Goal: Information Seeking & Learning: Find specific fact

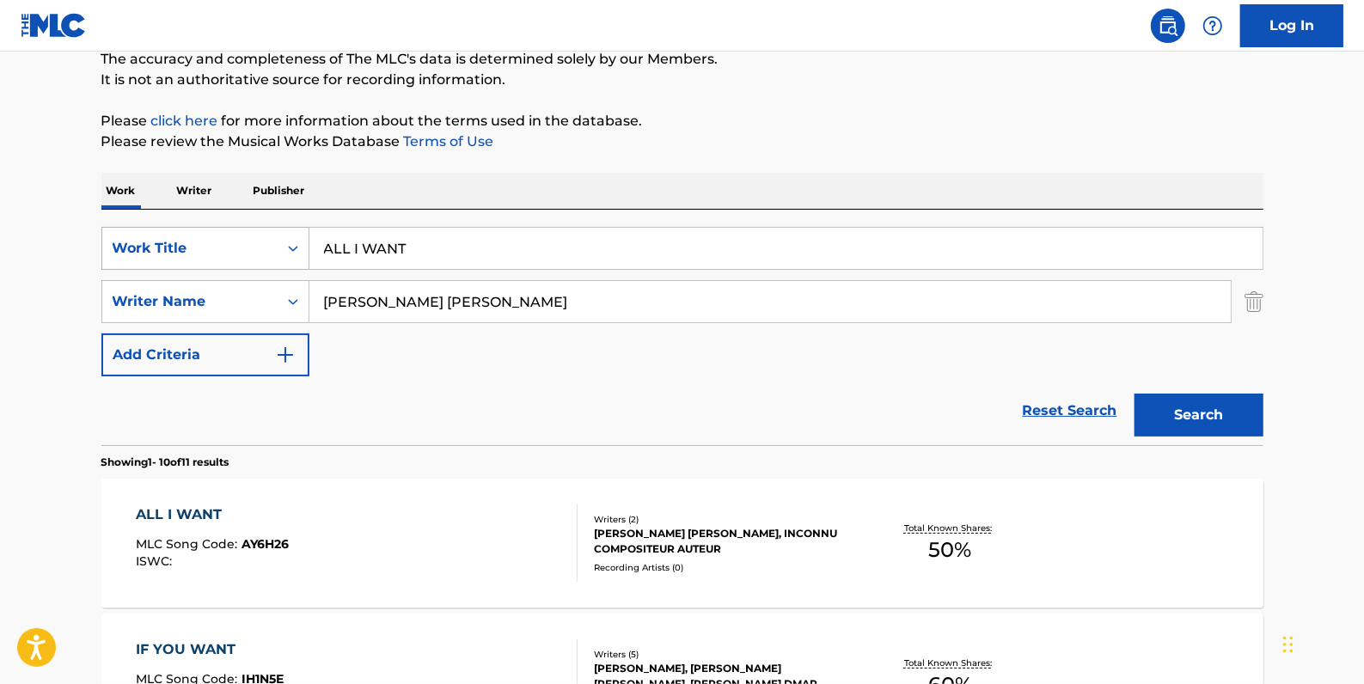
drag, startPoint x: 473, startPoint y: 241, endPoint x: 261, endPoint y: 241, distance: 212.3
click at [261, 241] on div "SearchWithCriteria2f2b6865-c9a1-494a-a80a-9744f86fdd11 Work Title ALL I WANT" at bounding box center [682, 248] width 1162 height 43
paste input "WOKE UP SINGLE"
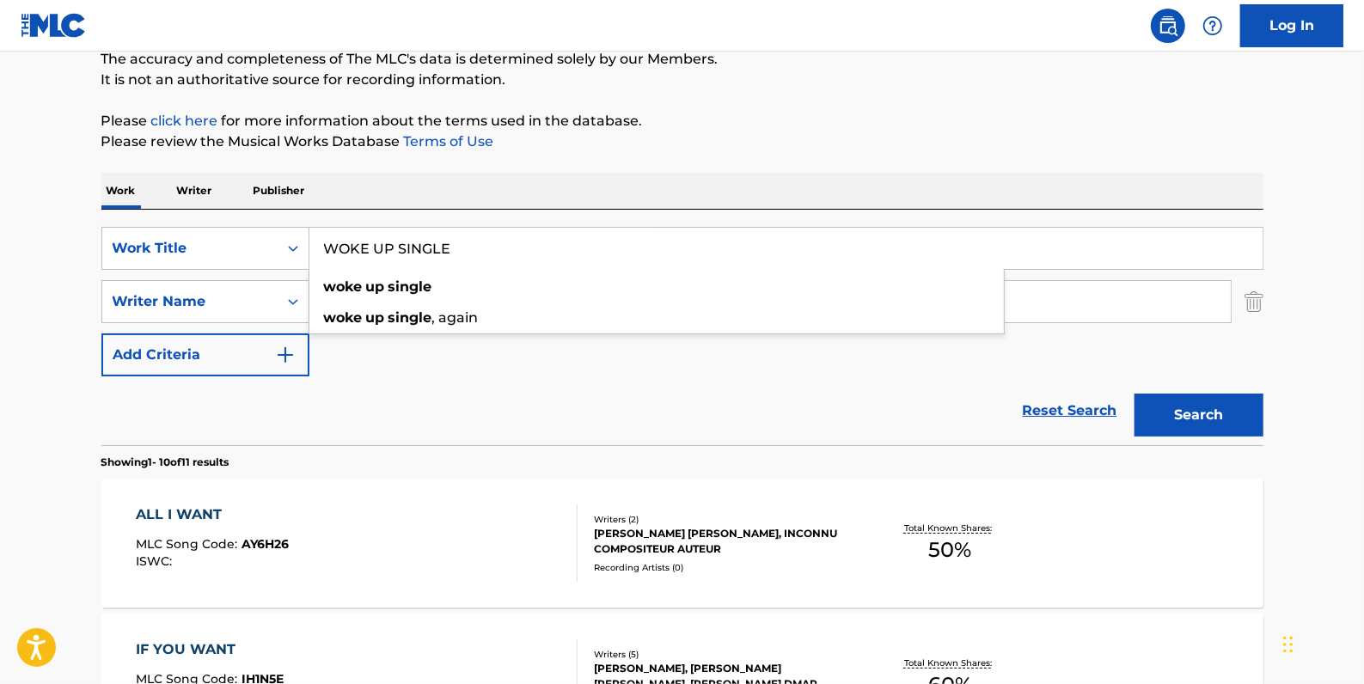
type input "WOKE UP SINGLE"
click at [1197, 422] on button "Search" at bounding box center [1198, 415] width 129 height 43
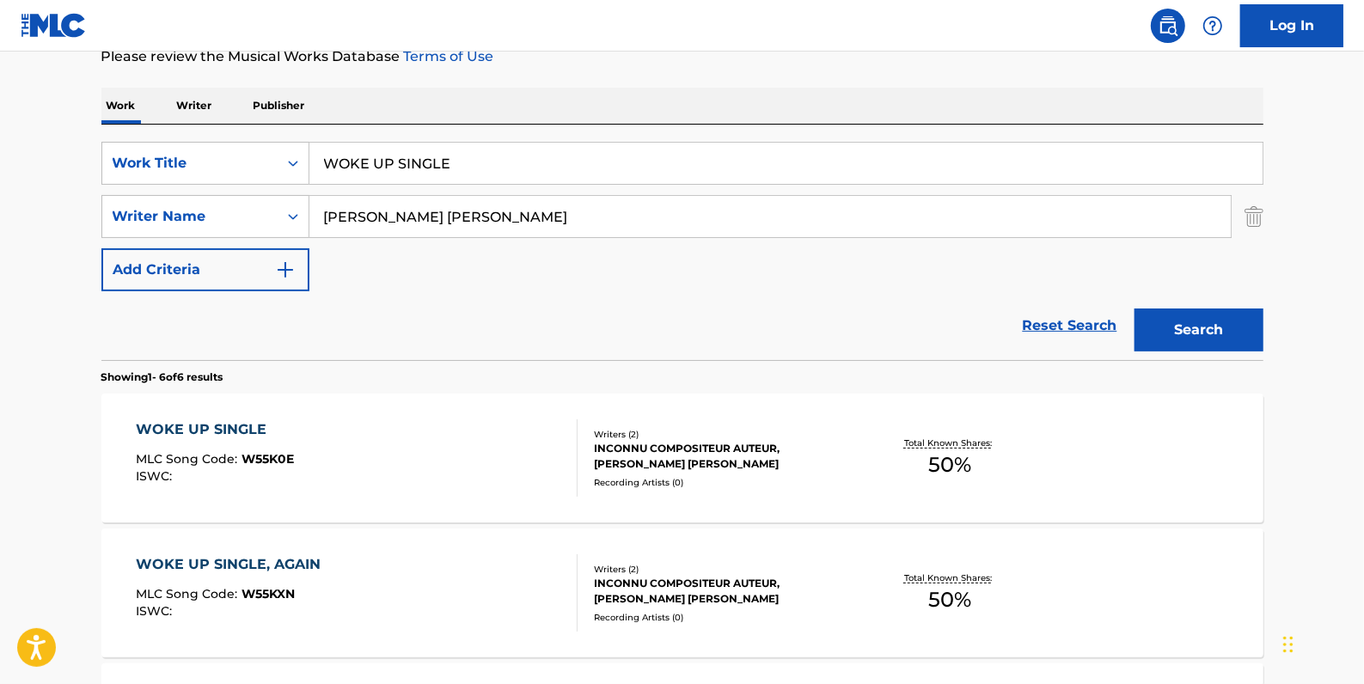
scroll to position [234, 0]
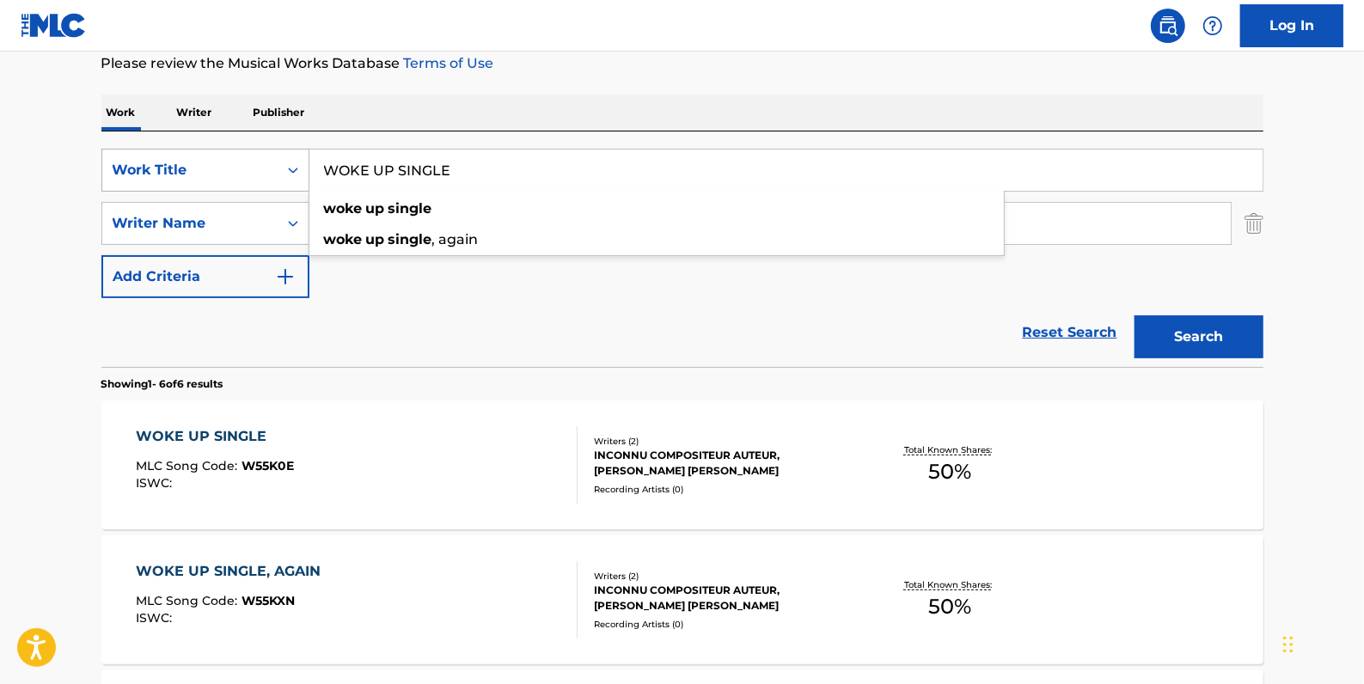
drag, startPoint x: 477, startPoint y: 171, endPoint x: 299, endPoint y: 157, distance: 178.4
click at [299, 157] on div "SearchWithCriteria2f2b6865-c9a1-494a-a80a-9744f86fdd11 Work Title WOKE UP SINGL…" at bounding box center [682, 170] width 1162 height 43
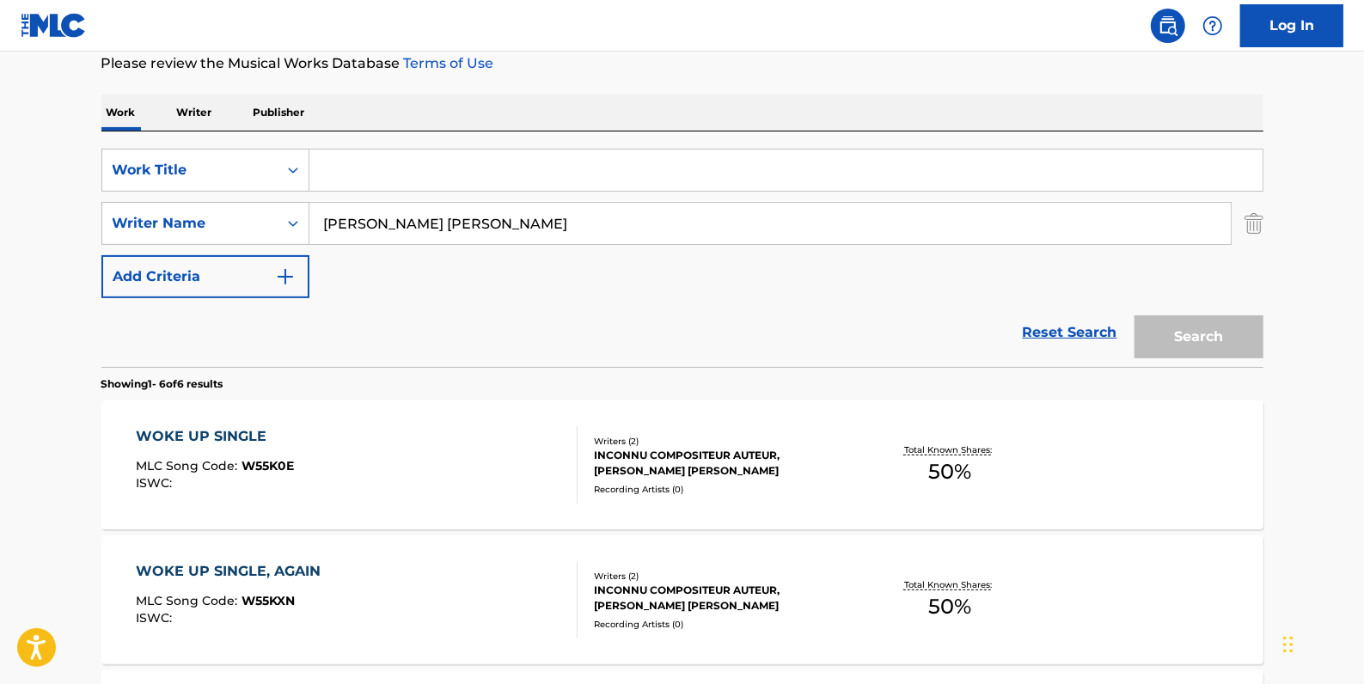
paste input "I'M ON"
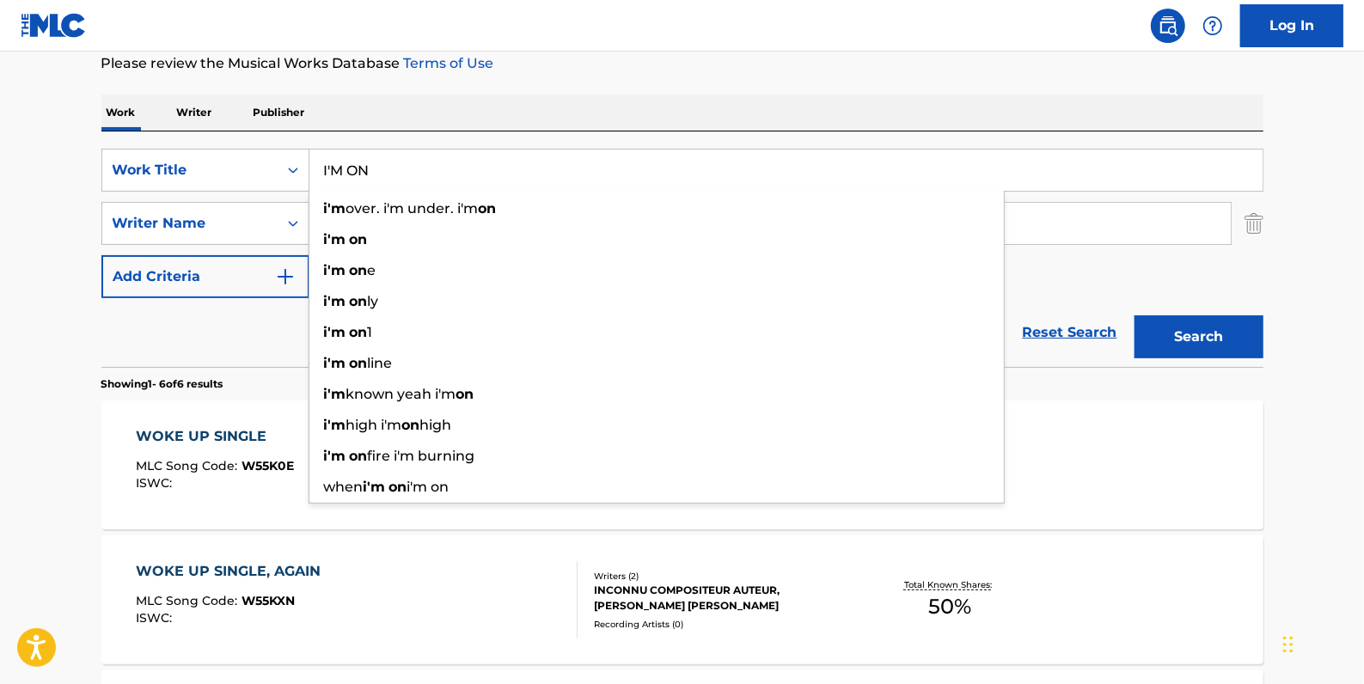
type input "I'M ON"
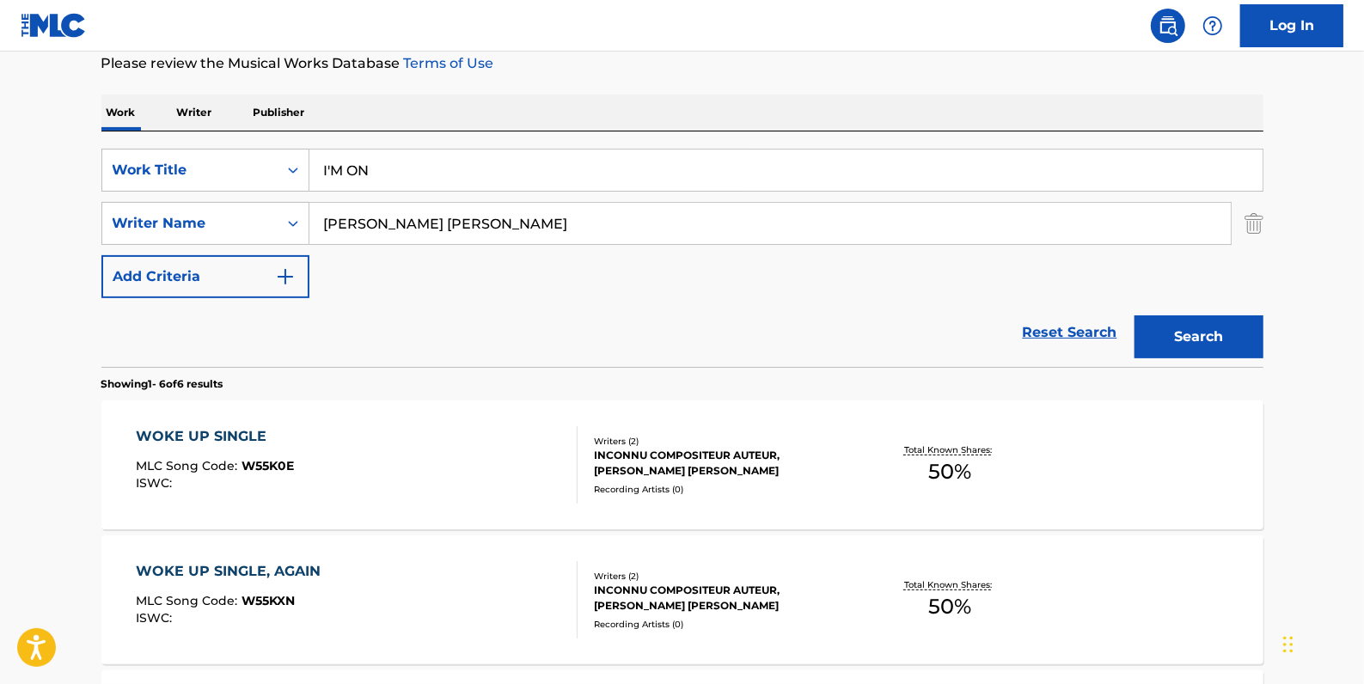
click at [1184, 336] on button "Search" at bounding box center [1198, 336] width 129 height 43
drag, startPoint x: 407, startPoint y: 172, endPoint x: 261, endPoint y: 151, distance: 147.5
click at [261, 151] on div "SearchWithCriteria2f2b6865-c9a1-494a-a80a-9744f86fdd11 Work Title I'M ON" at bounding box center [682, 170] width 1162 height 43
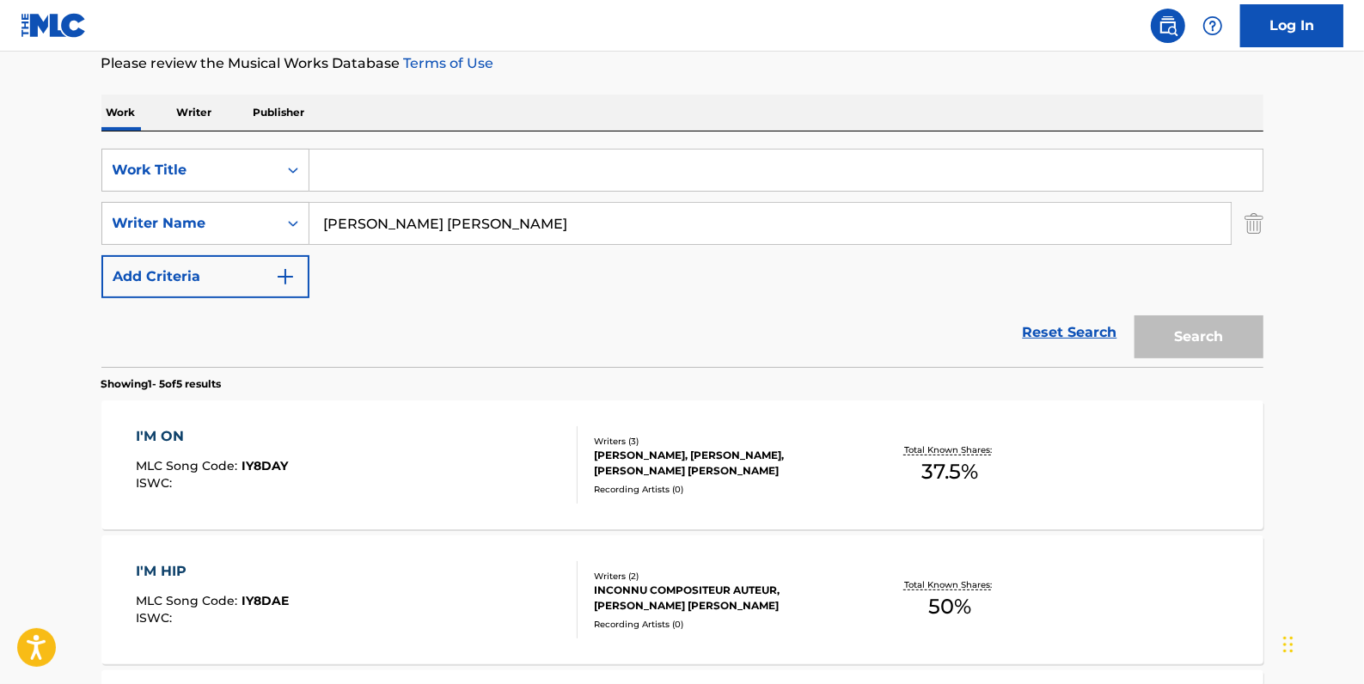
paste input "SICK"
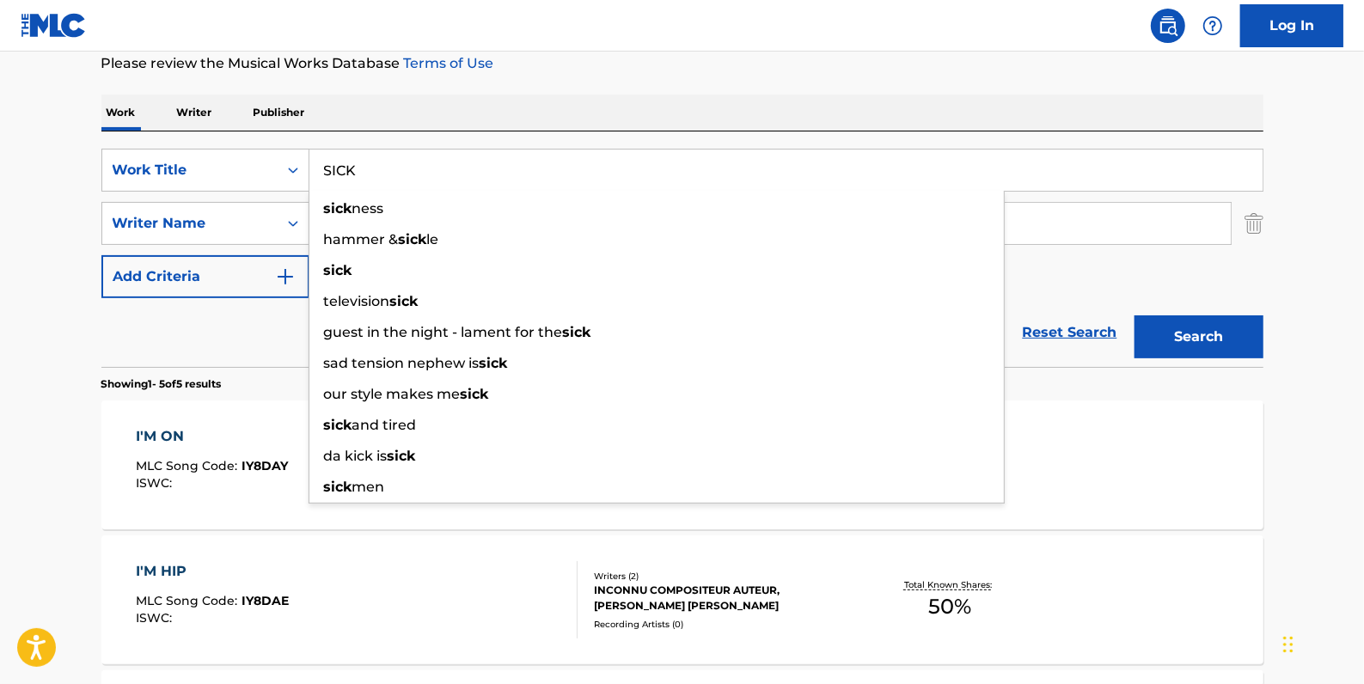
type input "SICK"
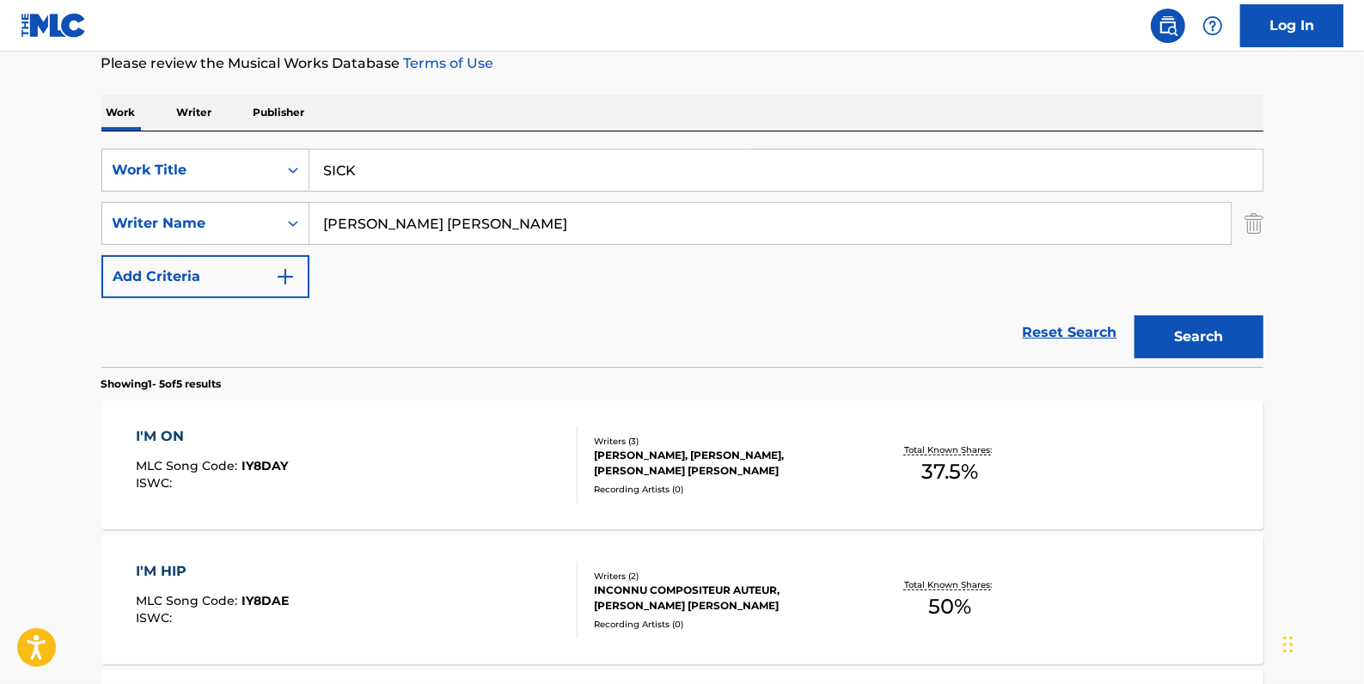
click at [1229, 334] on button "Search" at bounding box center [1198, 336] width 129 height 43
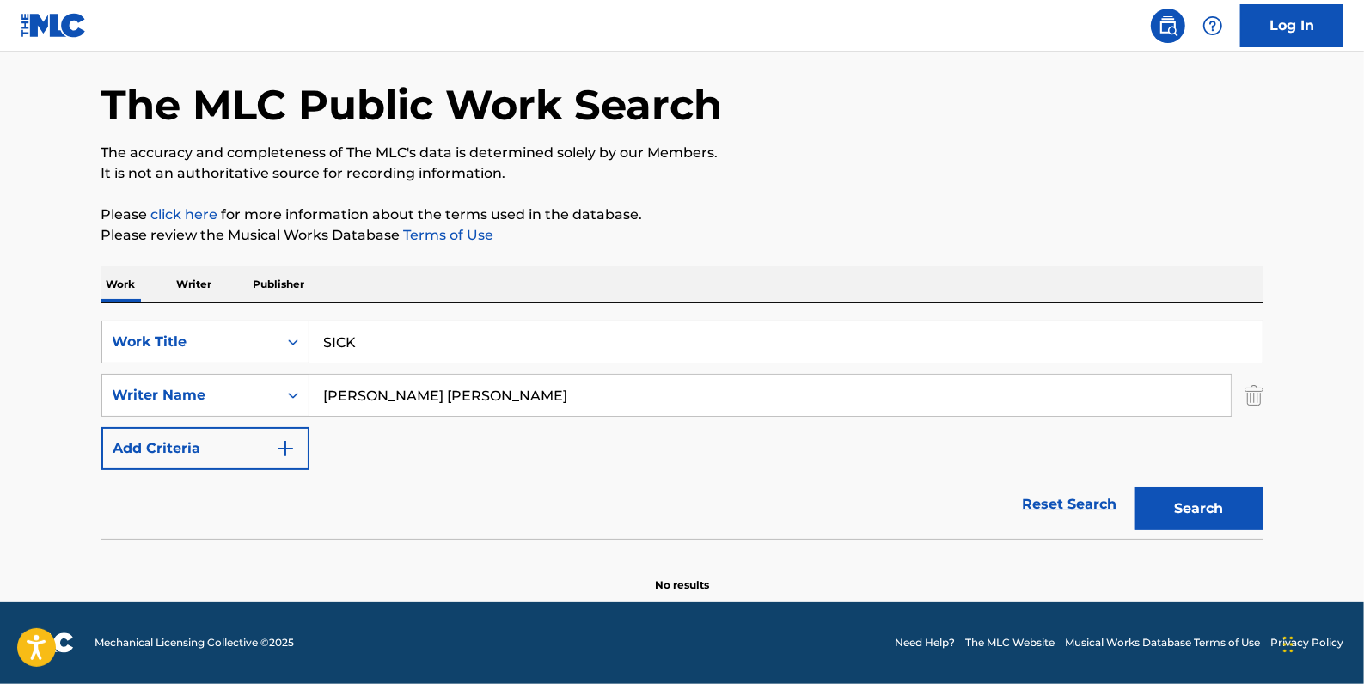
scroll to position [60, 0]
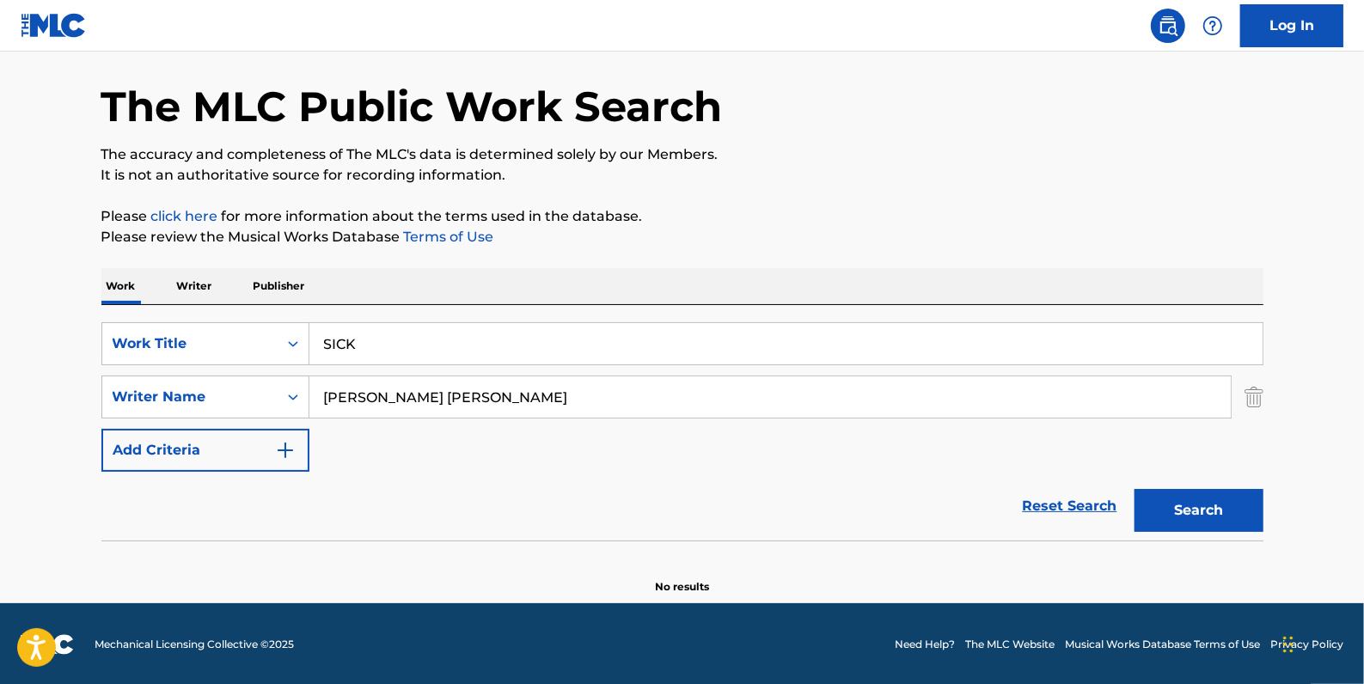
drag, startPoint x: 475, startPoint y: 393, endPoint x: 315, endPoint y: 388, distance: 160.8
click at [315, 388] on input "[PERSON_NAME] [PERSON_NAME]" at bounding box center [769, 396] width 921 height 41
paste input "[PERSON_NAME]"
type input "[PERSON_NAME]"
click at [1185, 498] on button "Search" at bounding box center [1198, 510] width 129 height 43
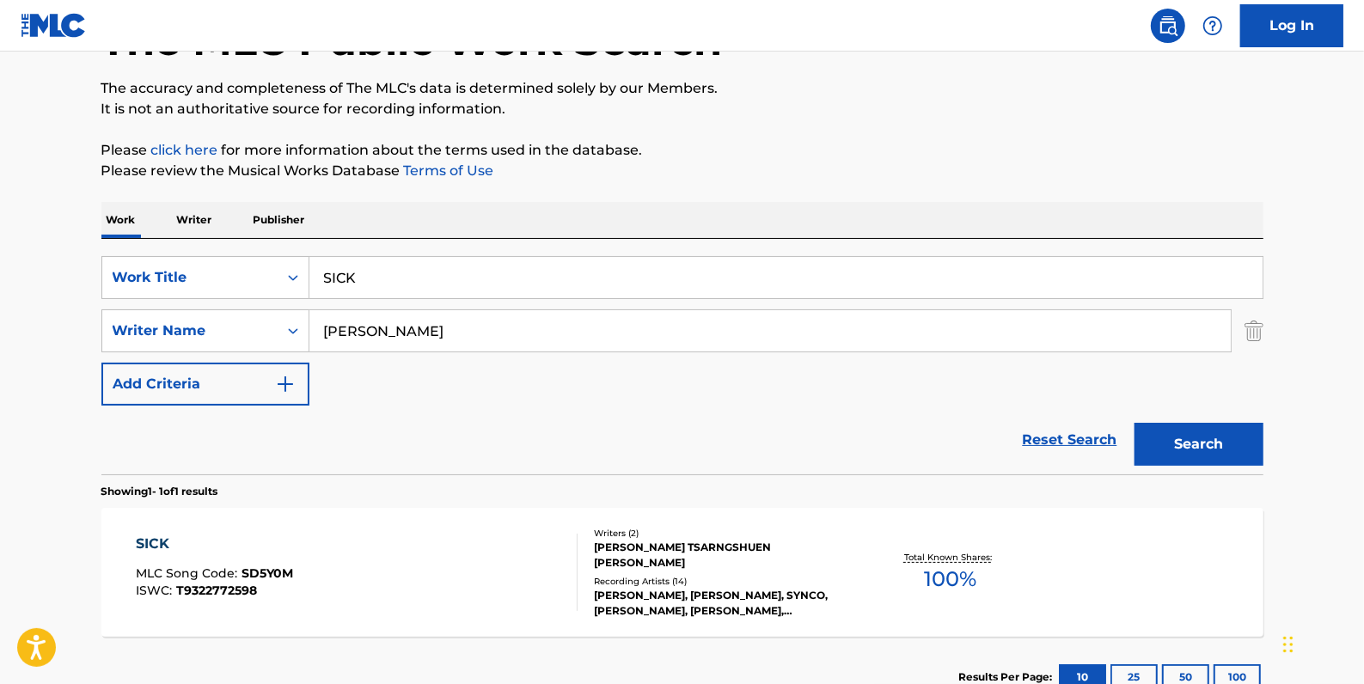
scroll to position [249, 0]
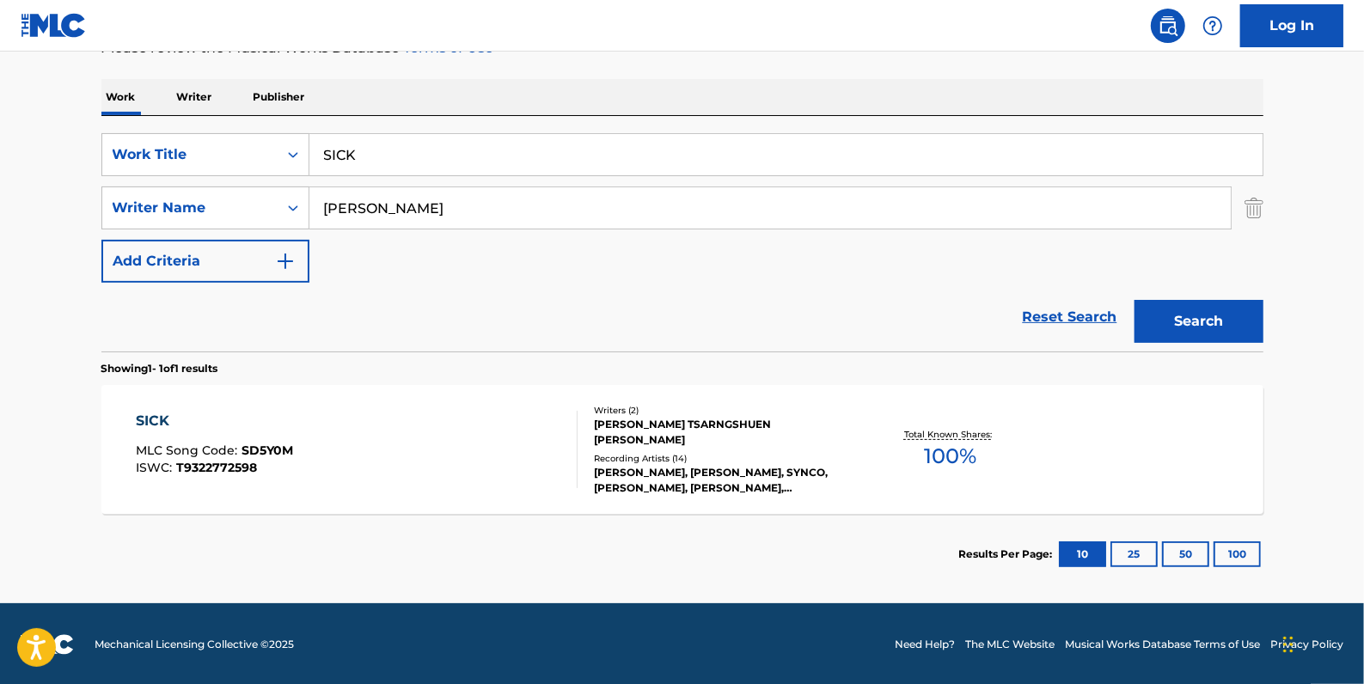
click at [460, 437] on div "SICK MLC Song Code : SD5Y0M ISWC : T9322772598" at bounding box center [357, 449] width 442 height 77
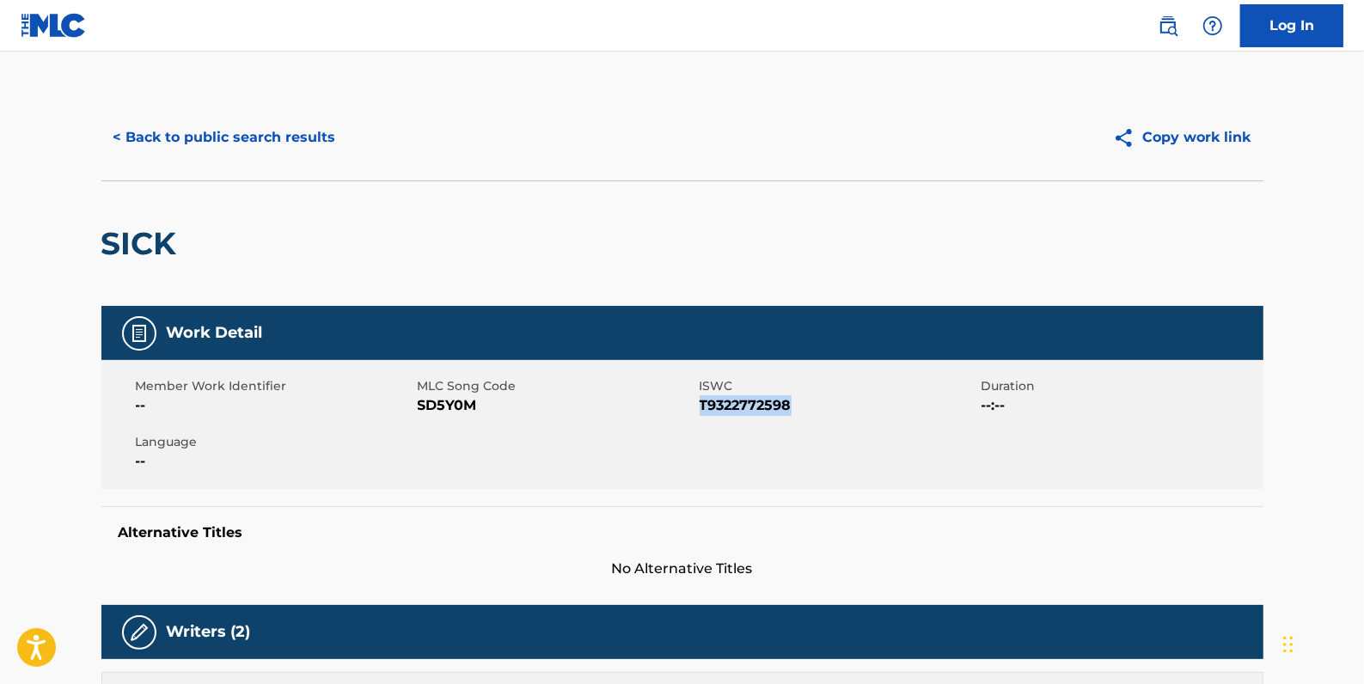
drag, startPoint x: 807, startPoint y: 405, endPoint x: 703, endPoint y: 404, distance: 104.0
click at [703, 404] on span "T9322772598" at bounding box center [839, 405] width 278 height 21
drag, startPoint x: 703, startPoint y: 404, endPoint x: 713, endPoint y: 409, distance: 11.5
copy span "T9322772598"
click at [239, 130] on button "< Back to public search results" at bounding box center [224, 137] width 247 height 43
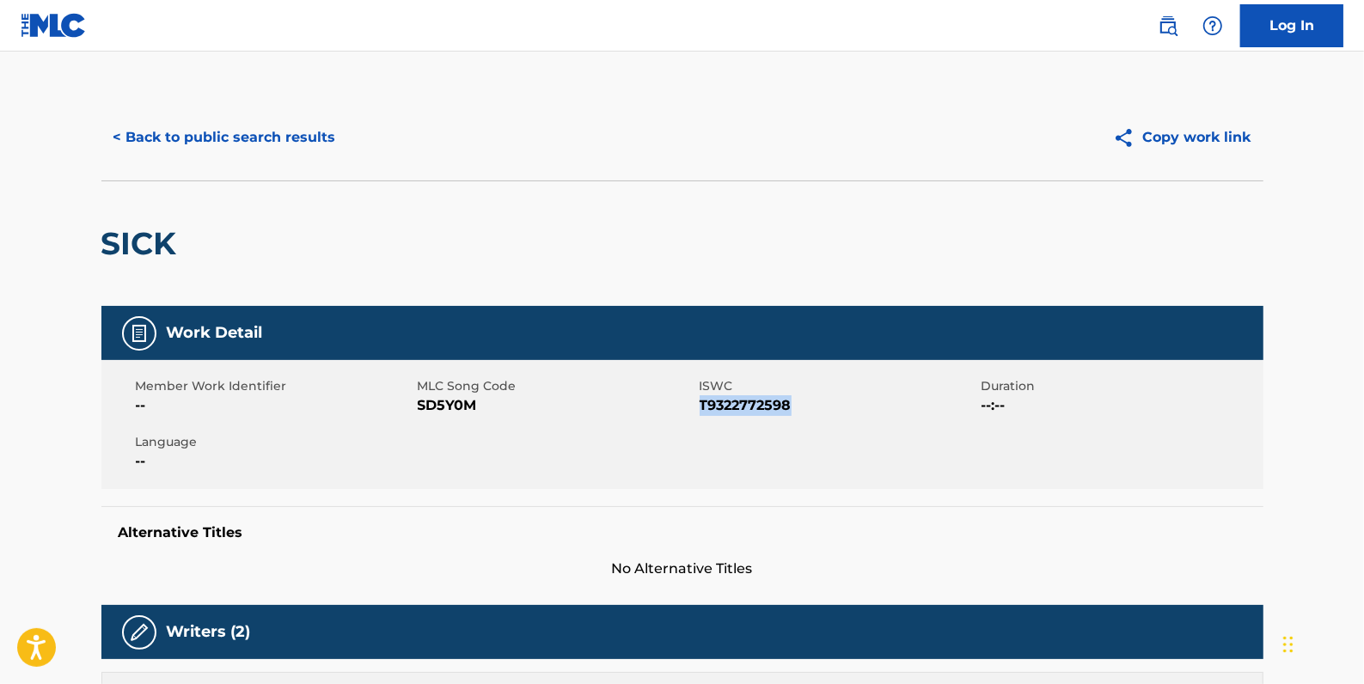
scroll to position [152, 0]
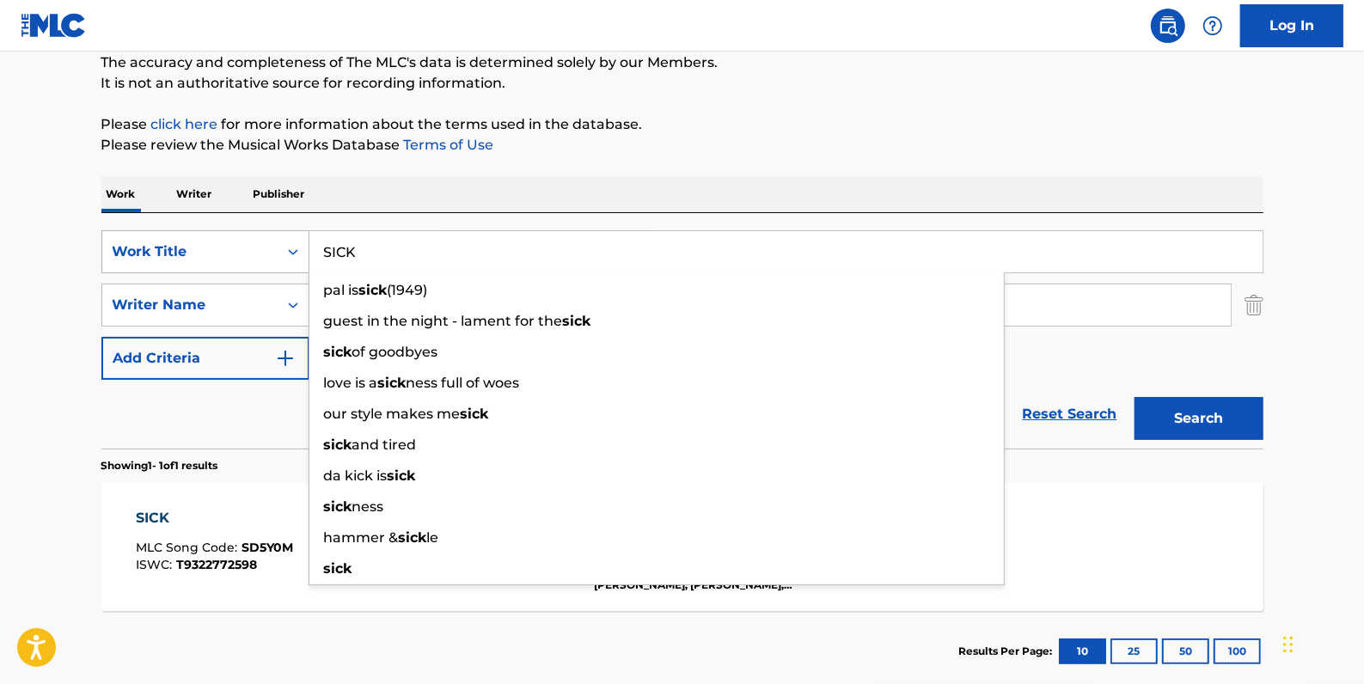
drag, startPoint x: 386, startPoint y: 244, endPoint x: 292, endPoint y: 238, distance: 93.9
click at [295, 245] on div "SearchWithCriteria2f2b6865-c9a1-494a-a80a-9744f86fdd11 Work Title SICK pal is s…" at bounding box center [682, 251] width 1162 height 43
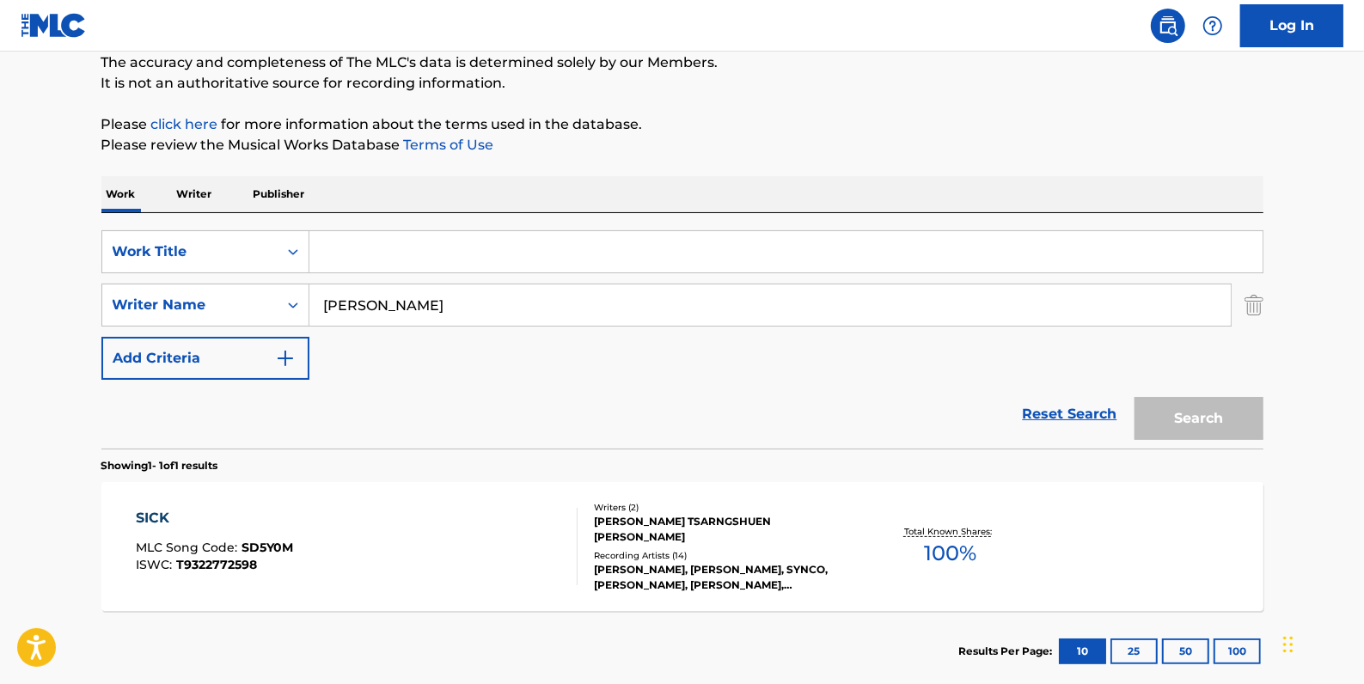
paste input "STAR"
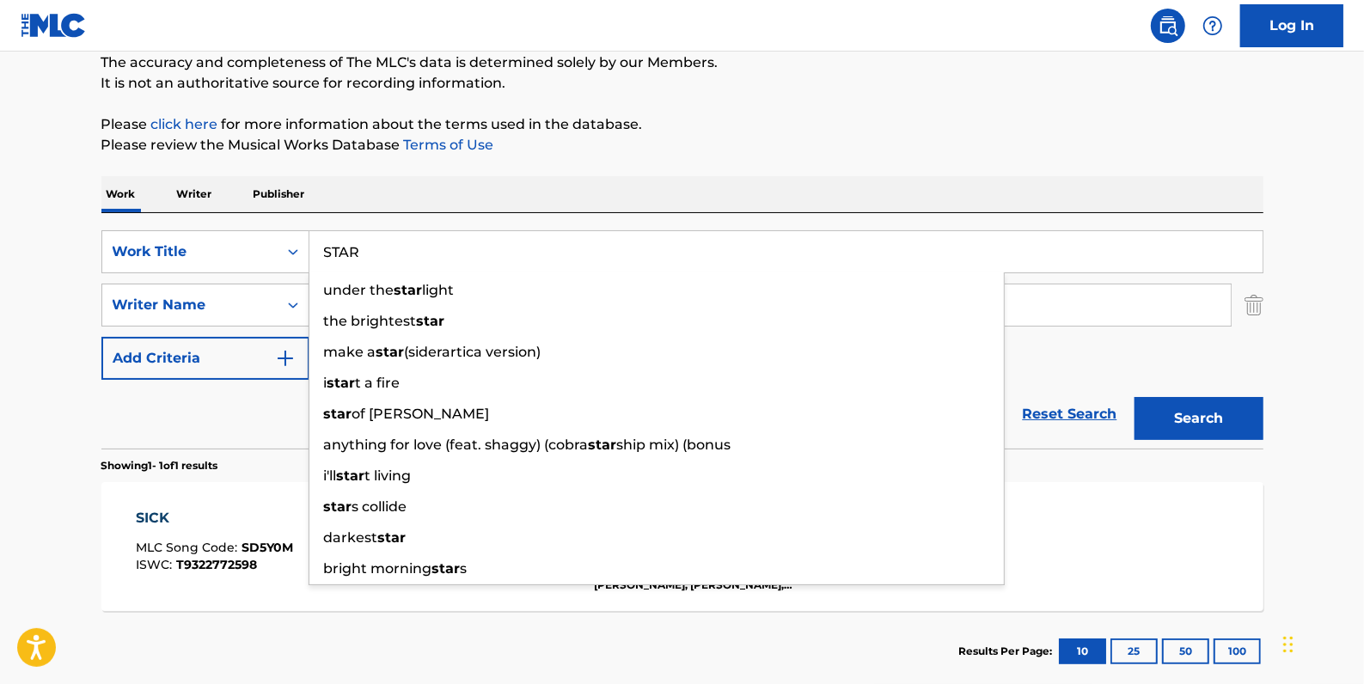
type input "STAR"
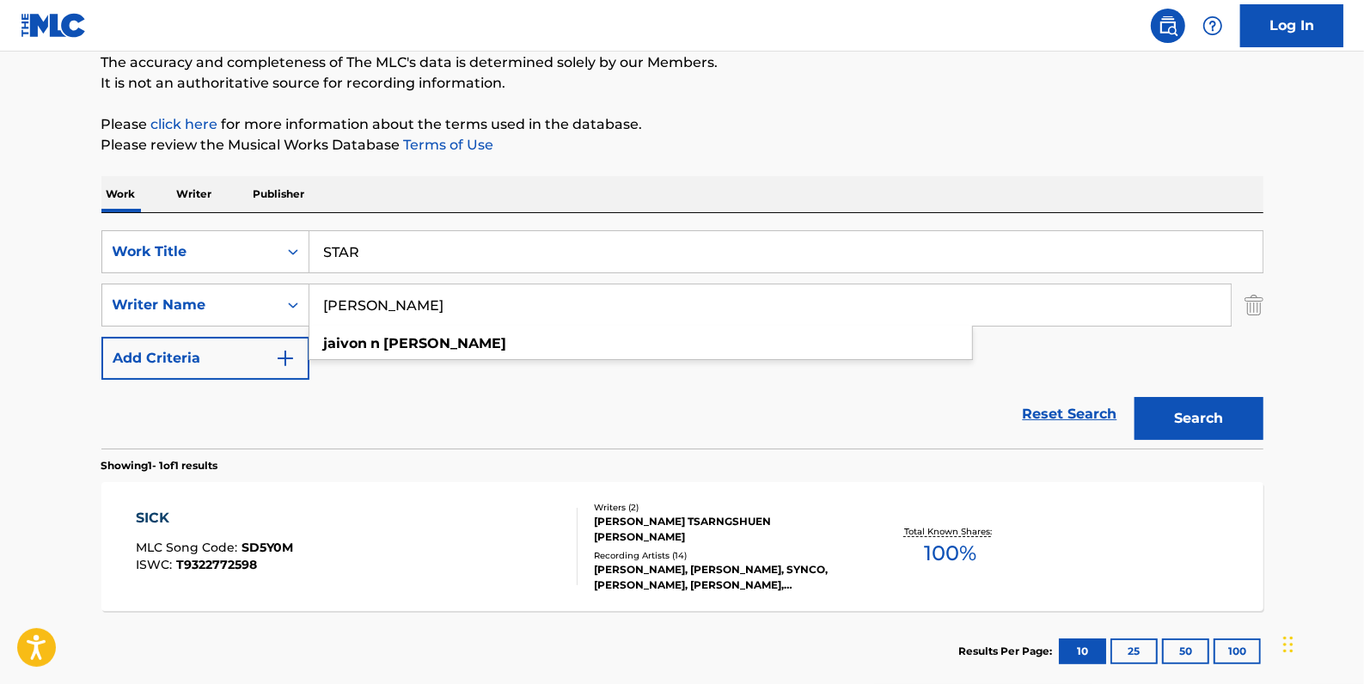
drag, startPoint x: 455, startPoint y: 309, endPoint x: 326, endPoint y: 224, distance: 155.2
click at [295, 282] on div "SearchWithCriteria2f2b6865-c9a1-494a-a80a-9744f86fdd11 Work Title STAR SearchWi…" at bounding box center [682, 305] width 1162 height 150
paste input "[PERSON_NAME] [PERSON_NAME]"
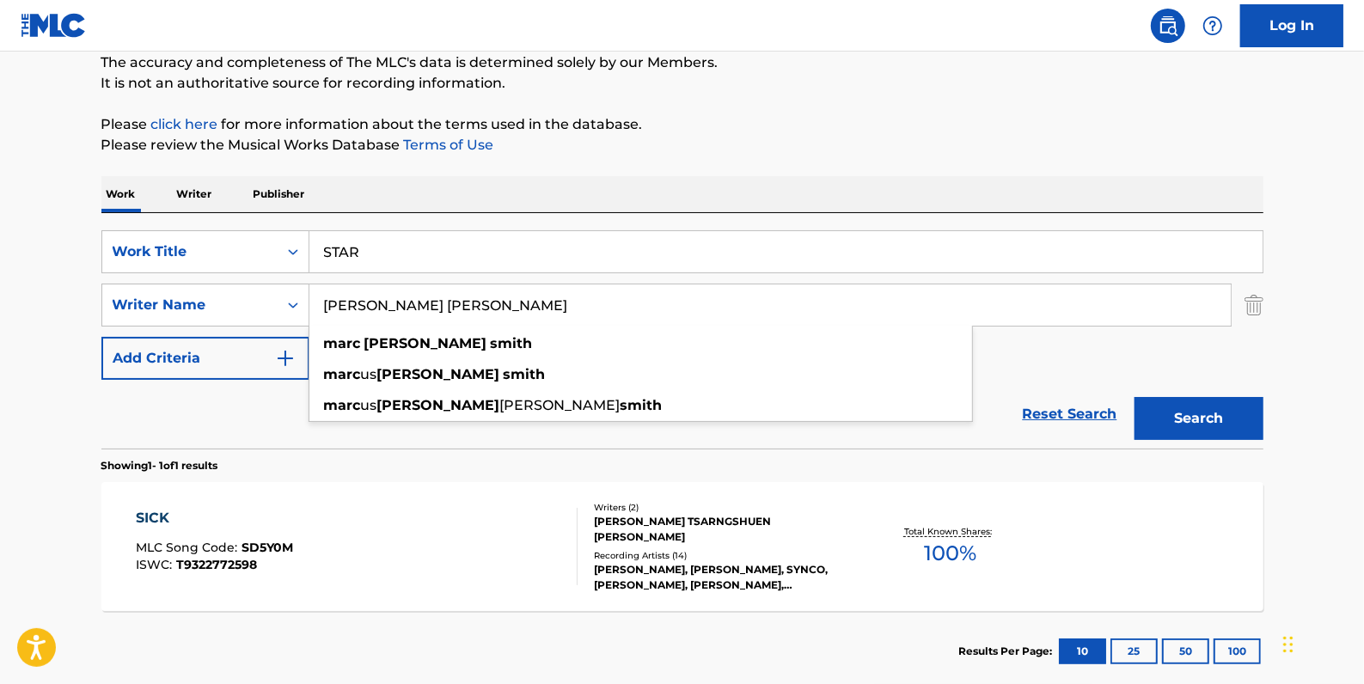
type input "[PERSON_NAME] [PERSON_NAME]"
click at [1203, 410] on button "Search" at bounding box center [1198, 418] width 129 height 43
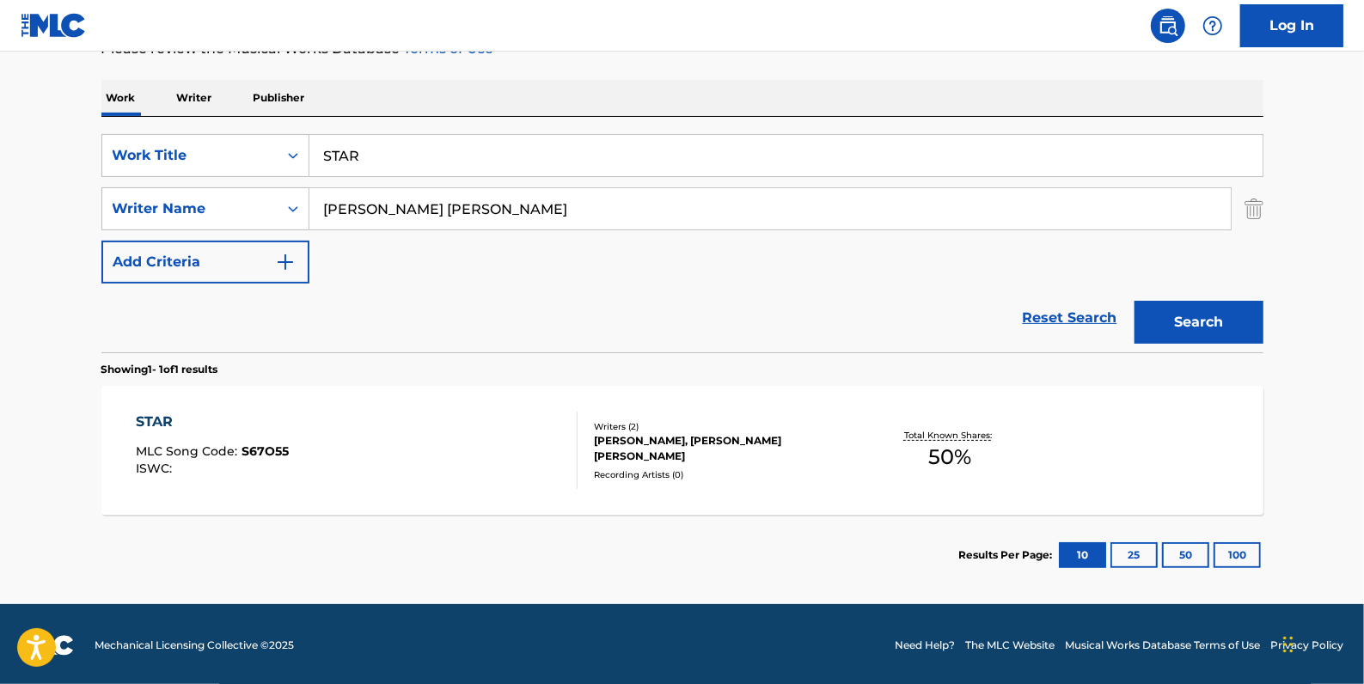
scroll to position [249, 0]
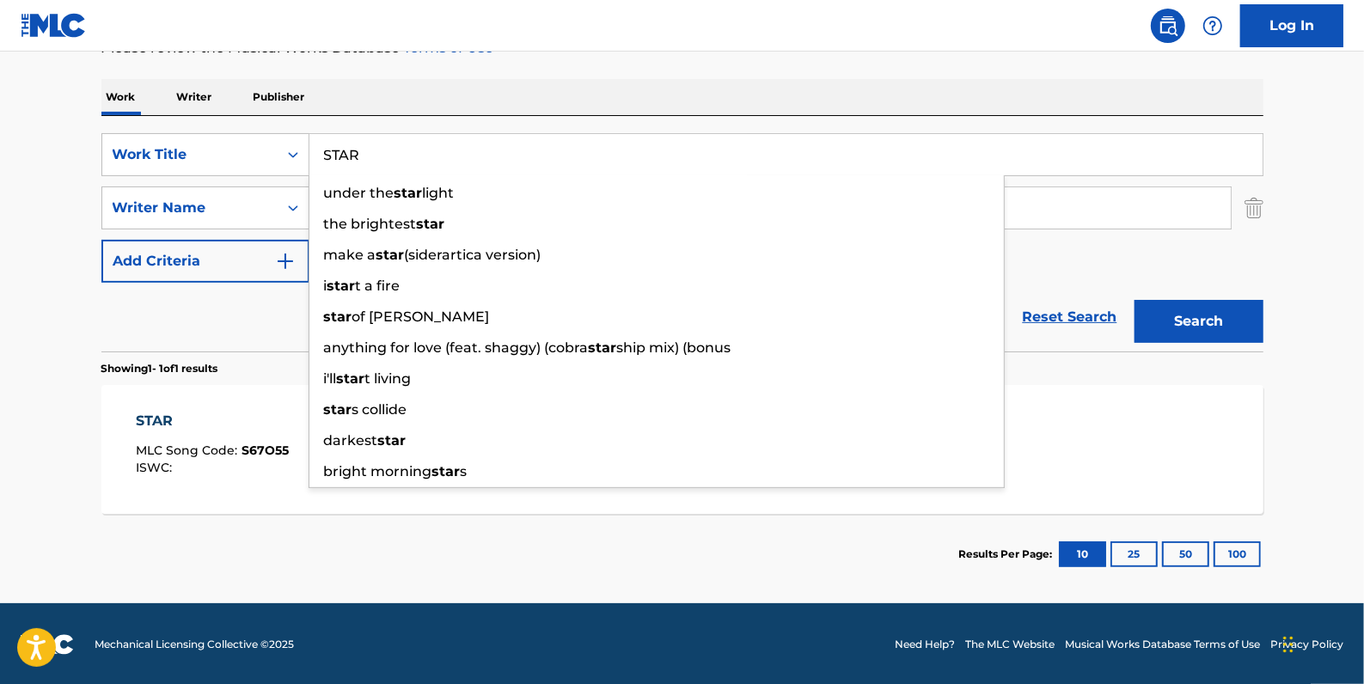
drag, startPoint x: 434, startPoint y: 160, endPoint x: 318, endPoint y: 158, distance: 116.0
click at [318, 158] on input "STAR" at bounding box center [785, 154] width 953 height 41
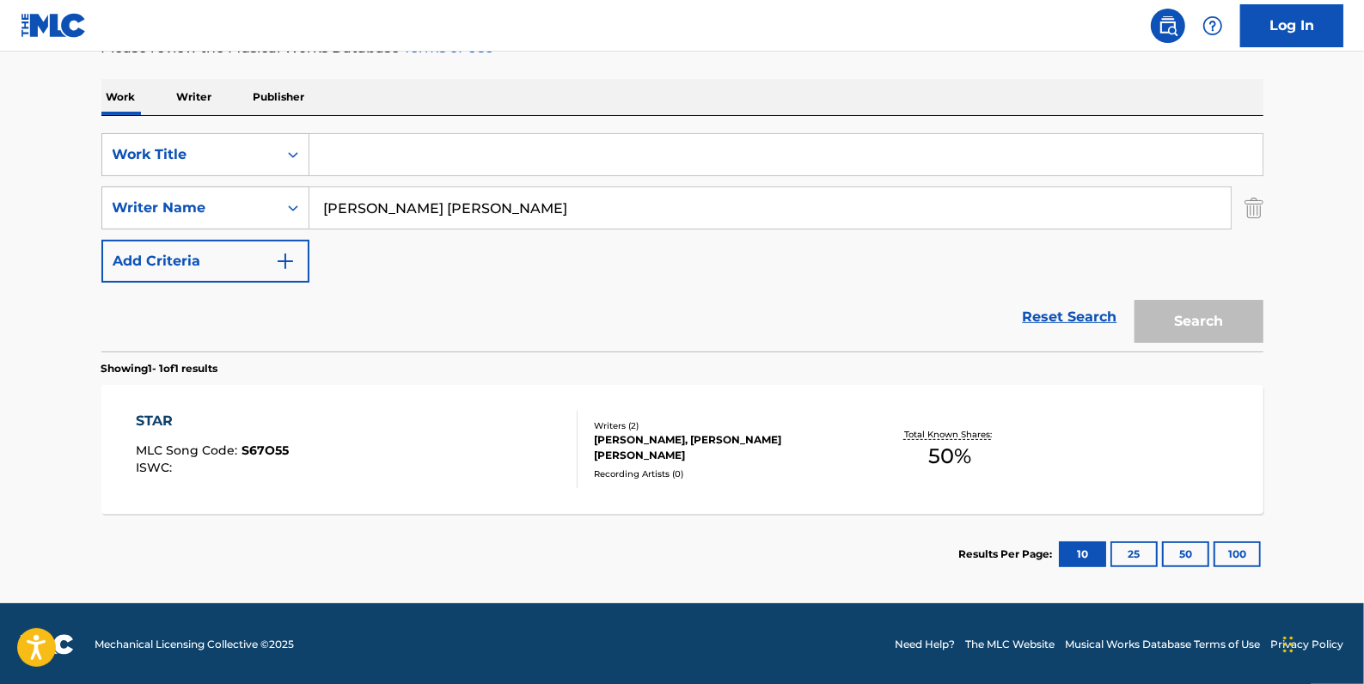
paste input "WE TRIPPIN'"
type input "WE TRIPPIN'"
click at [1220, 317] on button "Search" at bounding box center [1198, 321] width 129 height 43
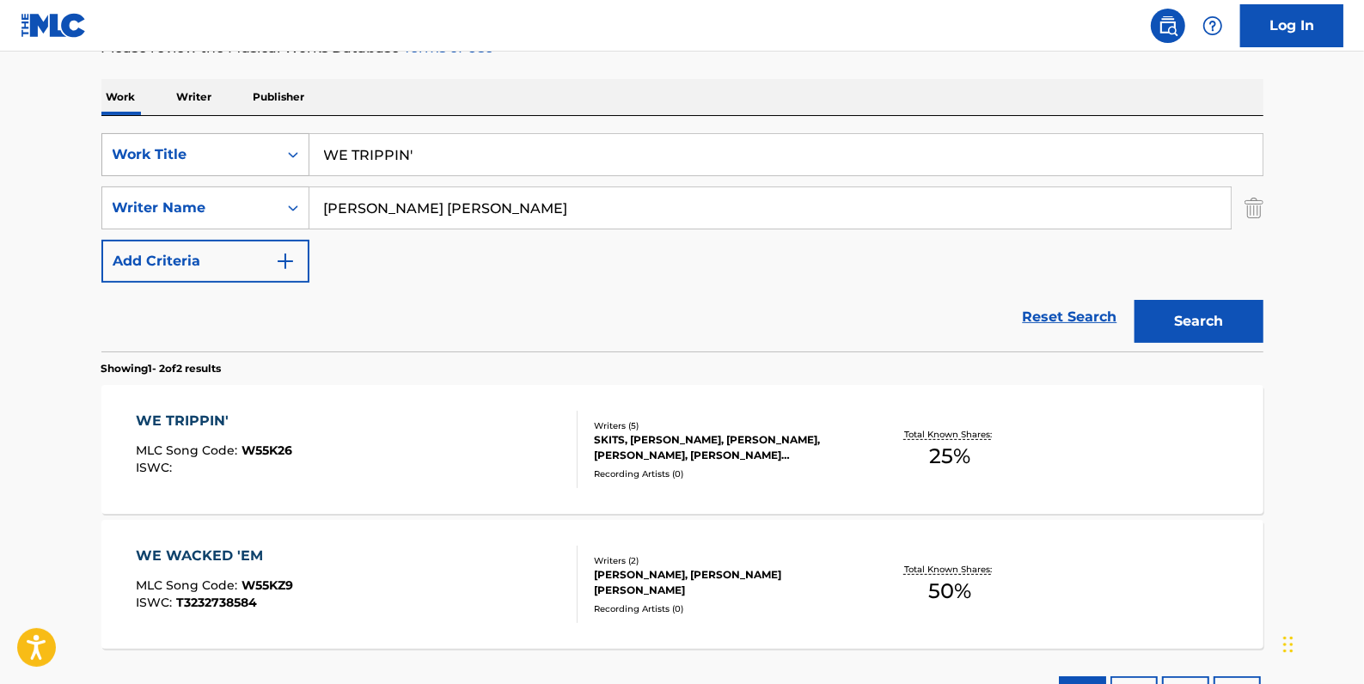
drag, startPoint x: 447, startPoint y: 154, endPoint x: 287, endPoint y: 157, distance: 159.9
click at [287, 157] on div "SearchWithCriteria2f2b6865-c9a1-494a-a80a-9744f86fdd11 Work Title WE TRIPPIN'" at bounding box center [682, 154] width 1162 height 43
paste input "I GOT ONE"
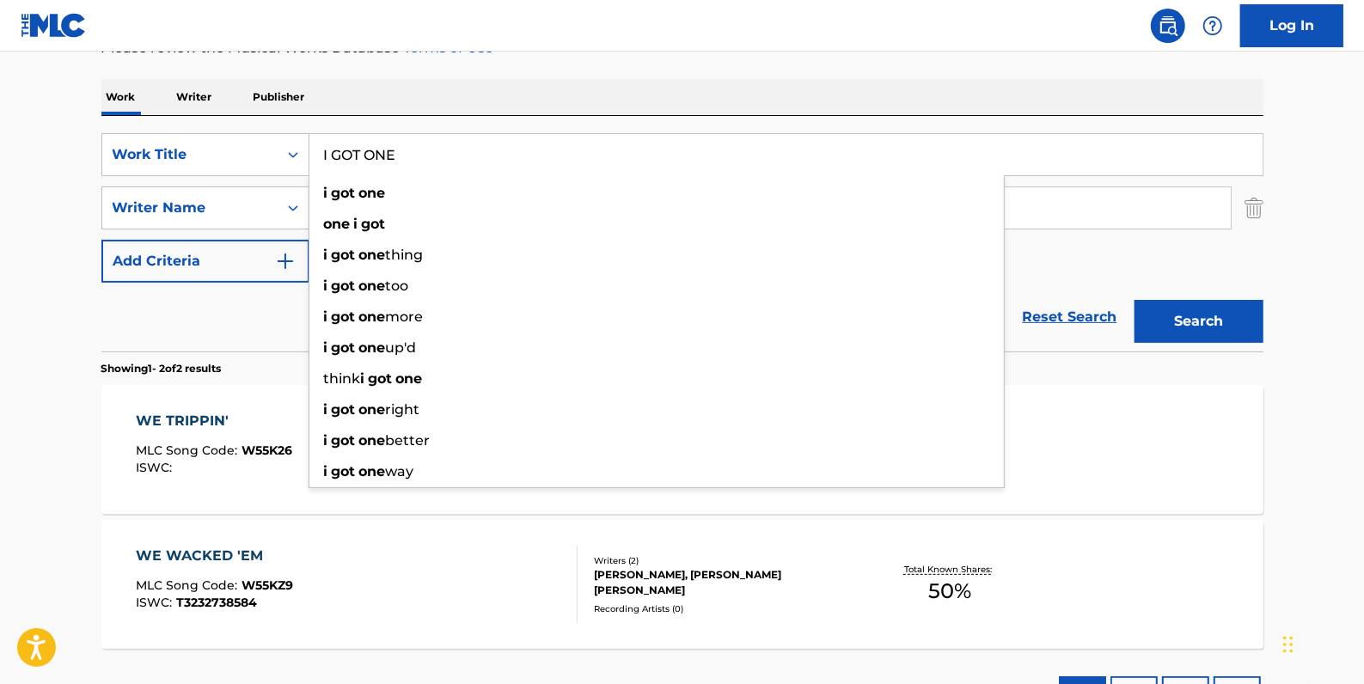
type input "I GOT ONE"
click at [1177, 316] on button "Search" at bounding box center [1198, 321] width 129 height 43
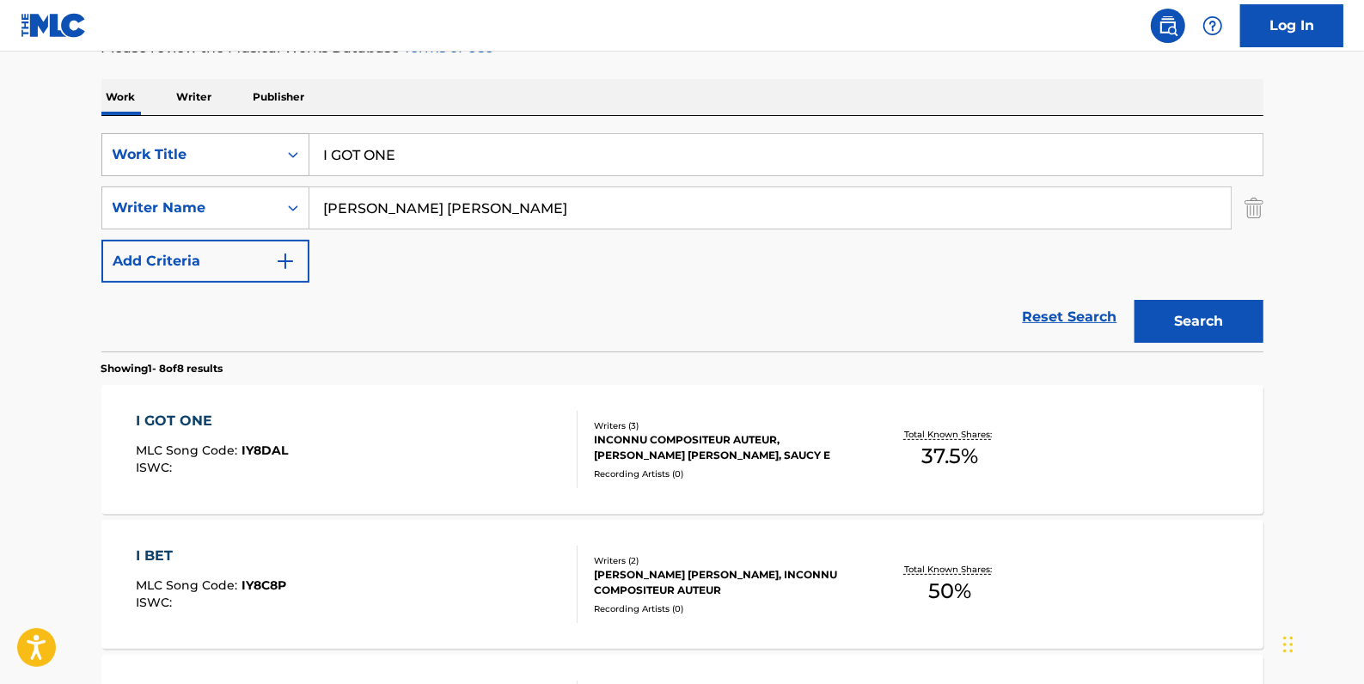
drag, startPoint x: 471, startPoint y: 159, endPoint x: 298, endPoint y: 155, distance: 172.8
click at [298, 155] on div "SearchWithCriteria2f2b6865-c9a1-494a-a80a-9744f86fdd11 Work Title I GOT ONE" at bounding box center [682, 154] width 1162 height 43
paste input "UNDERSTAND ME"
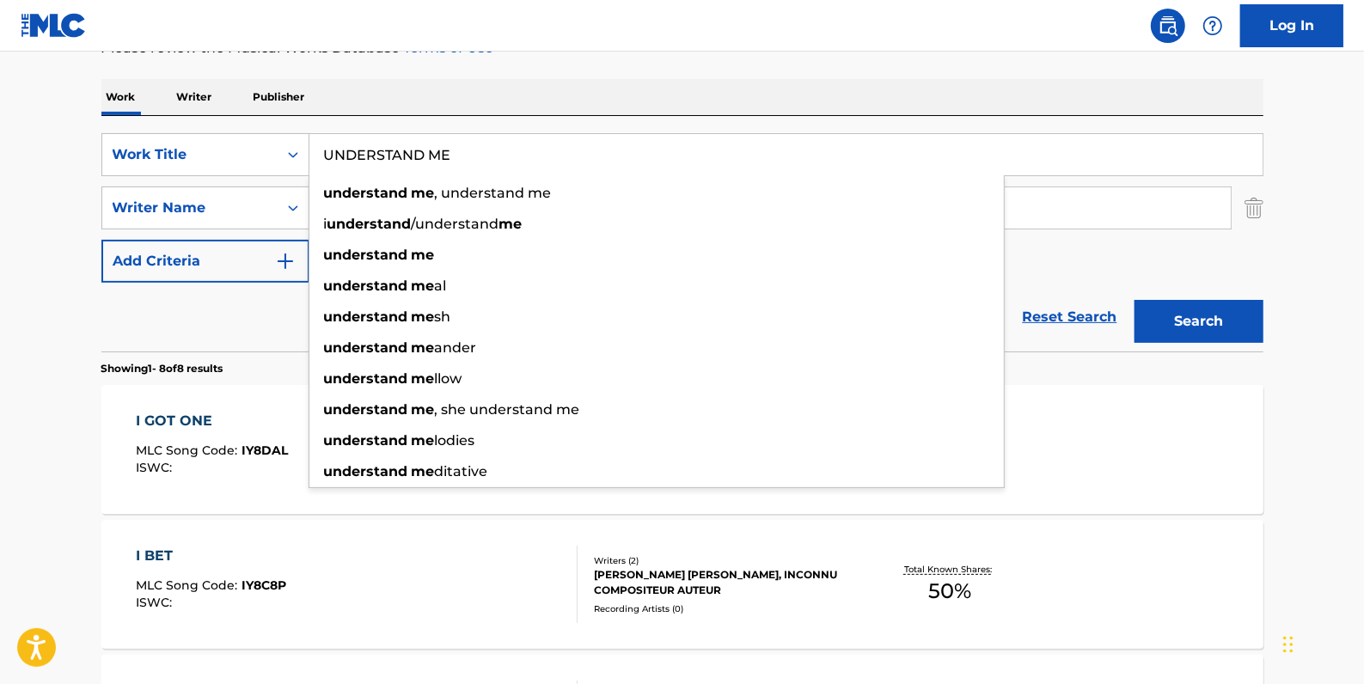
type input "UNDERSTAND ME"
click at [1227, 321] on button "Search" at bounding box center [1198, 321] width 129 height 43
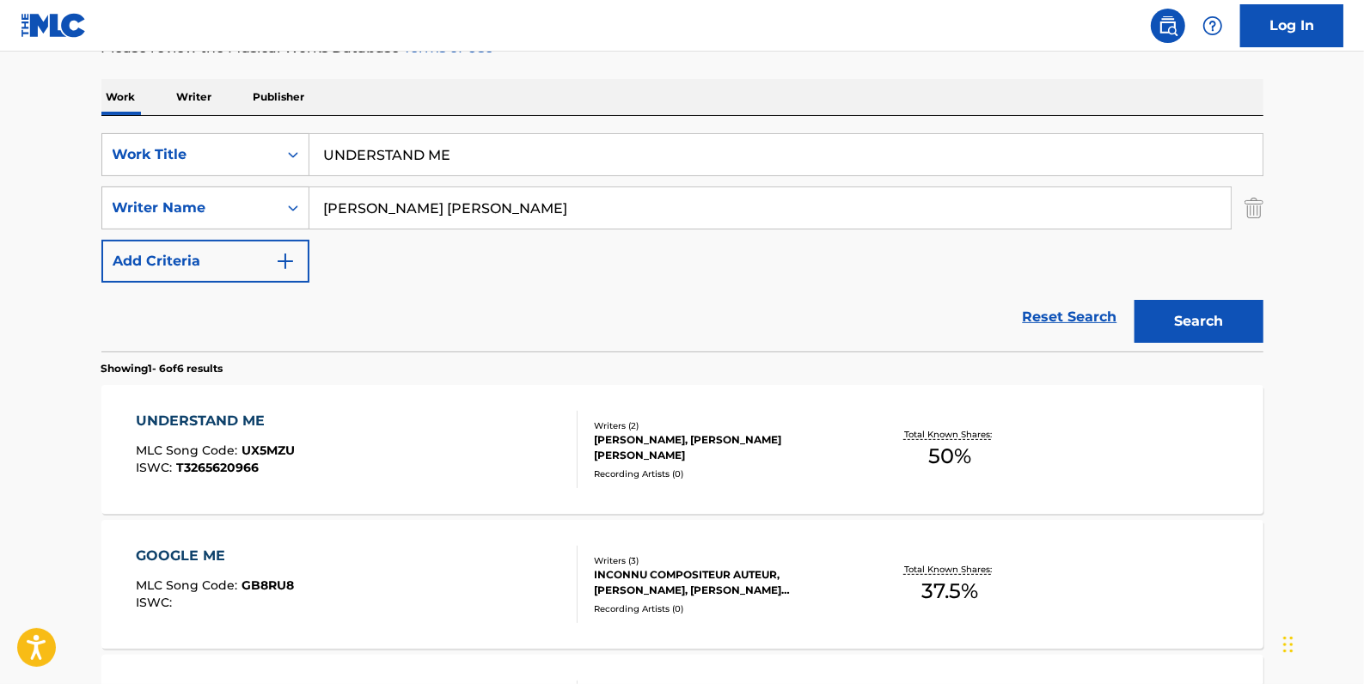
click at [421, 425] on div "UNDERSTAND ME MLC Song Code : UX5MZU ISWC : T3265620966" at bounding box center [357, 449] width 442 height 77
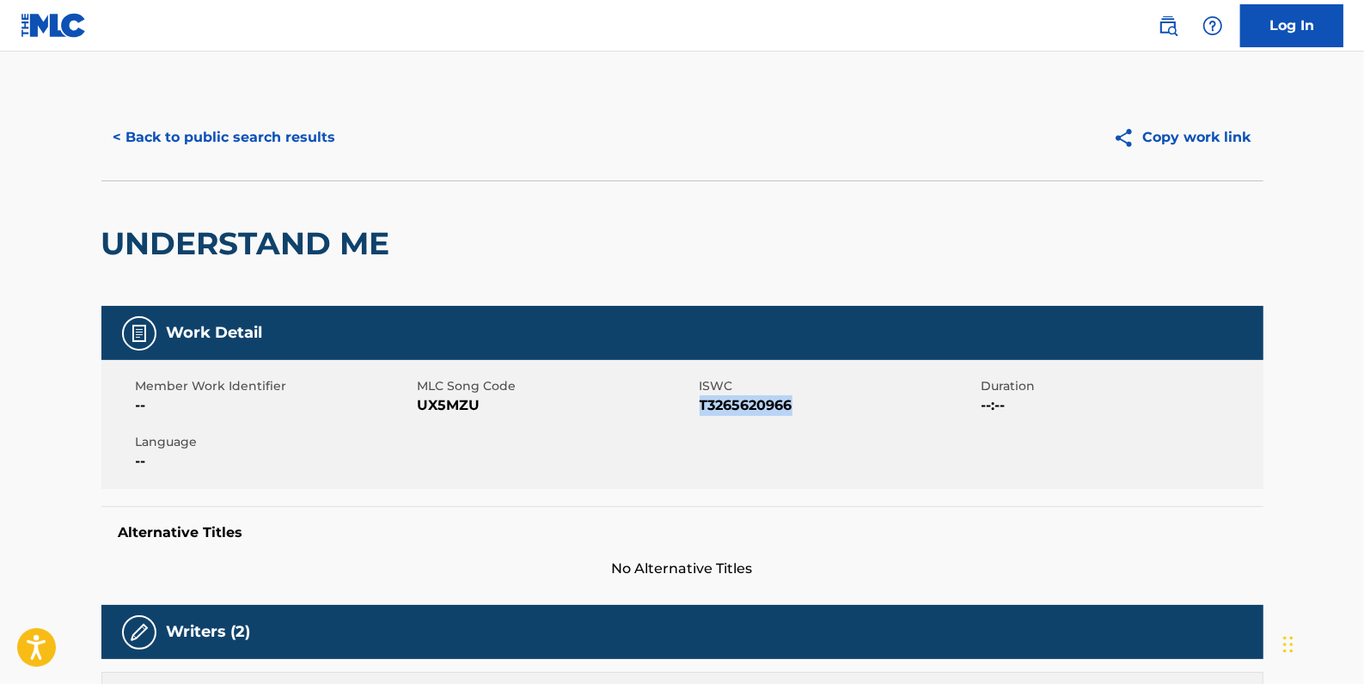
drag, startPoint x: 803, startPoint y: 408, endPoint x: 700, endPoint y: 406, distance: 103.2
click at [700, 406] on span "T3265620966" at bounding box center [839, 405] width 278 height 21
drag, startPoint x: 700, startPoint y: 406, endPoint x: 710, endPoint y: 410, distance: 11.2
copy span "T3265620966"
click at [281, 144] on button "< Back to public search results" at bounding box center [224, 137] width 247 height 43
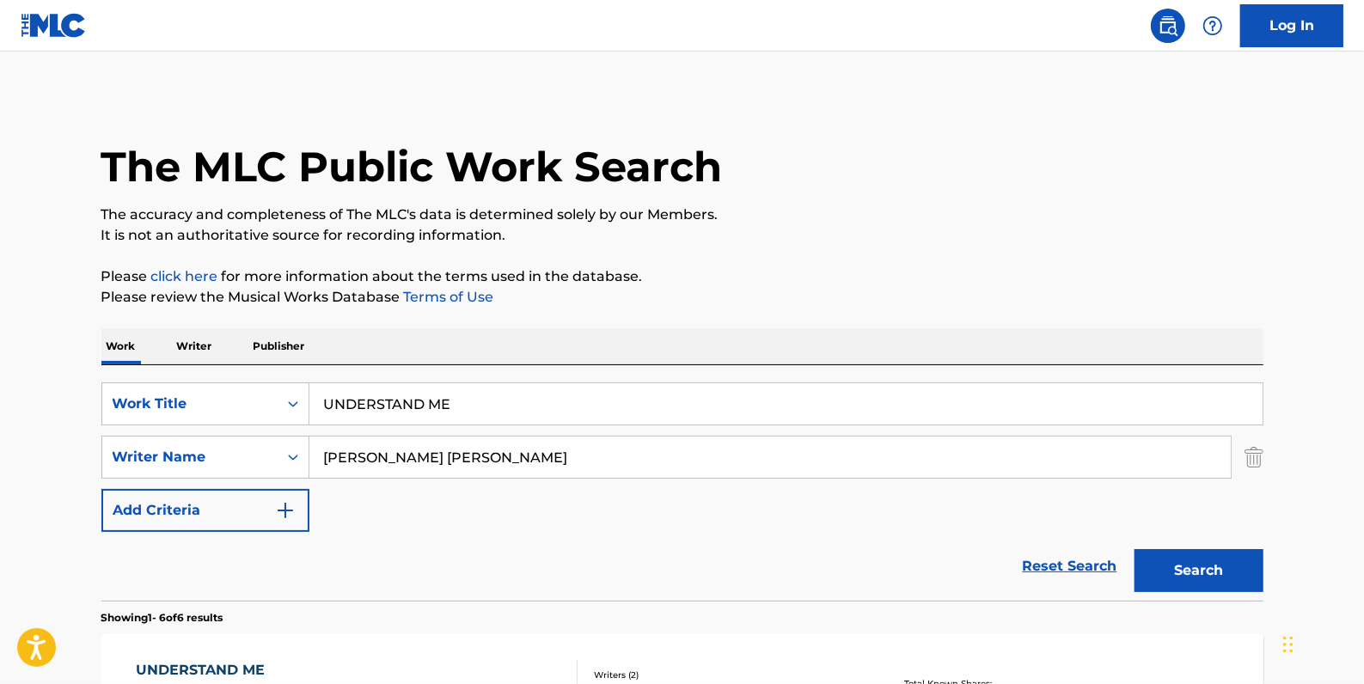
scroll to position [249, 0]
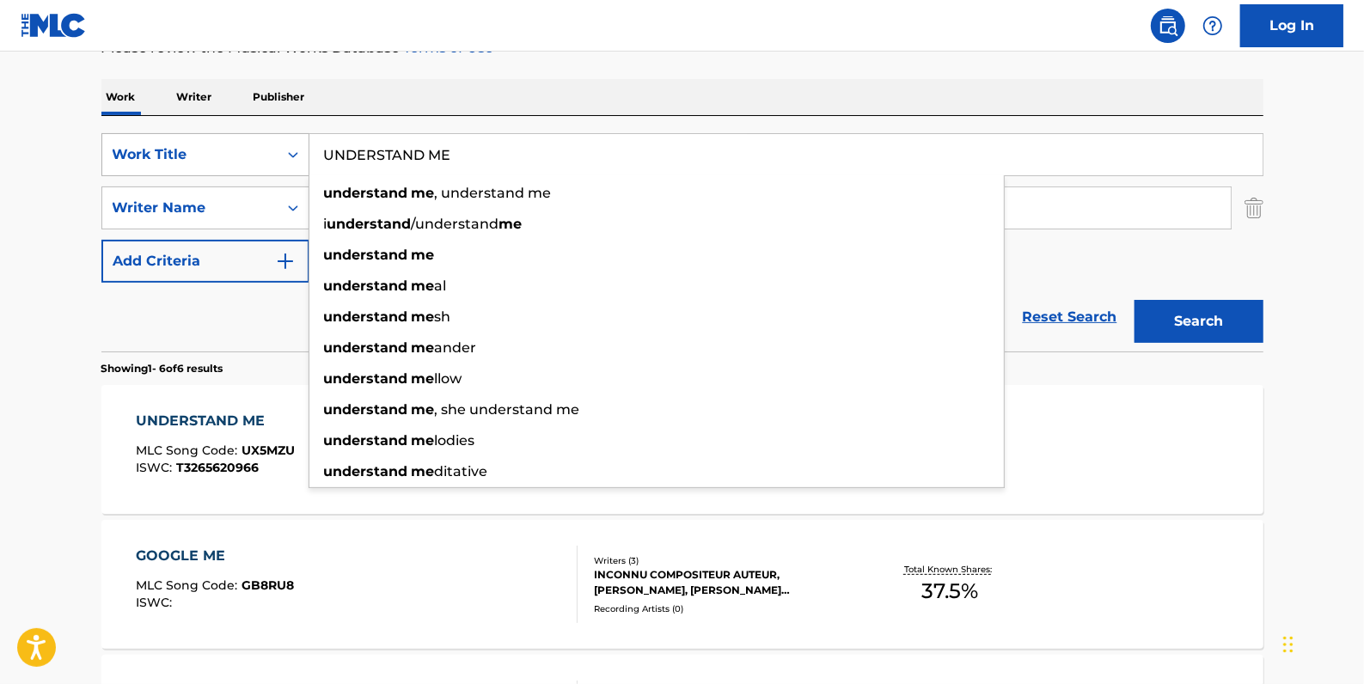
drag, startPoint x: 486, startPoint y: 156, endPoint x: 296, endPoint y: 150, distance: 190.0
click at [296, 150] on div "SearchWithCriteria2f2b6865-c9a1-494a-a80a-9744f86fdd11 Work Title UNDERSTAND ME…" at bounding box center [682, 154] width 1162 height 43
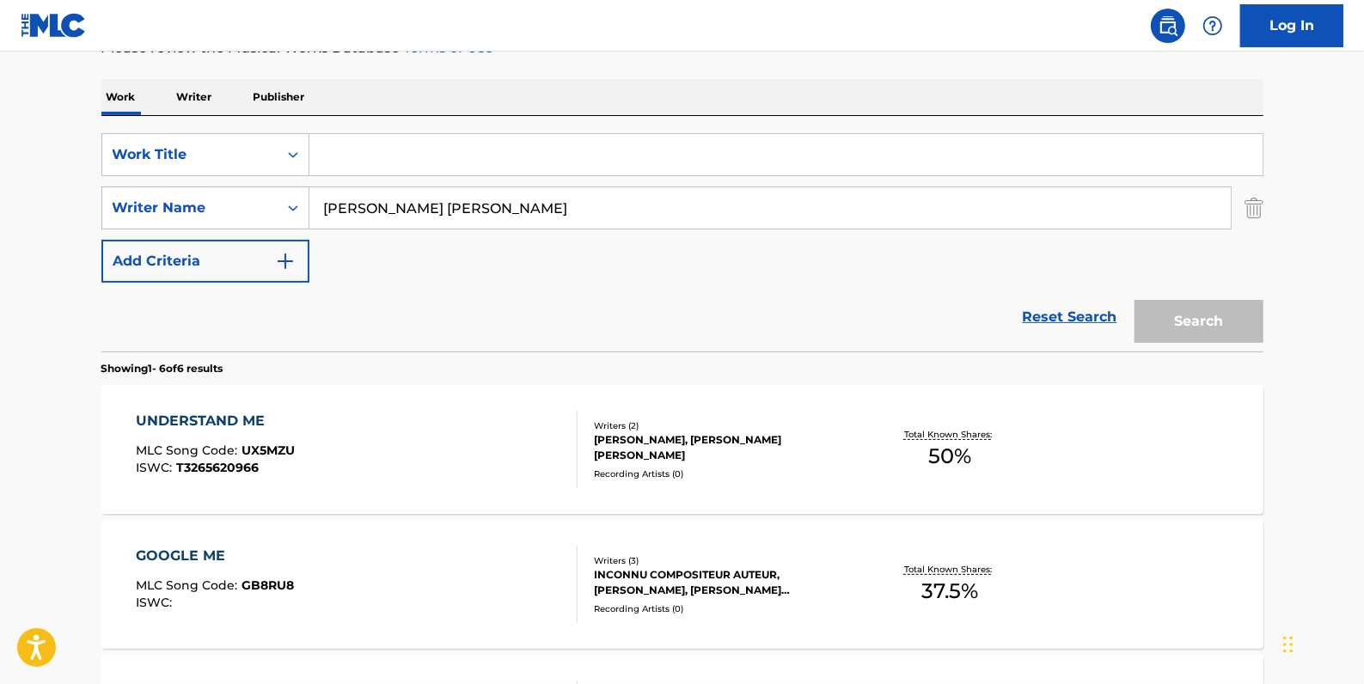
paste input "CALI DREAMIN'"
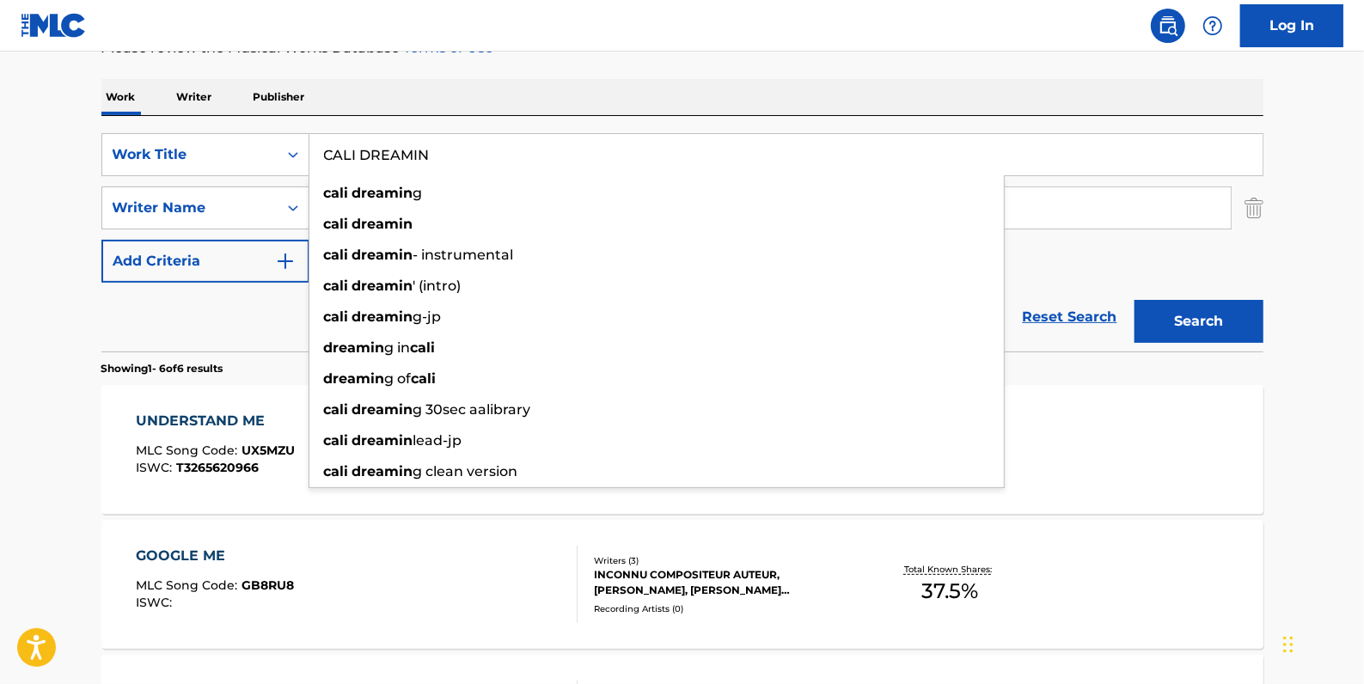
type input "CALI DREAMIN"
click at [1198, 318] on button "Search" at bounding box center [1198, 321] width 129 height 43
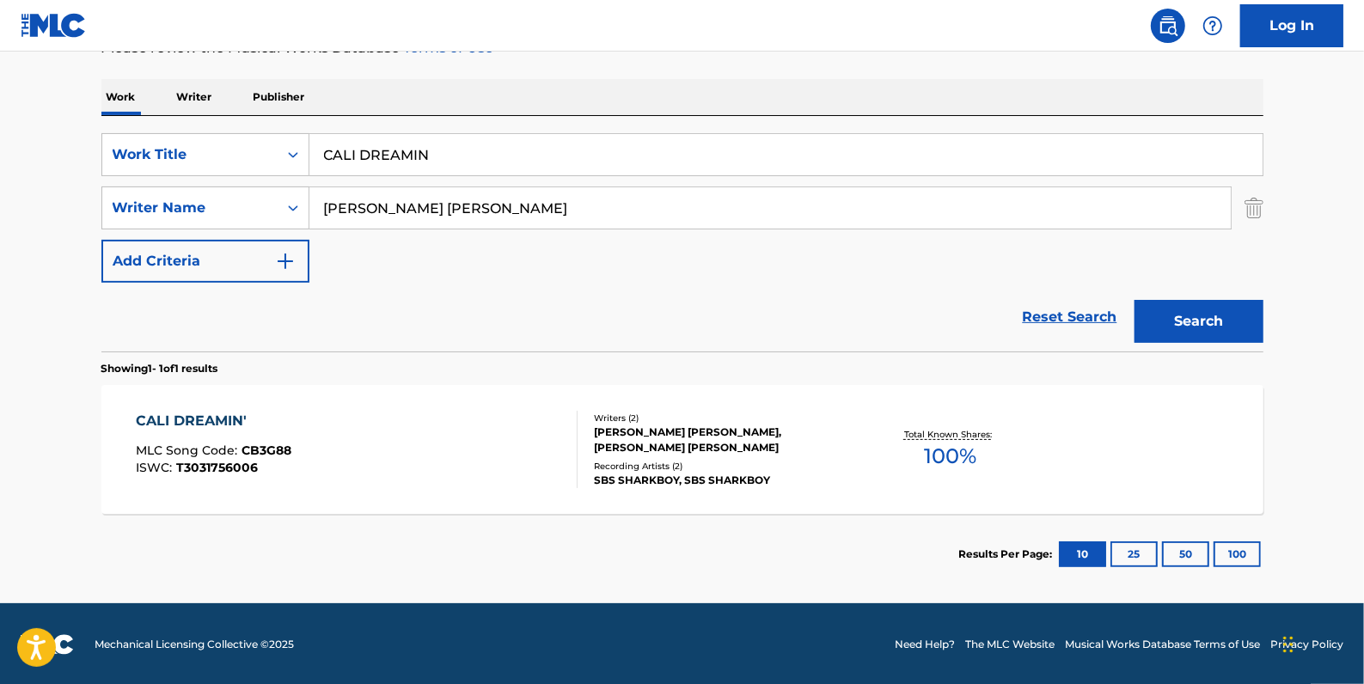
click at [476, 455] on div "CALI DREAMIN' MLC Song Code : CB3G88 ISWC : T3031756006" at bounding box center [357, 449] width 442 height 77
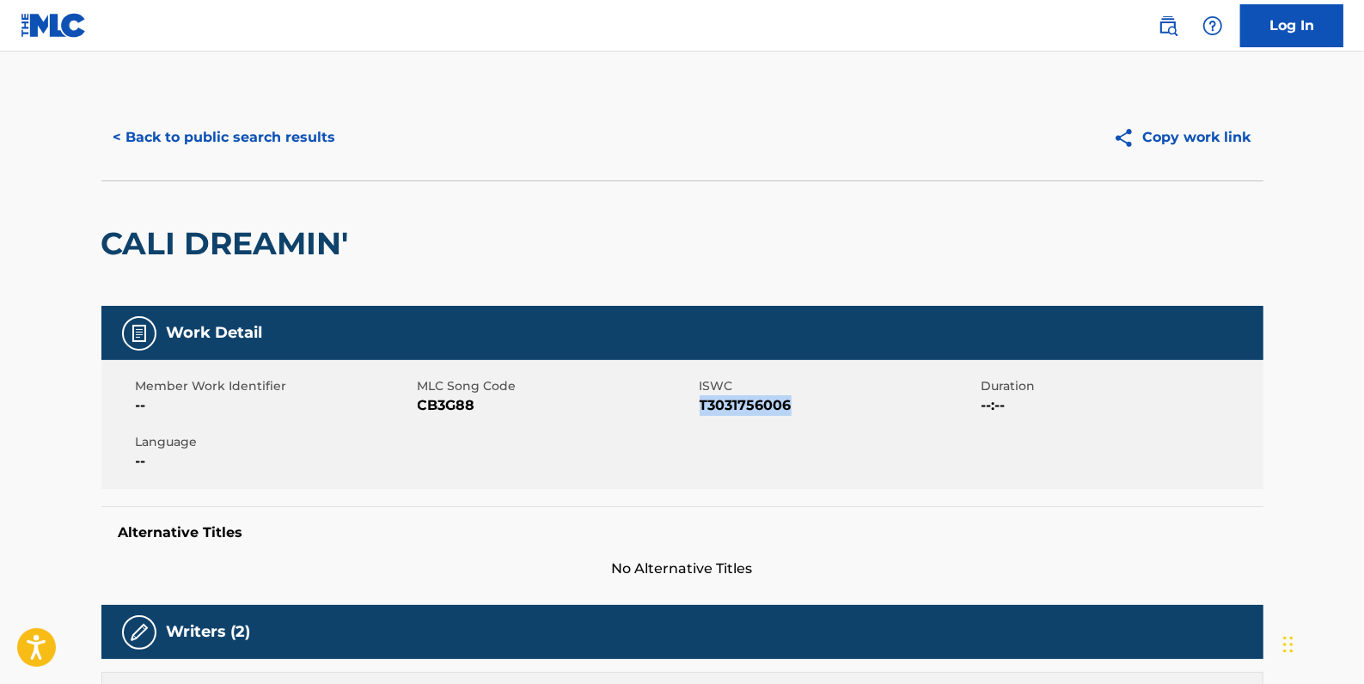
drag, startPoint x: 800, startPoint y: 406, endPoint x: 698, endPoint y: 403, distance: 102.3
click at [700, 403] on span "T3031756006" at bounding box center [839, 405] width 278 height 21
drag, startPoint x: 698, startPoint y: 403, endPoint x: 721, endPoint y: 407, distance: 23.6
copy span "T3031756006"
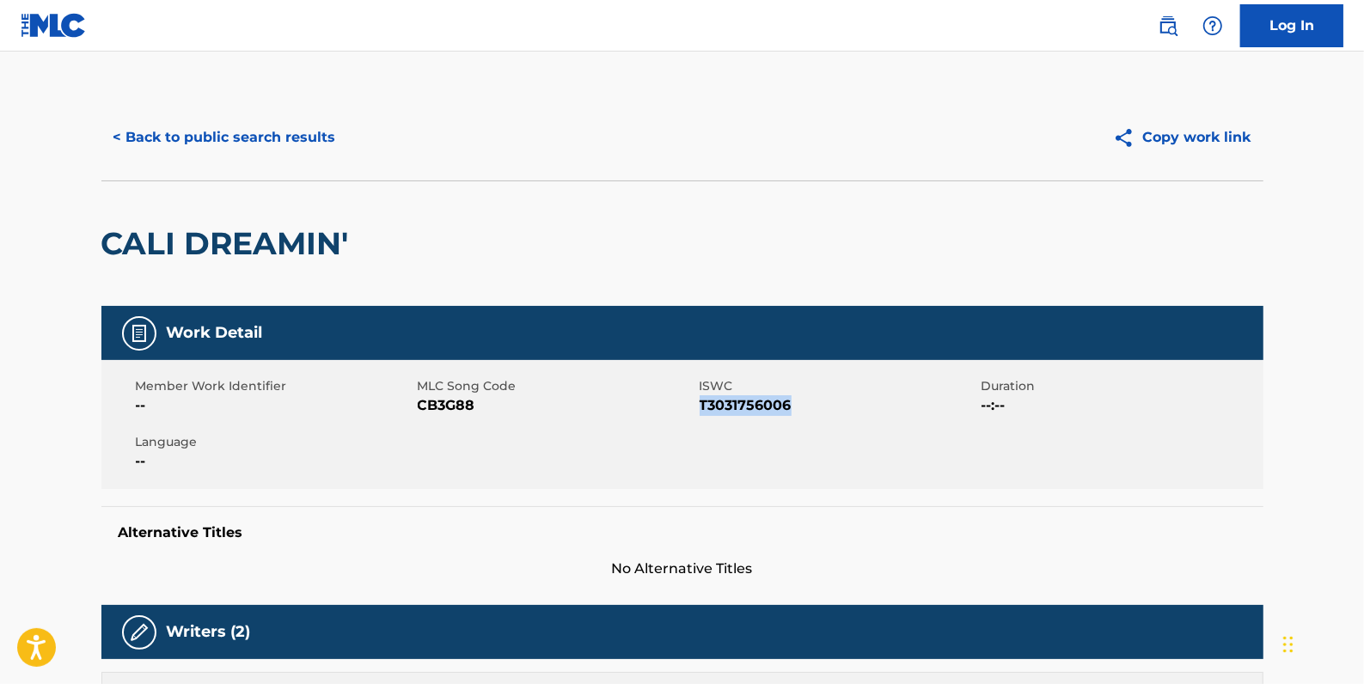
click at [235, 144] on button "< Back to public search results" at bounding box center [224, 137] width 247 height 43
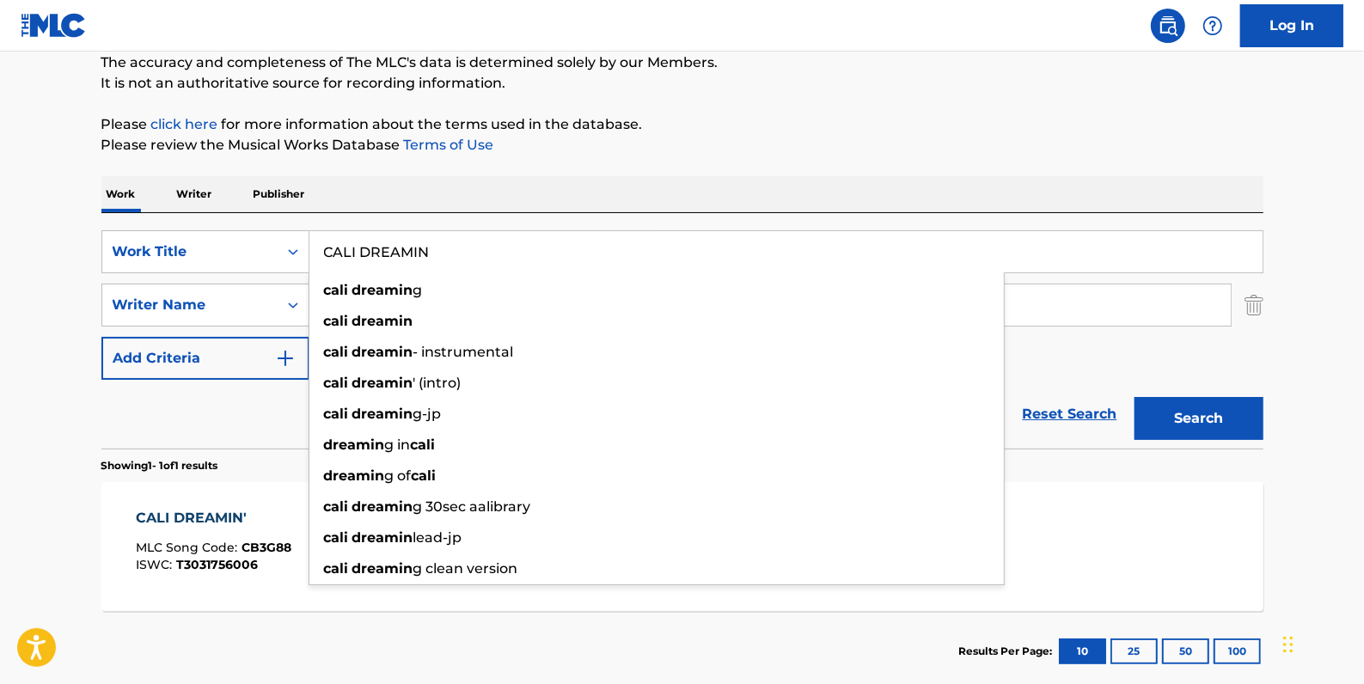
drag, startPoint x: 508, startPoint y: 254, endPoint x: 332, endPoint y: 247, distance: 176.3
click at [332, 249] on input "CALI DREAMIN" at bounding box center [785, 251] width 953 height 41
type input "C"
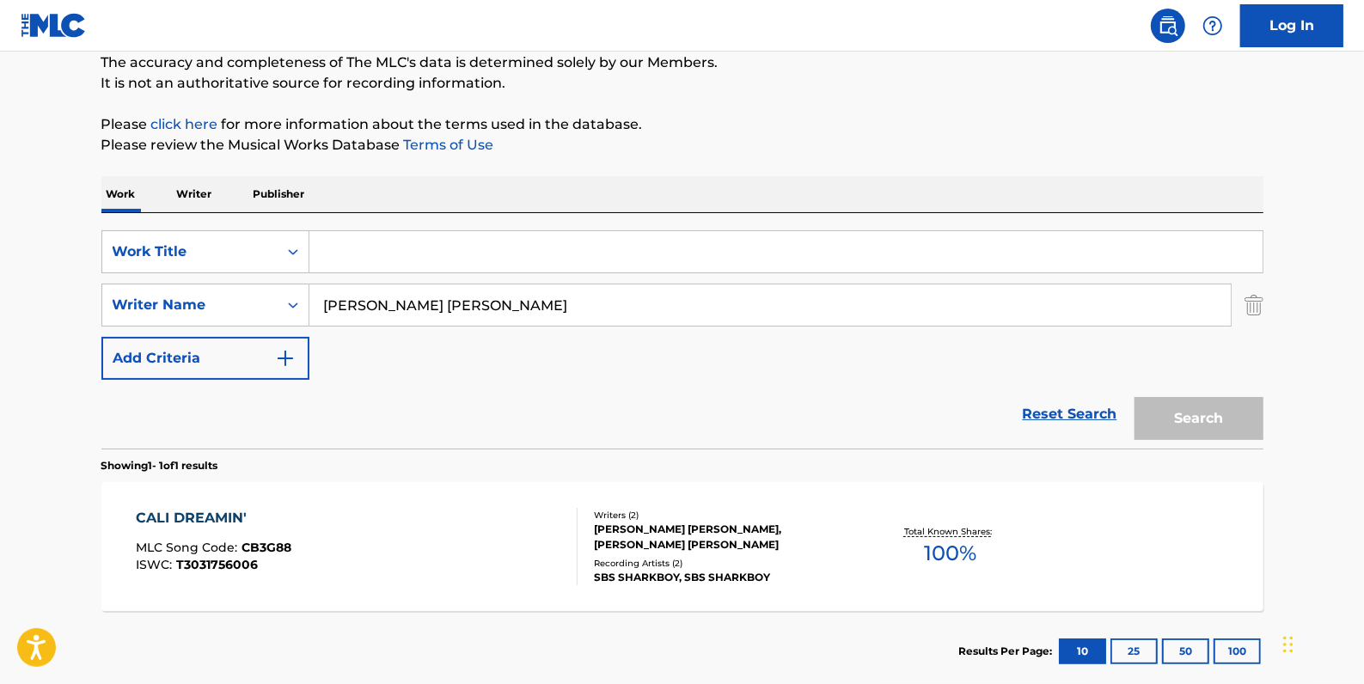
paste input "GIFT FROM [DEMOGRAPHIC_DATA]"
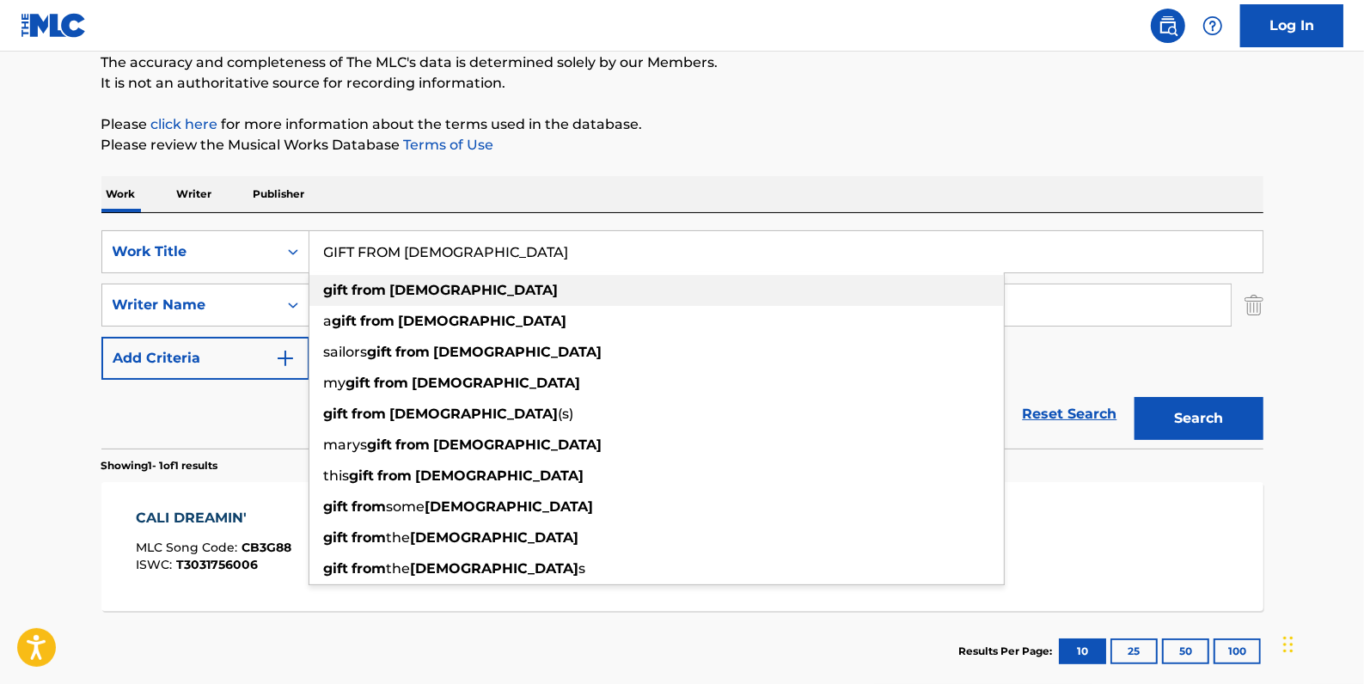
click at [382, 290] on strong "from" at bounding box center [369, 290] width 34 height 16
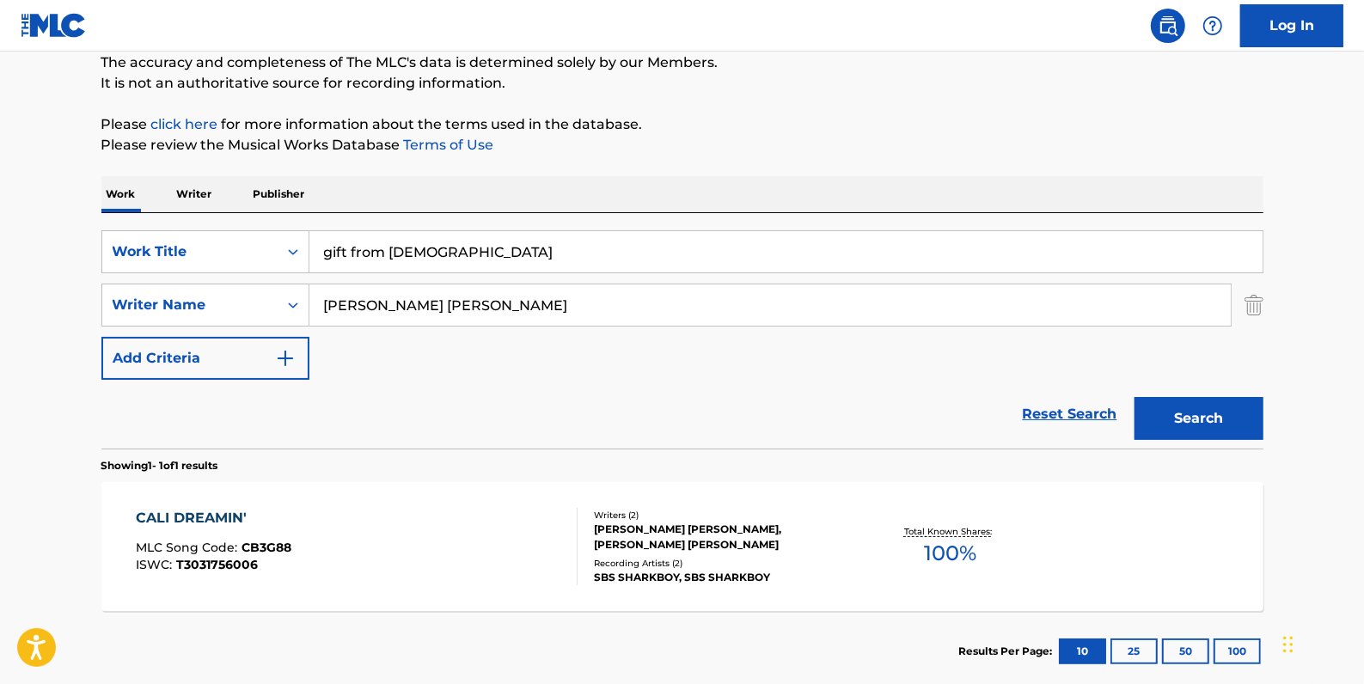
click at [1193, 417] on button "Search" at bounding box center [1198, 418] width 129 height 43
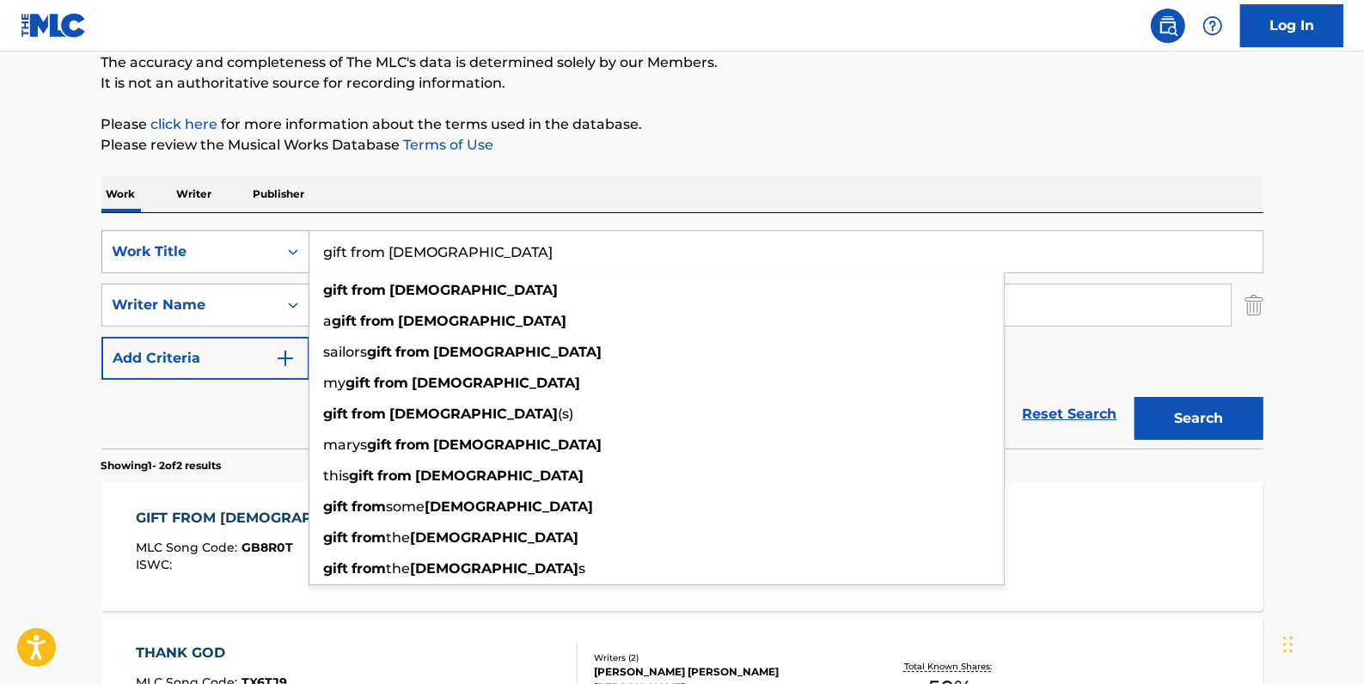
drag, startPoint x: 437, startPoint y: 257, endPoint x: 308, endPoint y: 248, distance: 130.0
click at [308, 248] on div "SearchWithCriteria2f2b6865-c9a1-494a-a80a-9744f86fdd11 Work Title gift from [DE…" at bounding box center [682, 251] width 1162 height 43
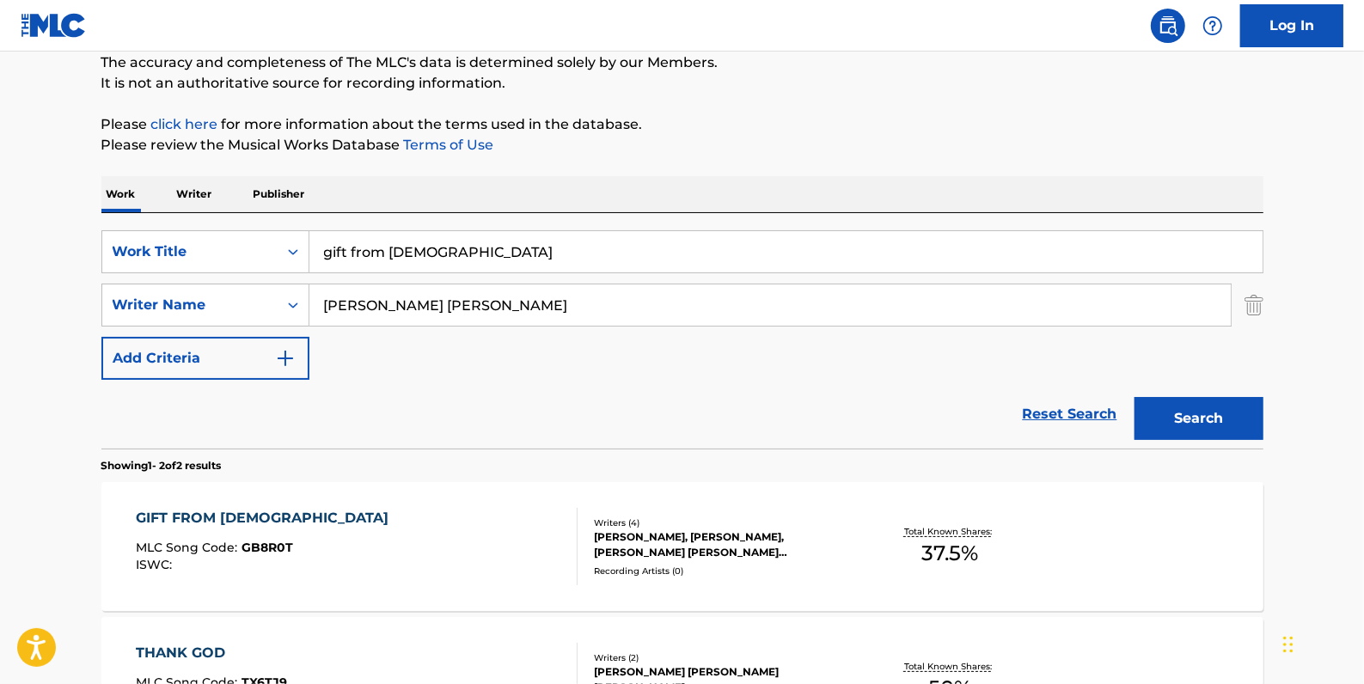
drag, startPoint x: 352, startPoint y: 251, endPoint x: 759, endPoint y: 150, distance: 418.7
click at [759, 150] on p "Please review the Musical Works Database Terms of Use" at bounding box center [682, 145] width 1162 height 21
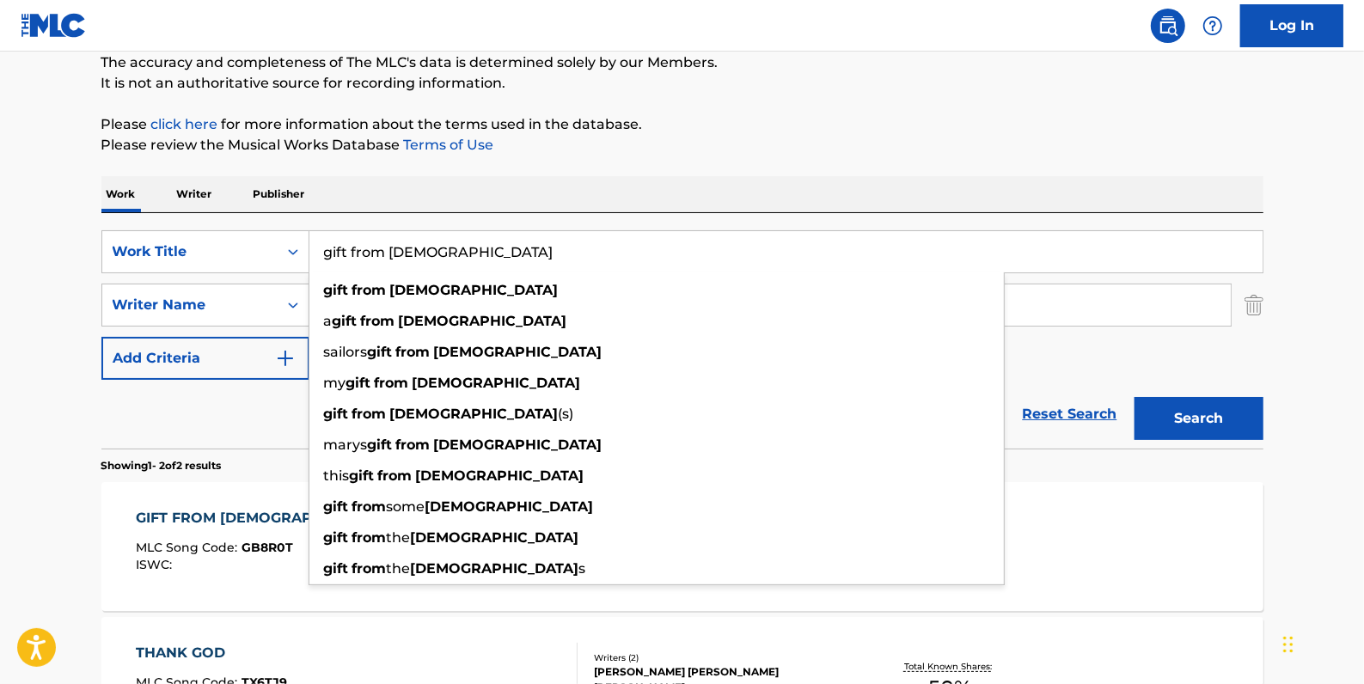
drag, startPoint x: 431, startPoint y: 252, endPoint x: 324, endPoint y: 244, distance: 106.8
click at [324, 244] on input "gift from [DEMOGRAPHIC_DATA]" at bounding box center [785, 251] width 953 height 41
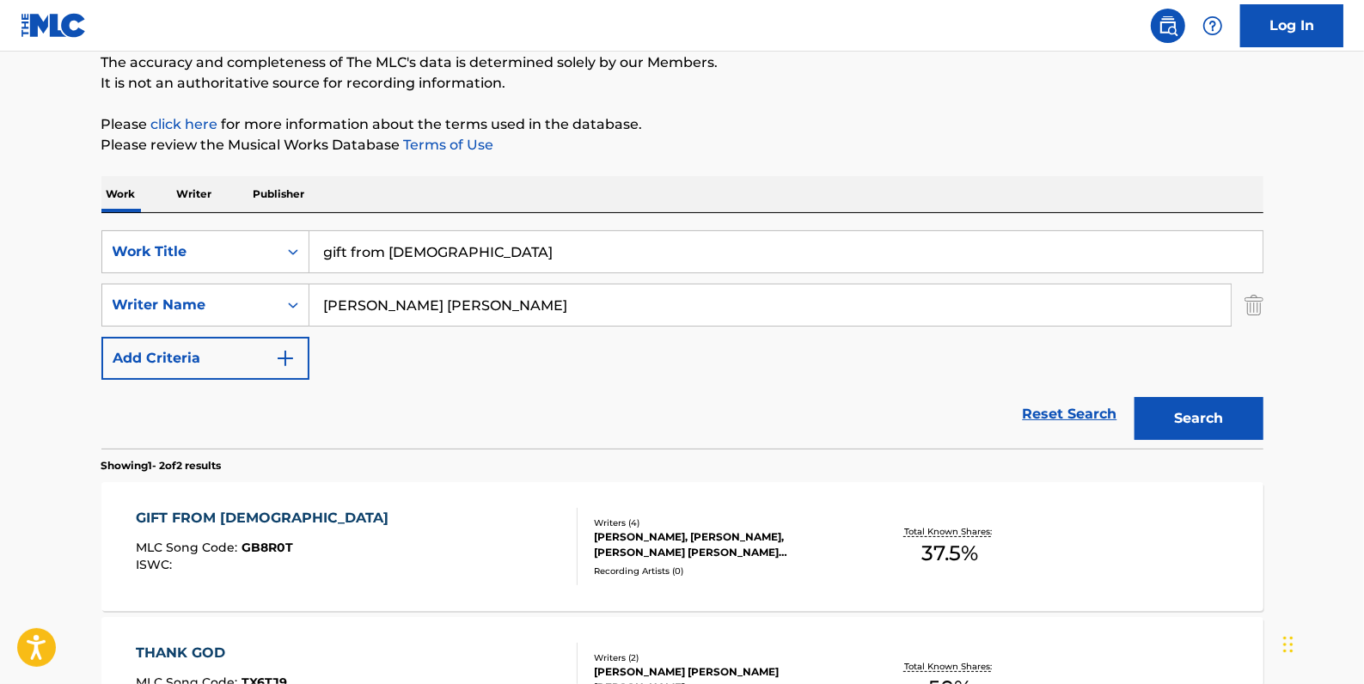
drag, startPoint x: 357, startPoint y: 256, endPoint x: 816, endPoint y: 131, distance: 475.7
click at [816, 131] on p "Please click here for more information about the terms used in the database." at bounding box center [682, 124] width 1162 height 21
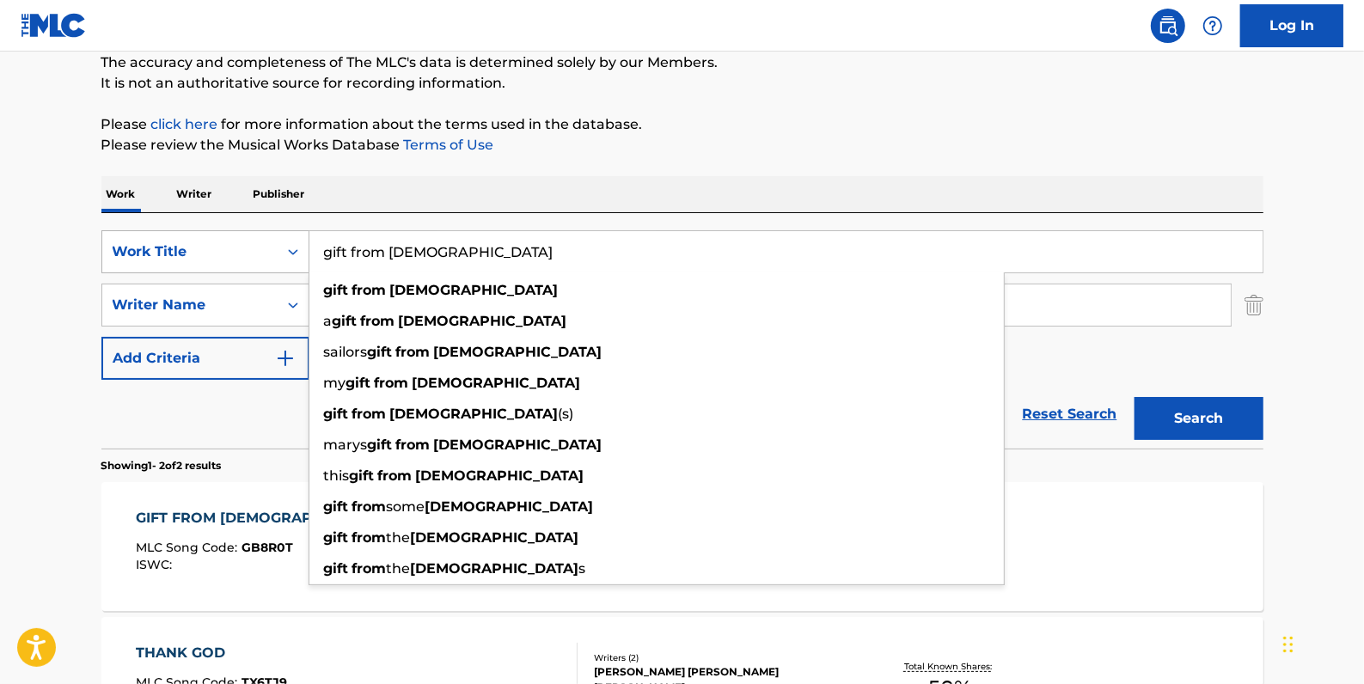
drag, startPoint x: 464, startPoint y: 245, endPoint x: 211, endPoint y: 235, distance: 253.7
click at [211, 235] on div "SearchWithCriteria2f2b6865-c9a1-494a-a80a-9744f86fdd11 Work Title gift from [DE…" at bounding box center [682, 251] width 1162 height 43
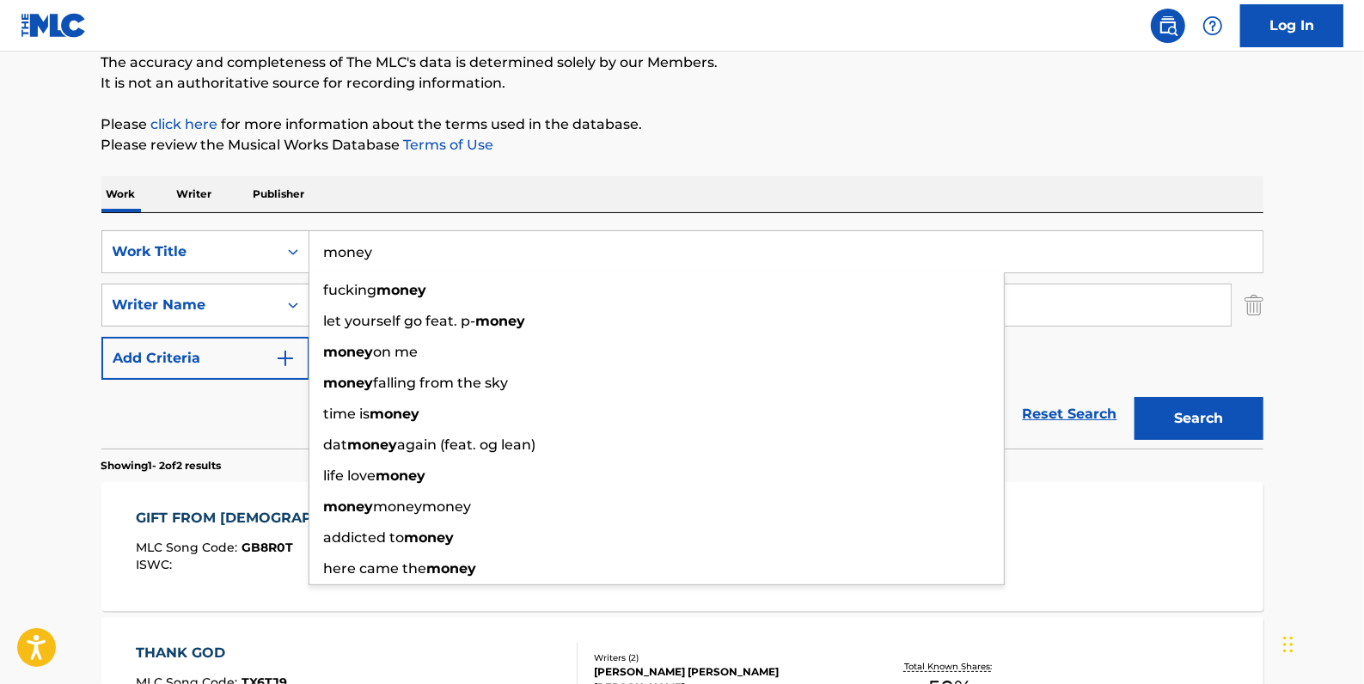
type input "money"
click at [1194, 417] on button "Search" at bounding box center [1198, 418] width 129 height 43
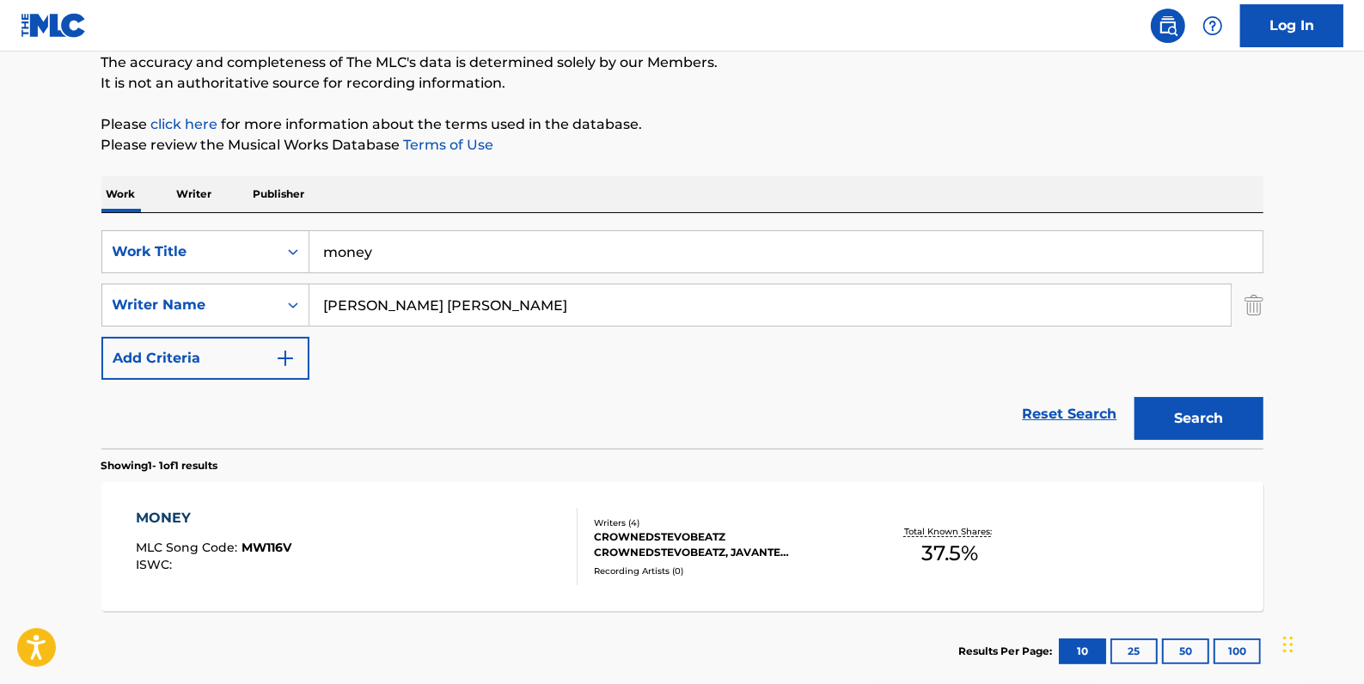
scroll to position [230, 0]
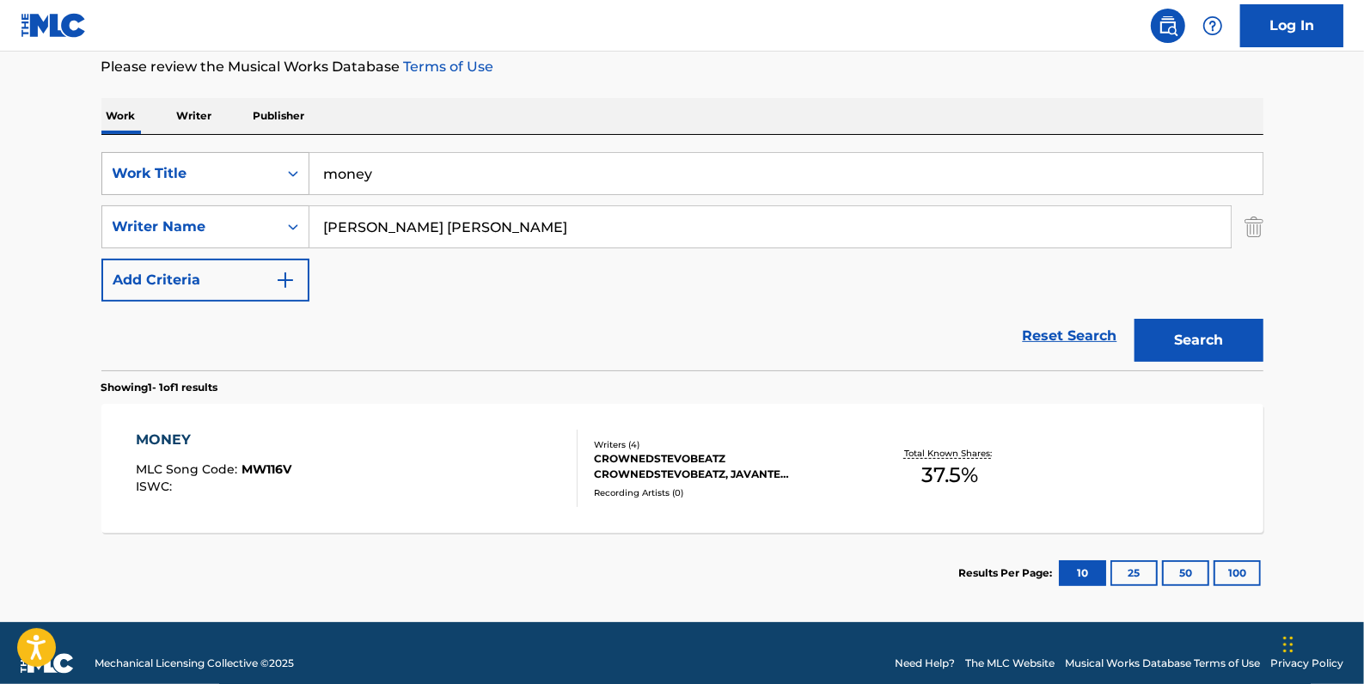
drag, startPoint x: 408, startPoint y: 183, endPoint x: 284, endPoint y: 172, distance: 125.1
click at [284, 172] on div "SearchWithCriteria2f2b6865-c9a1-494a-a80a-9744f86fdd11 Work Title money" at bounding box center [682, 173] width 1162 height 43
paste input "DWEEB"
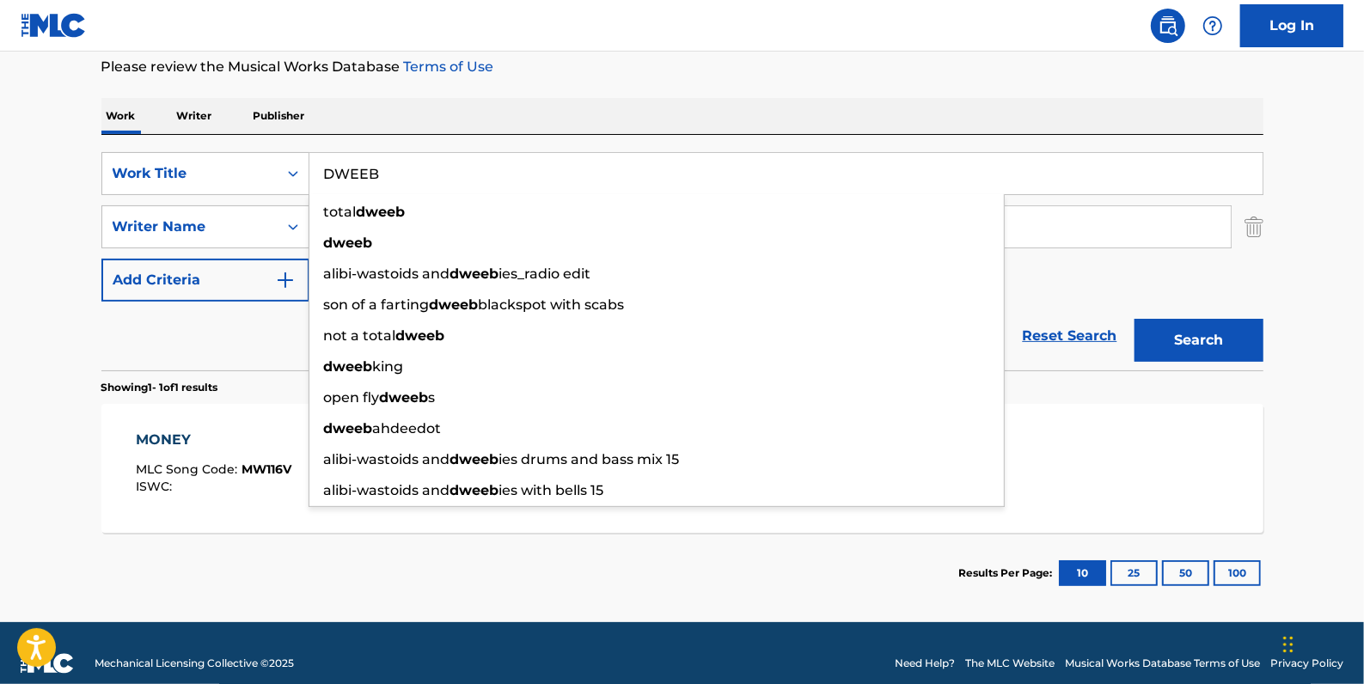
type input "DWEEB"
click at [1201, 336] on button "Search" at bounding box center [1198, 340] width 129 height 43
drag, startPoint x: 388, startPoint y: 173, endPoint x: 296, endPoint y: 171, distance: 91.1
click at [296, 171] on div "SearchWithCriteria2f2b6865-c9a1-494a-a80a-9744f86fdd11 Work Title DWEEB total d…" at bounding box center [682, 173] width 1162 height 43
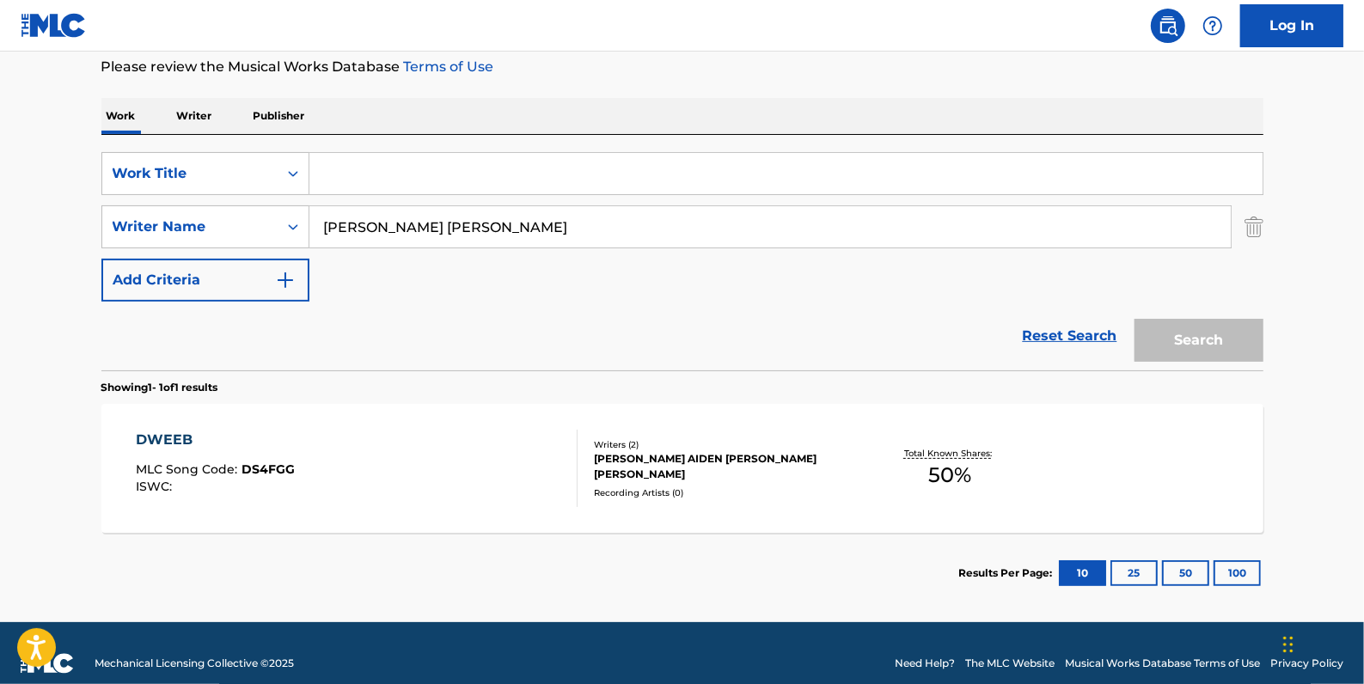
paste input "ILLUSTRATOR"
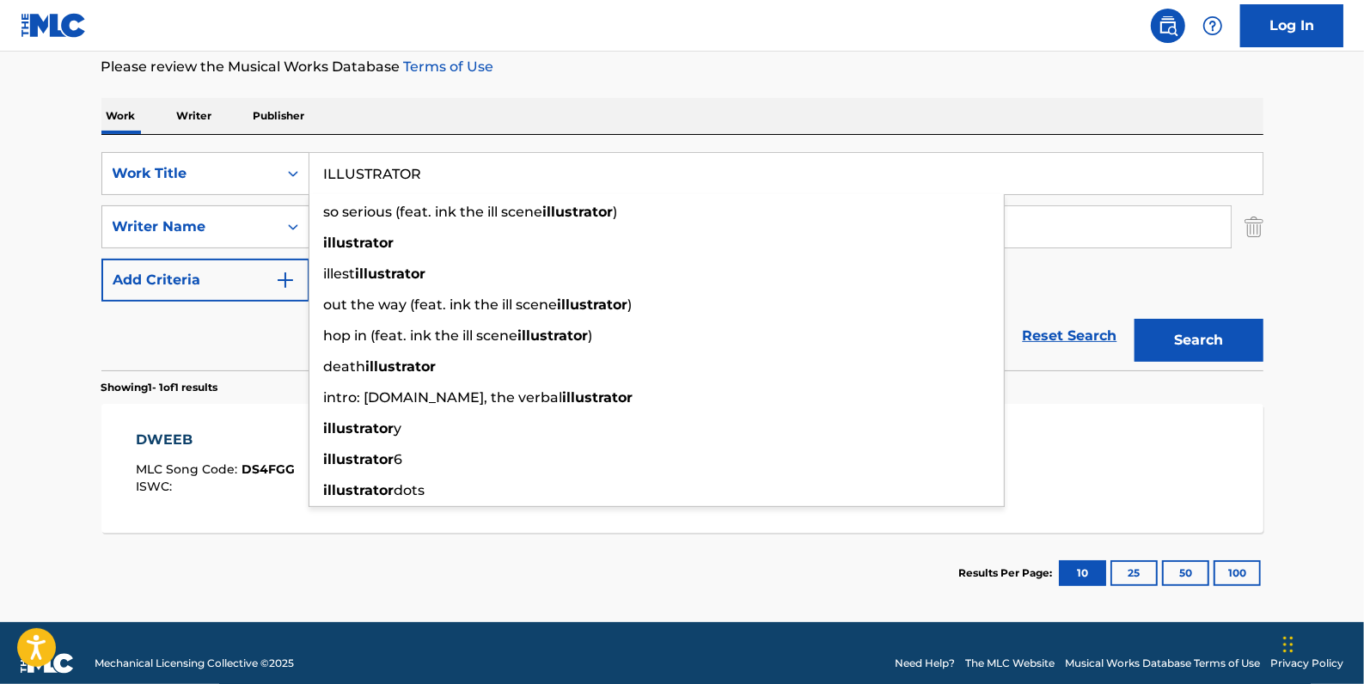
type input "ILLUSTRATOR"
click at [1138, 327] on button "Search" at bounding box center [1198, 340] width 129 height 43
drag, startPoint x: 453, startPoint y: 174, endPoint x: 293, endPoint y: 168, distance: 160.0
click at [293, 168] on div "SearchWithCriteria2f2b6865-c9a1-494a-a80a-9744f86fdd11 Work Title ILLUSTRATOR s…" at bounding box center [682, 173] width 1162 height 43
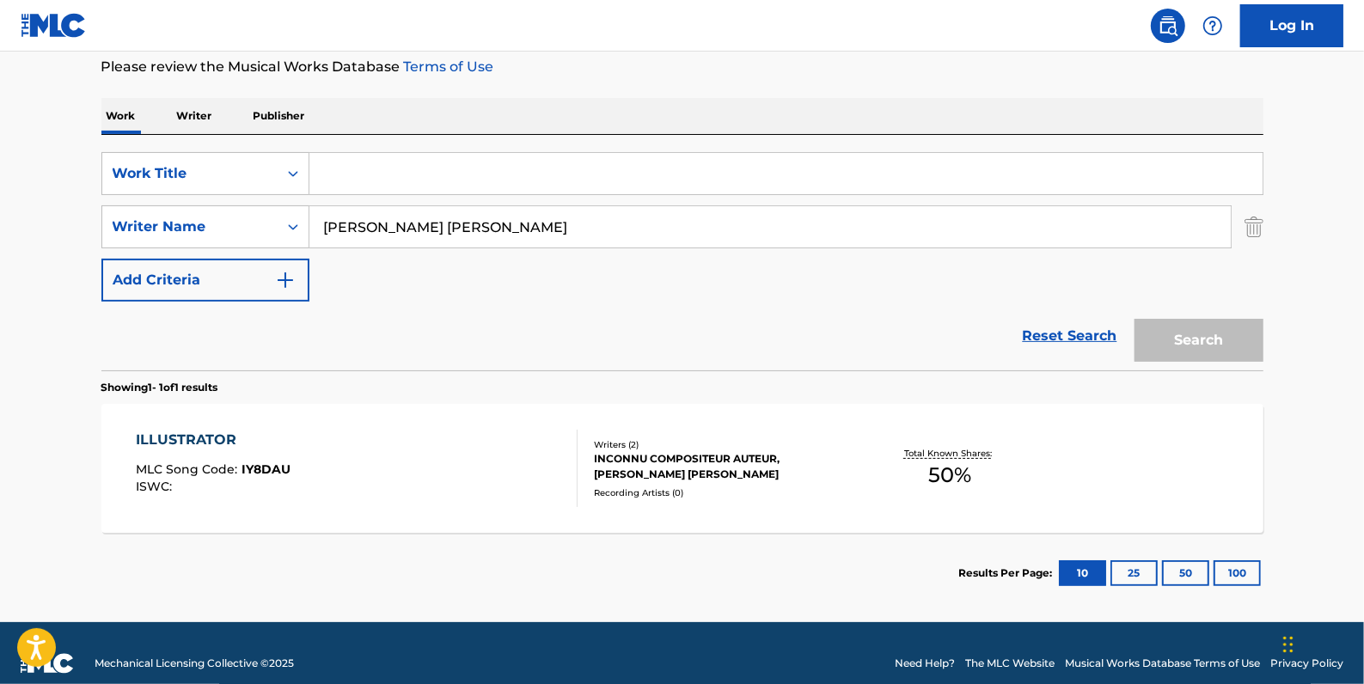
paste input "CANDY"
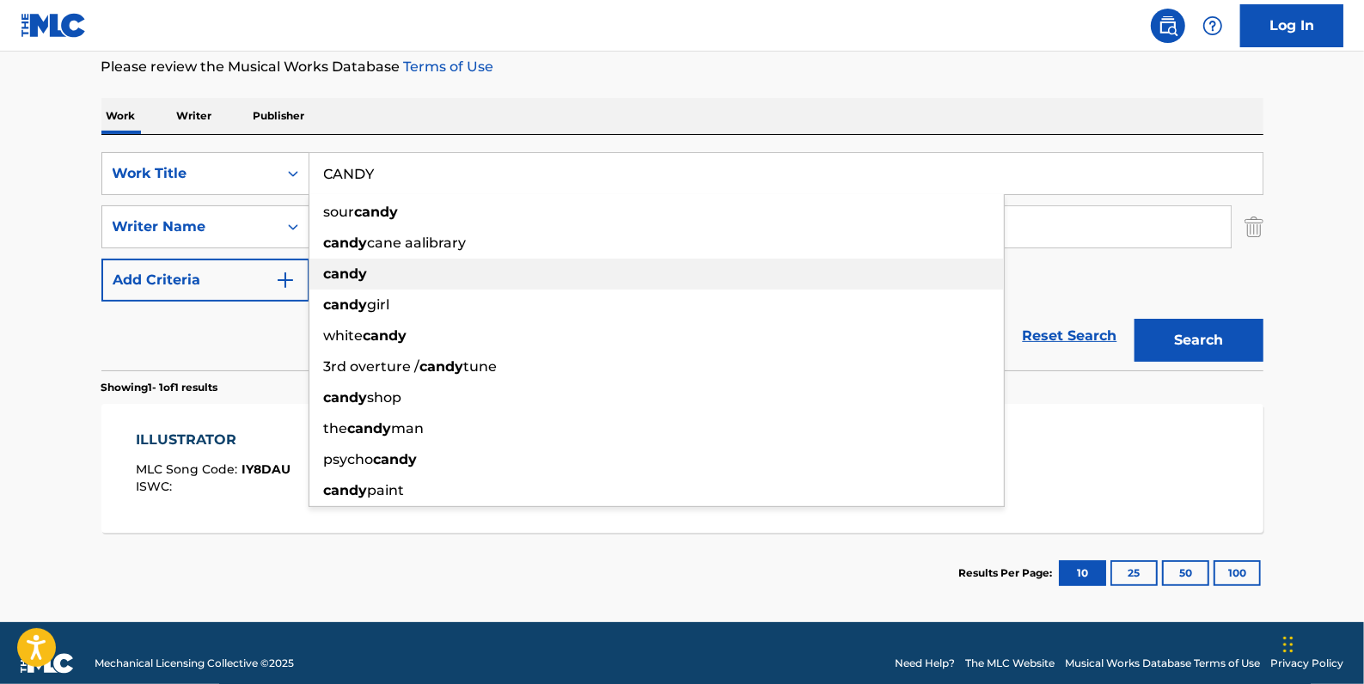
click at [432, 277] on div "candy" at bounding box center [656, 274] width 694 height 31
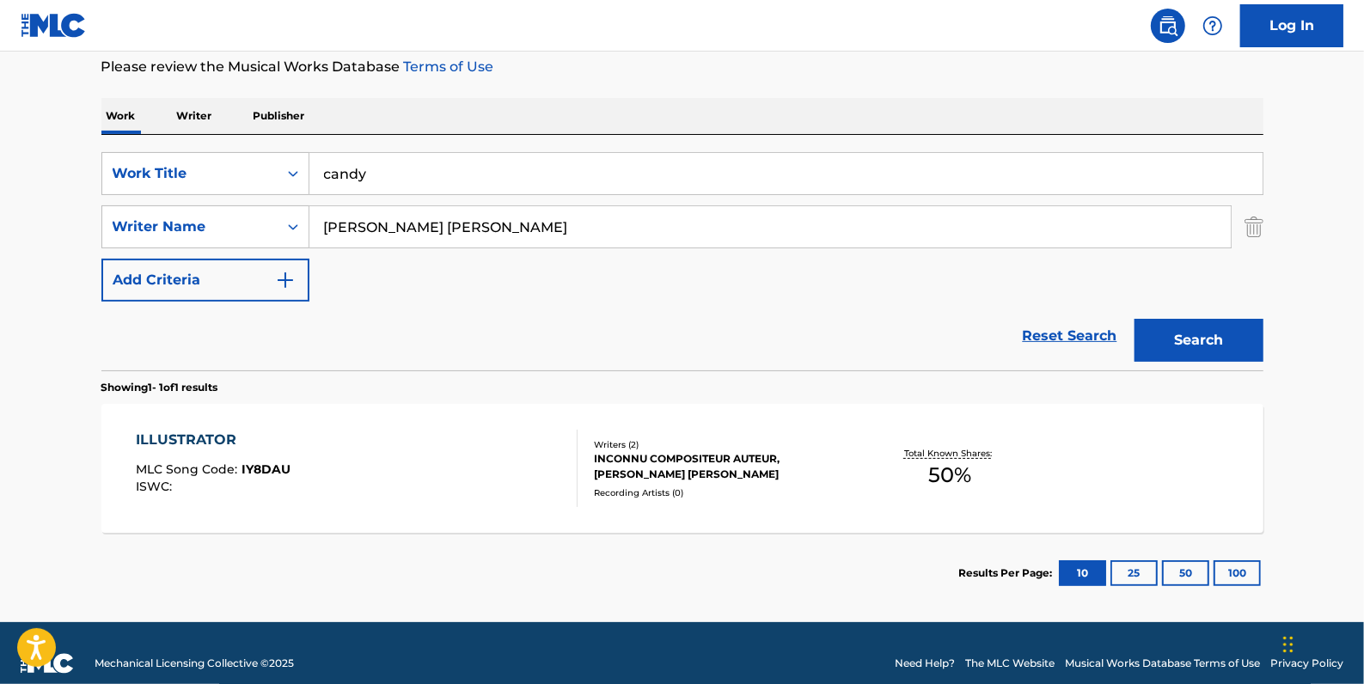
click at [1248, 339] on button "Search" at bounding box center [1198, 340] width 129 height 43
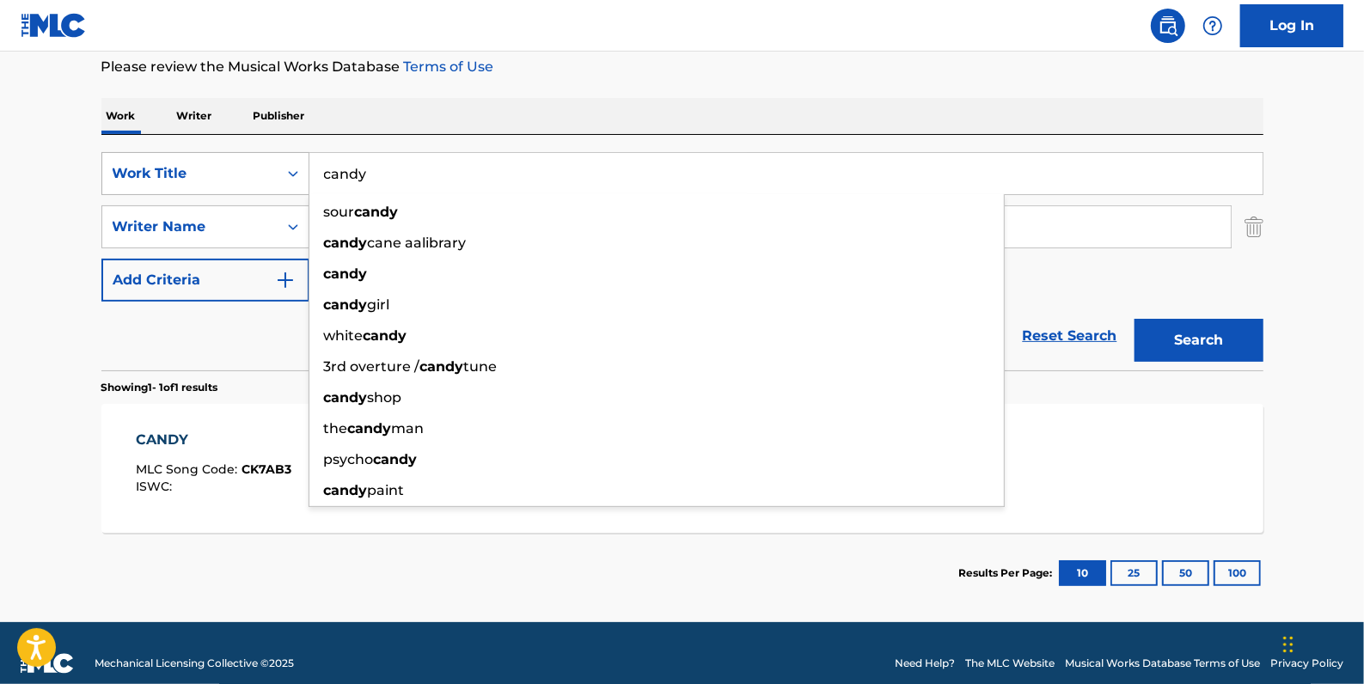
drag, startPoint x: 399, startPoint y: 180, endPoint x: 283, endPoint y: 171, distance: 116.4
click at [283, 171] on div "SearchWithCriteria2f2b6865-c9a1-494a-a80a-9744f86fdd11 Work Title candy sour ca…" at bounding box center [682, 173] width 1162 height 43
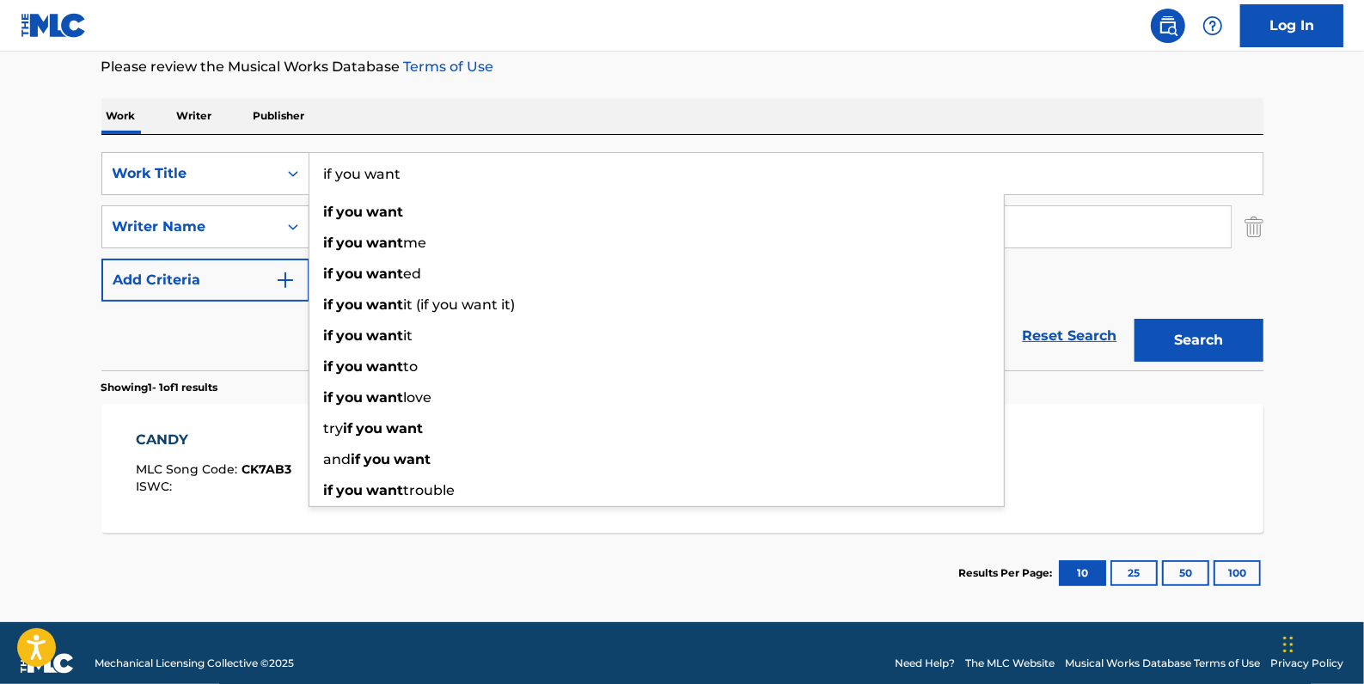
click at [1188, 343] on button "Search" at bounding box center [1198, 340] width 129 height 43
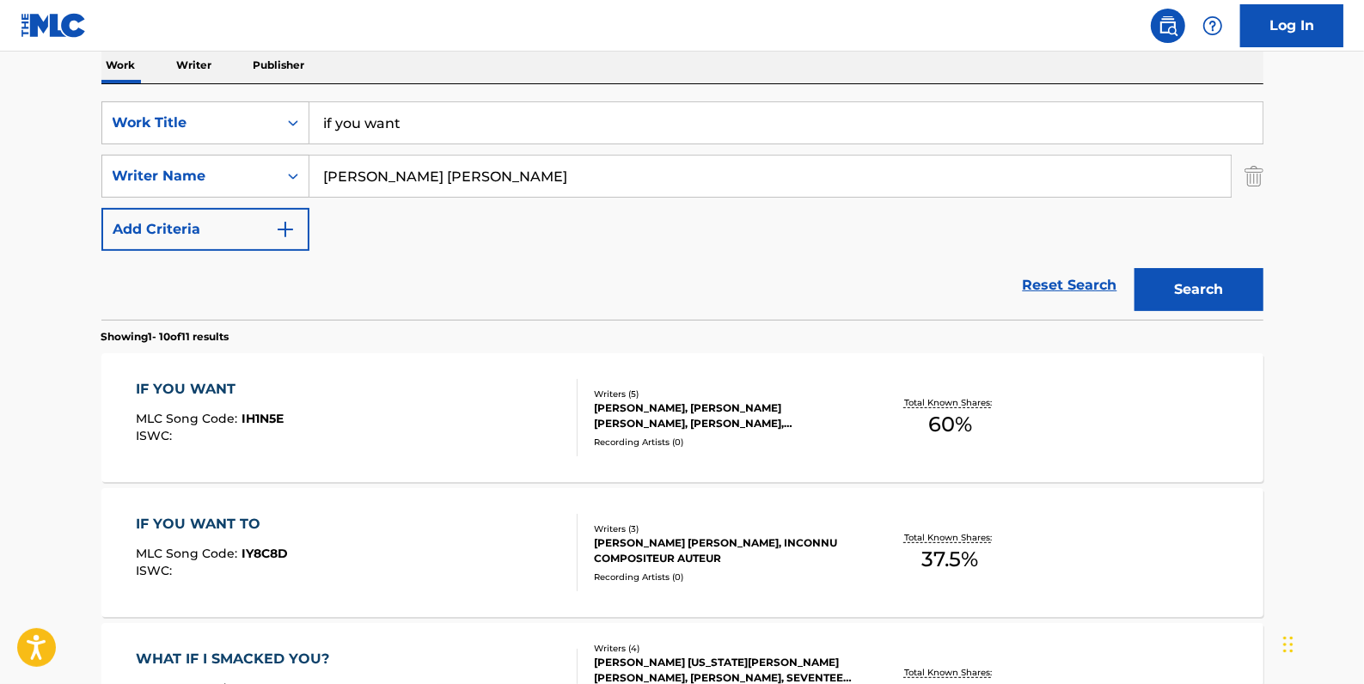
scroll to position [309, 0]
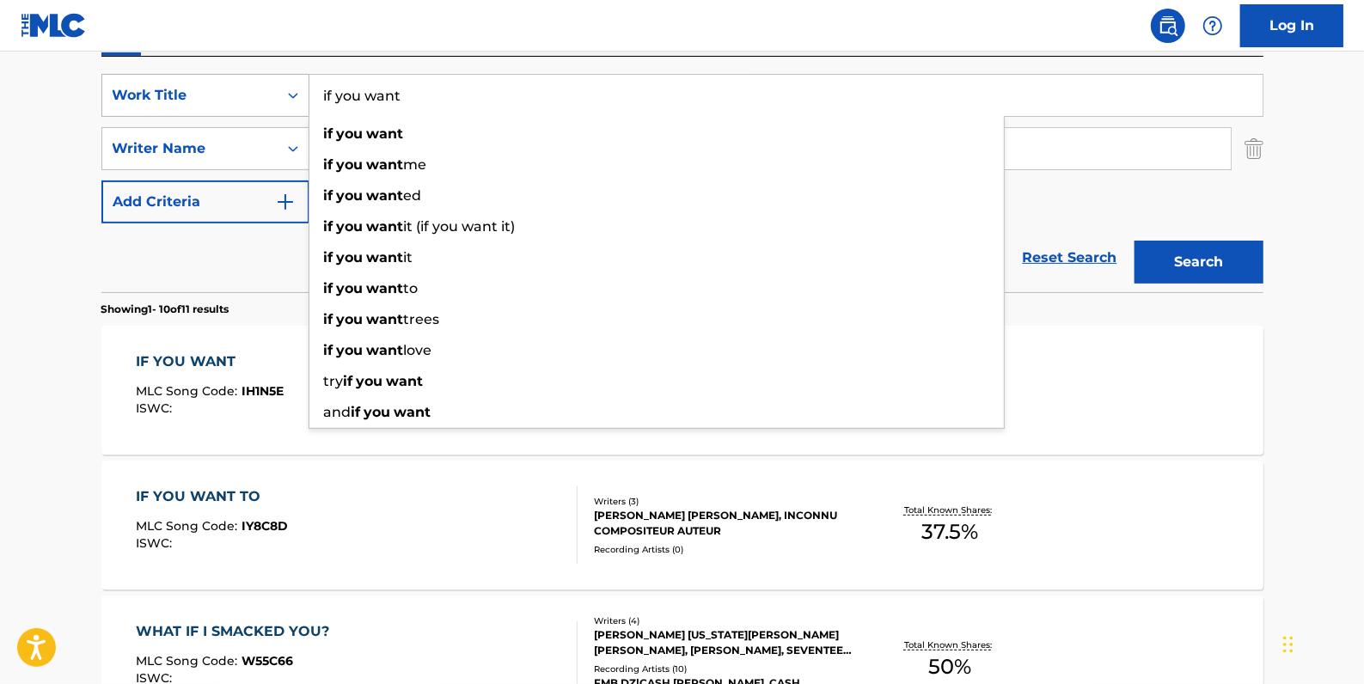
drag, startPoint x: 422, startPoint y: 95, endPoint x: 259, endPoint y: 88, distance: 163.4
click at [259, 88] on div "SearchWithCriteria2f2b6865-c9a1-494a-a80a-9744f86fdd11 Work Title if you want i…" at bounding box center [682, 95] width 1162 height 43
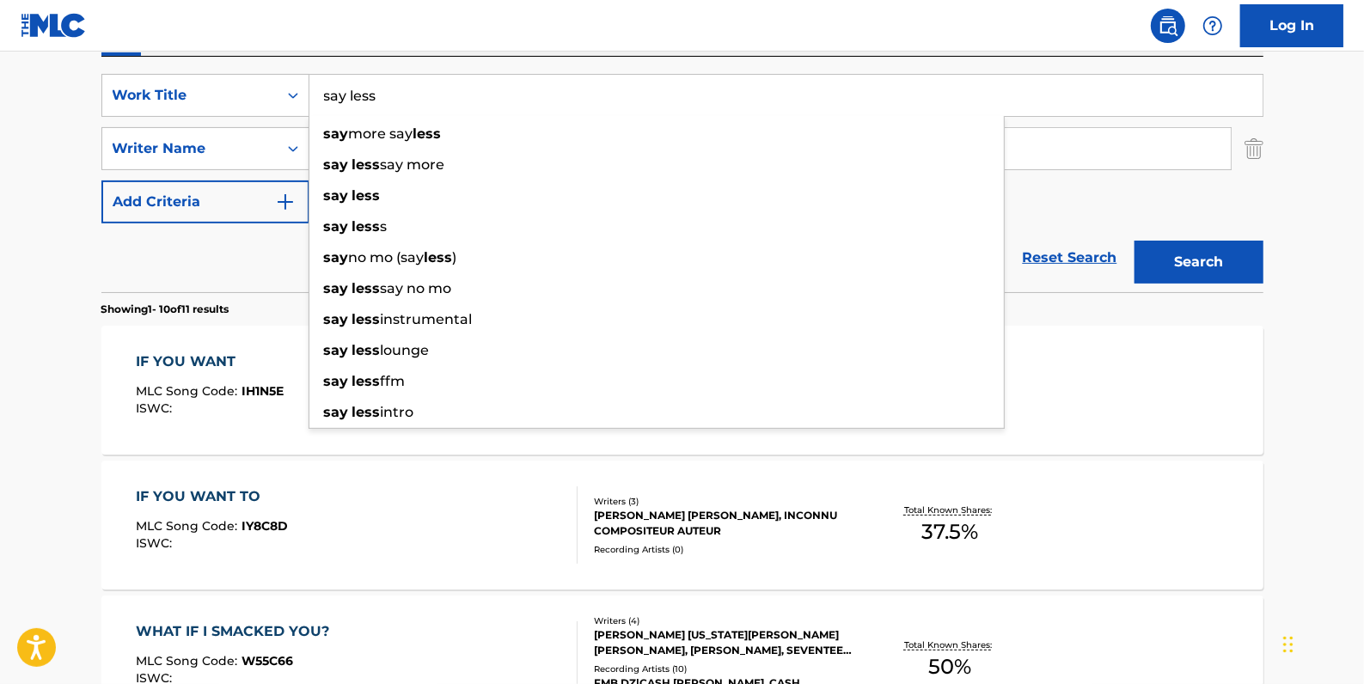
type input "say less"
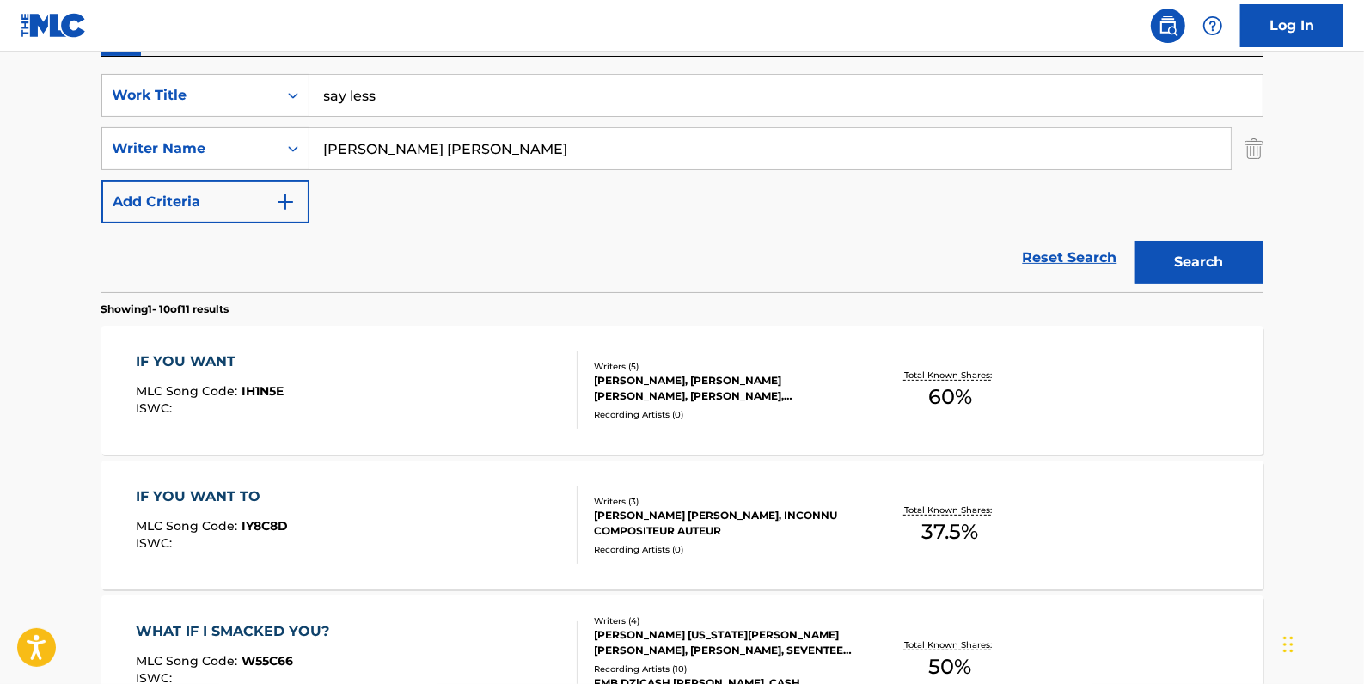
click at [1147, 211] on div "SearchWithCriteria2f2b6865-c9a1-494a-a80a-9744f86fdd11 Work Title say less Sear…" at bounding box center [682, 149] width 1162 height 150
click at [1167, 258] on button "Search" at bounding box center [1198, 262] width 129 height 43
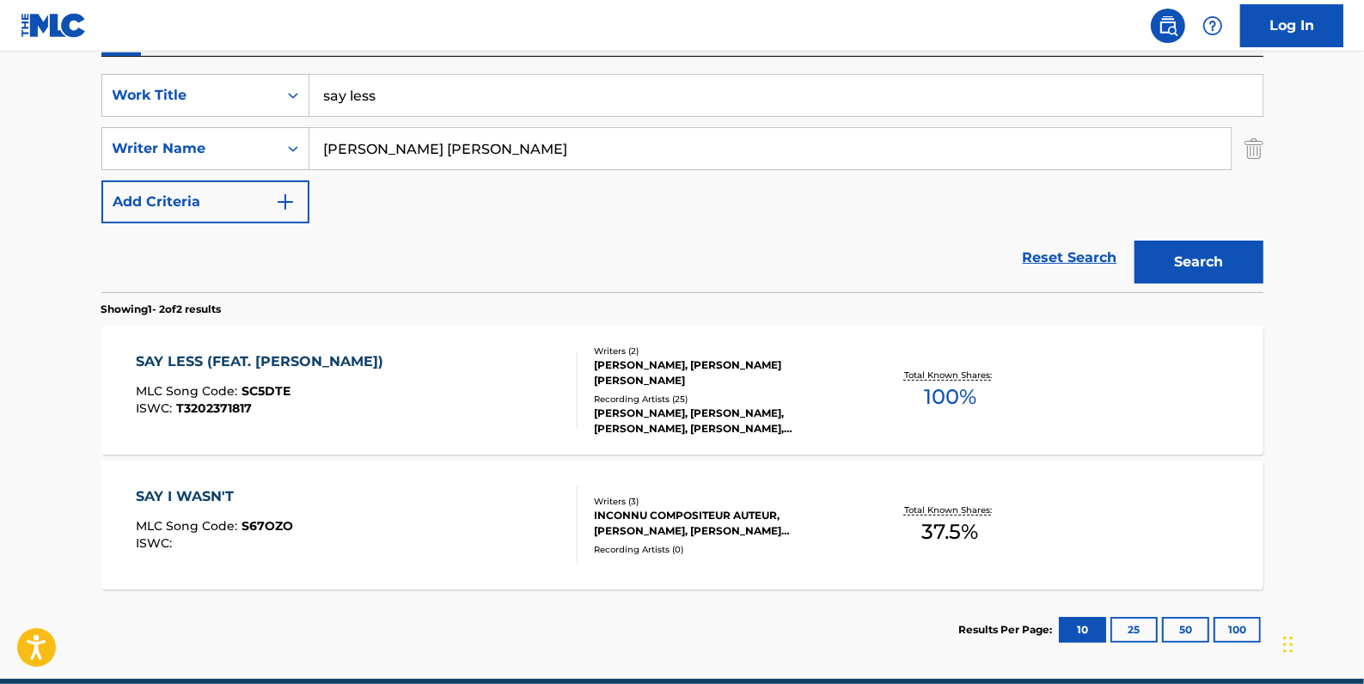
click at [459, 356] on div "SAY LESS (FEAT. [PERSON_NAME]) MLC Song Code : SC5DTE ISWC : T3202371817" at bounding box center [357, 389] width 442 height 77
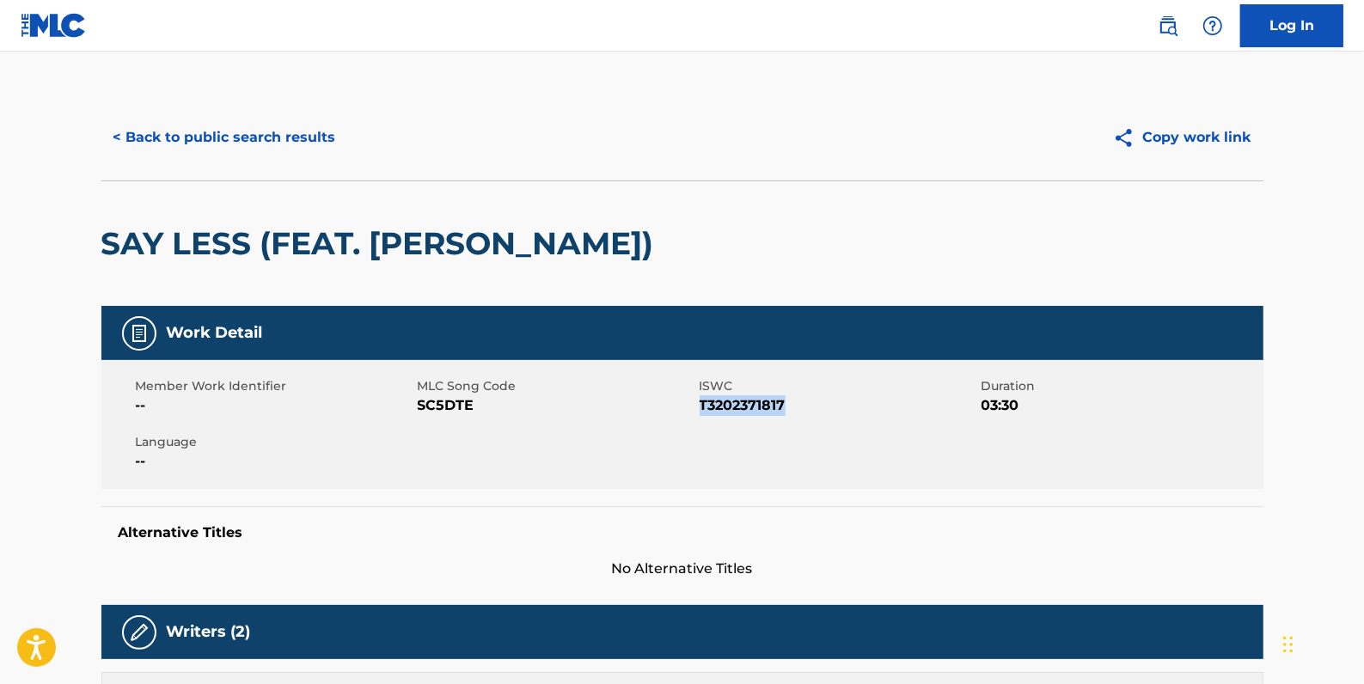
drag, startPoint x: 798, startPoint y: 403, endPoint x: 700, endPoint y: 406, distance: 98.9
click at [700, 406] on span "T3202371817" at bounding box center [839, 405] width 278 height 21
drag, startPoint x: 700, startPoint y: 406, endPoint x: 713, endPoint y: 409, distance: 14.2
copy span "T3202371817"
drag, startPoint x: 481, startPoint y: 406, endPoint x: 422, endPoint y: 405, distance: 59.3
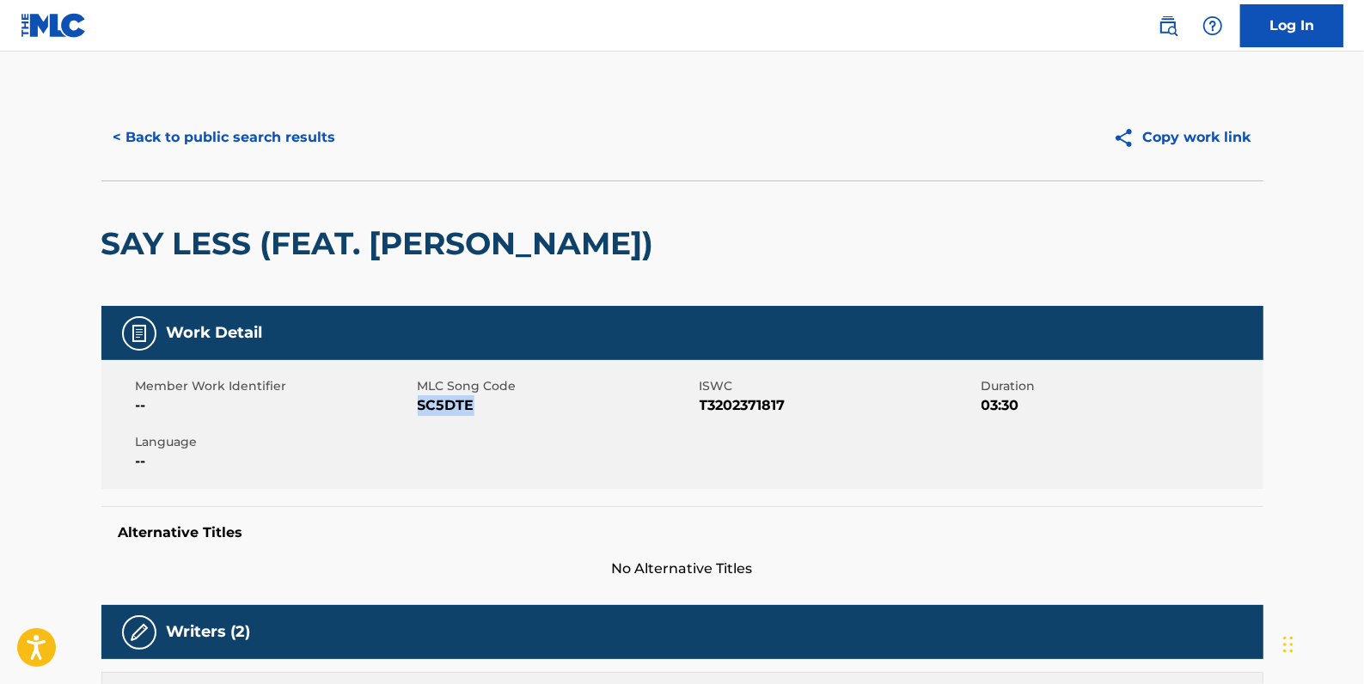
click at [420, 405] on span "SC5DTE" at bounding box center [557, 405] width 278 height 21
drag, startPoint x: 422, startPoint y: 405, endPoint x: 435, endPoint y: 410, distance: 13.9
copy span "SC5DTE"
click at [217, 144] on button "< Back to public search results" at bounding box center [224, 137] width 247 height 43
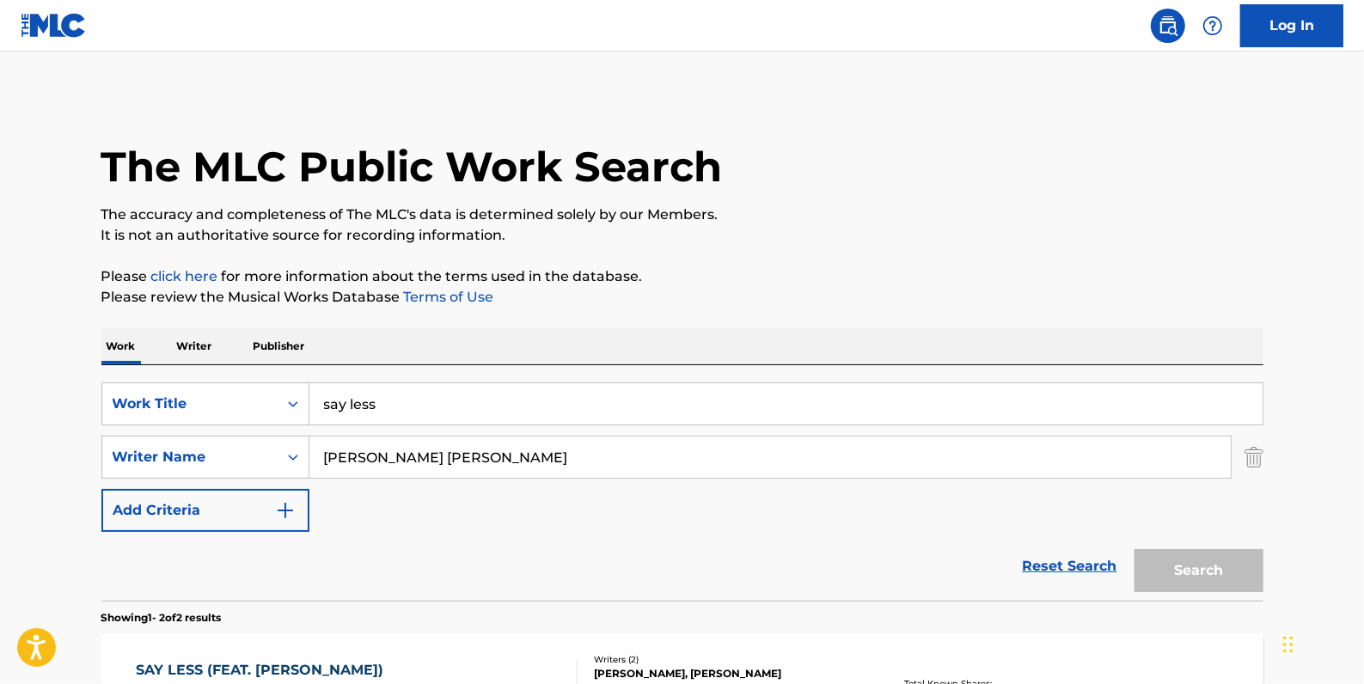
scroll to position [287, 0]
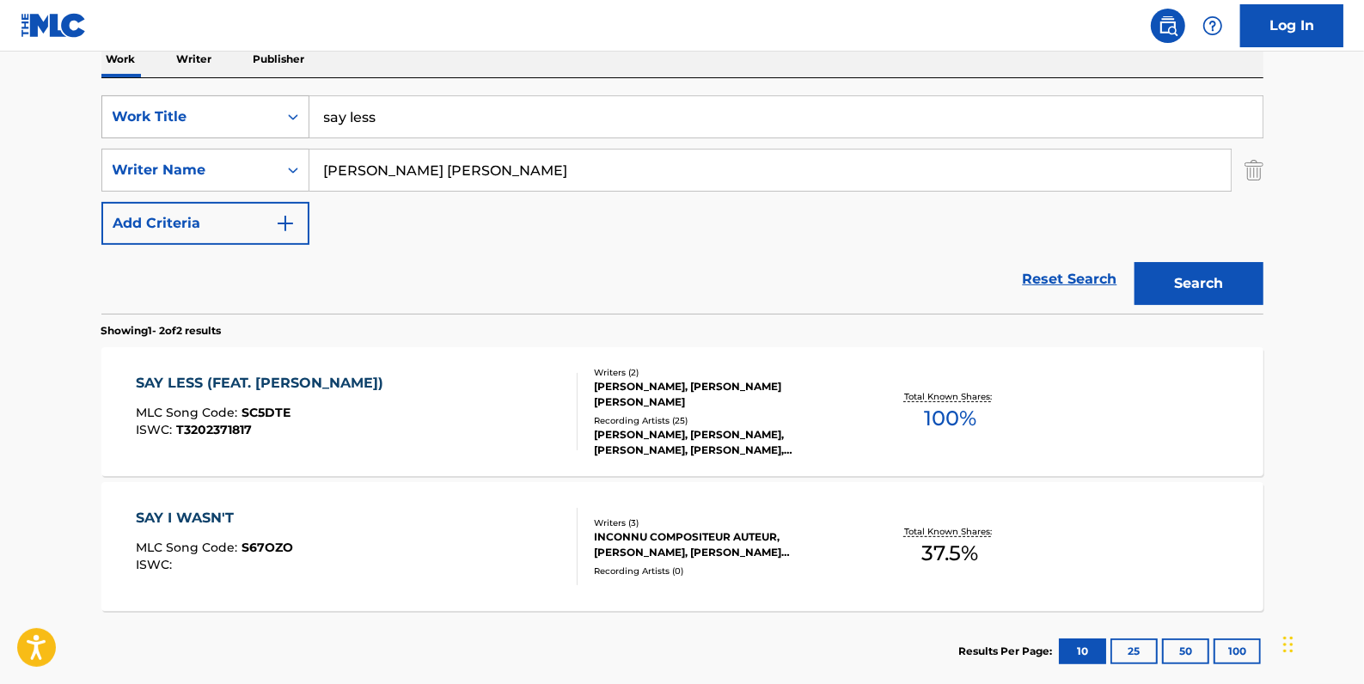
drag, startPoint x: 412, startPoint y: 116, endPoint x: 301, endPoint y: 102, distance: 112.6
click at [301, 102] on div "SearchWithCriteria2f2b6865-c9a1-494a-a80a-9744f86fdd11 Work Title say less" at bounding box center [682, 116] width 1162 height 43
paste input "IN MY BAG"
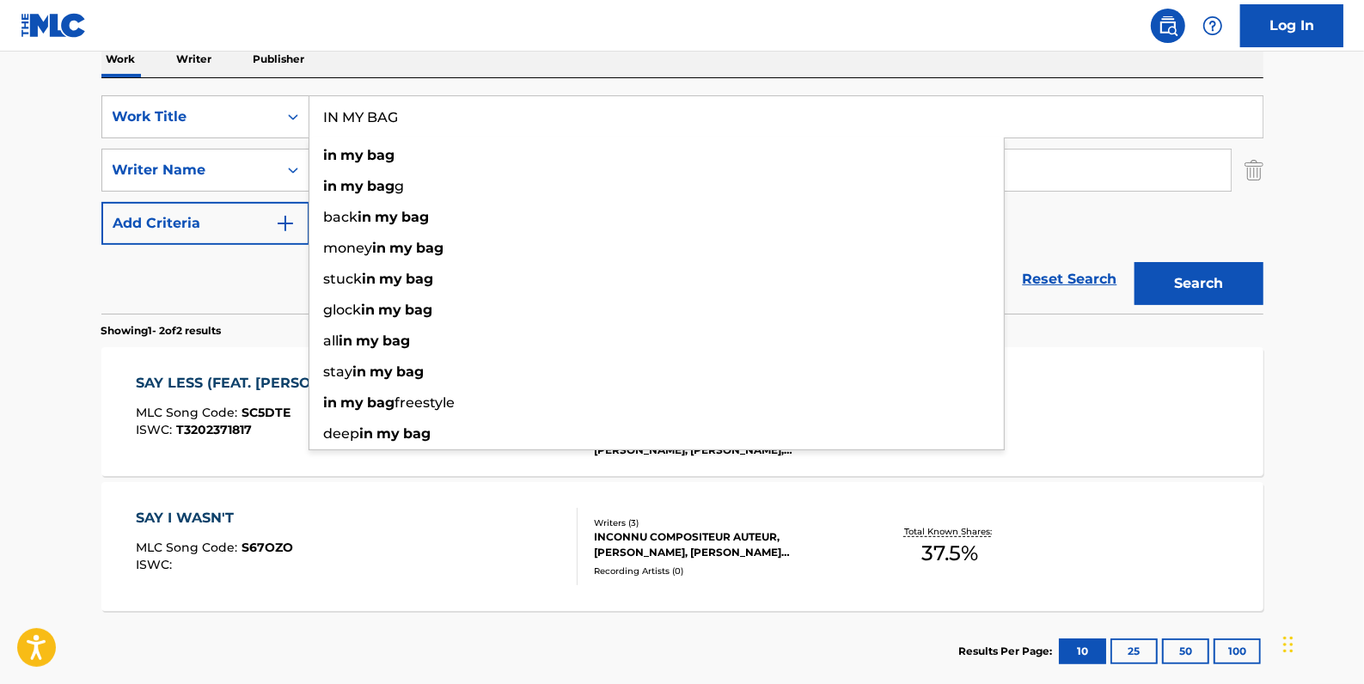
type input "IN MY BAG"
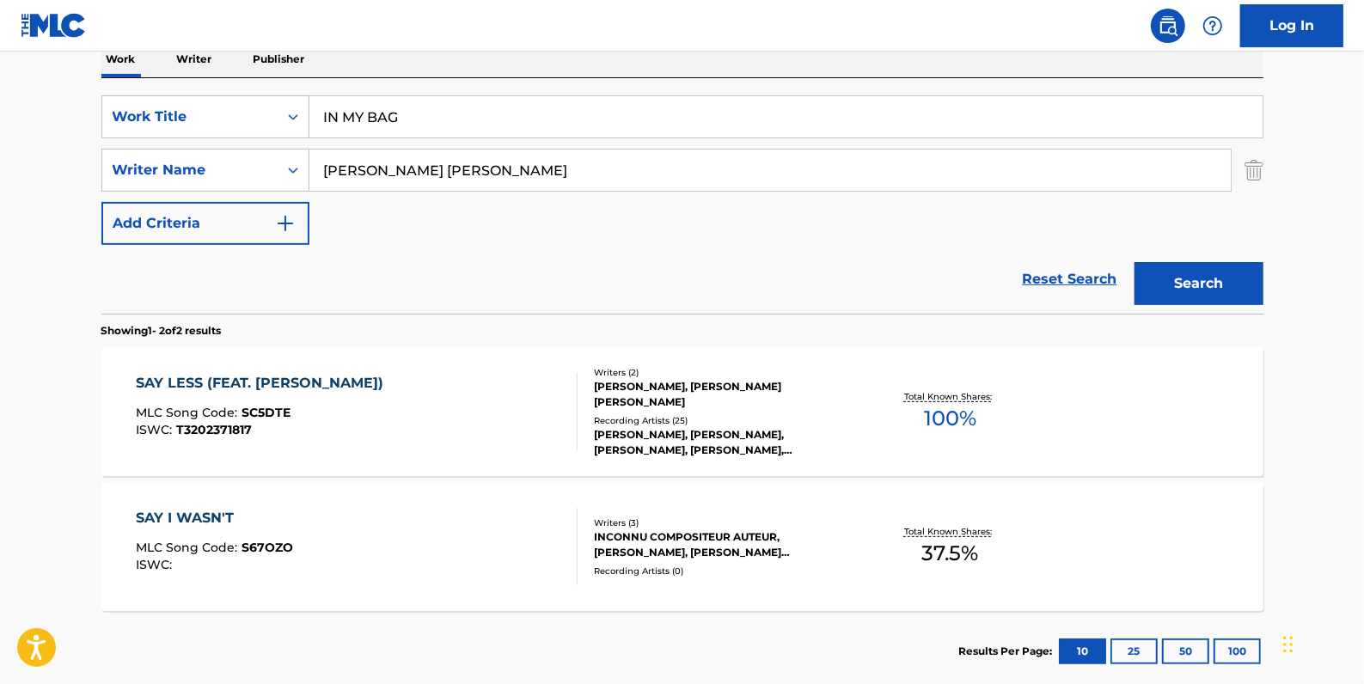
click at [1195, 277] on button "Search" at bounding box center [1198, 283] width 129 height 43
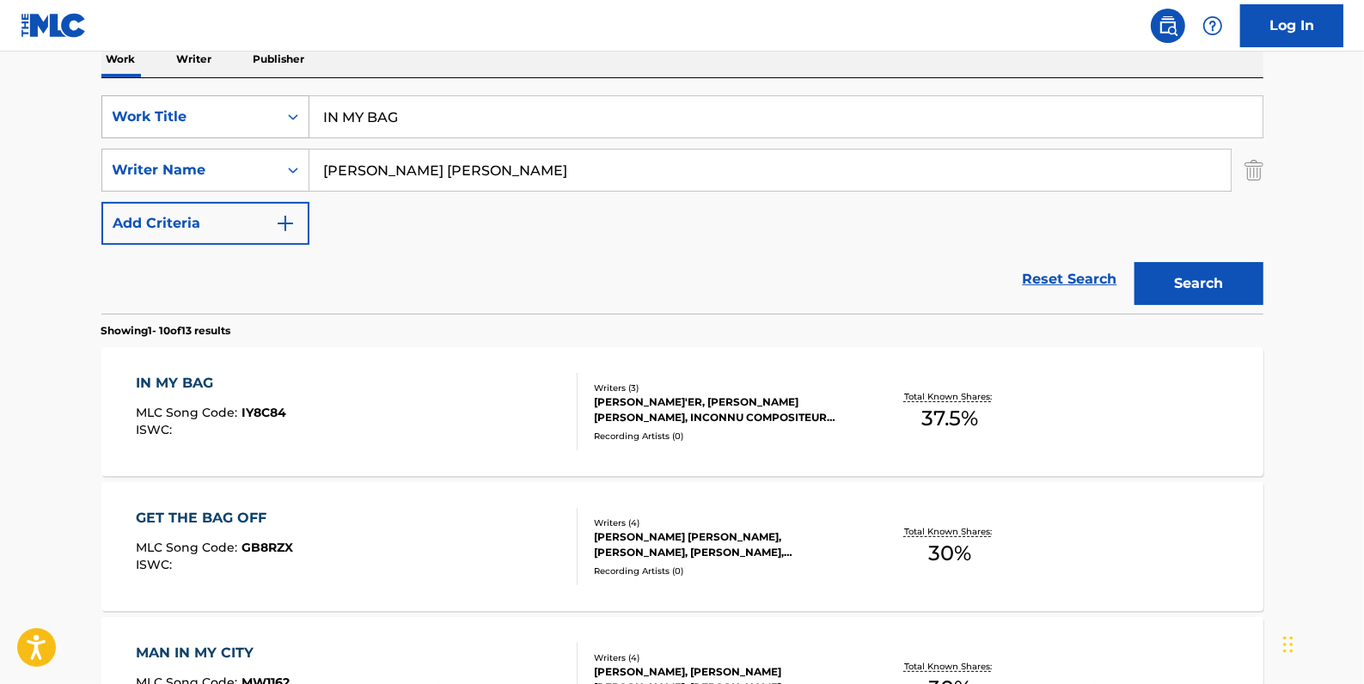
drag, startPoint x: 451, startPoint y: 113, endPoint x: 268, endPoint y: 109, distance: 183.1
click at [268, 109] on div "SearchWithCriteria2f2b6865-c9a1-494a-a80a-9744f86fdd11 Work Title IN MY BAG" at bounding box center [682, 116] width 1162 height 43
paste input "GET THE BAG OFF"
type input "GET THE BAG OFF"
click at [1207, 278] on button "Search" at bounding box center [1198, 283] width 129 height 43
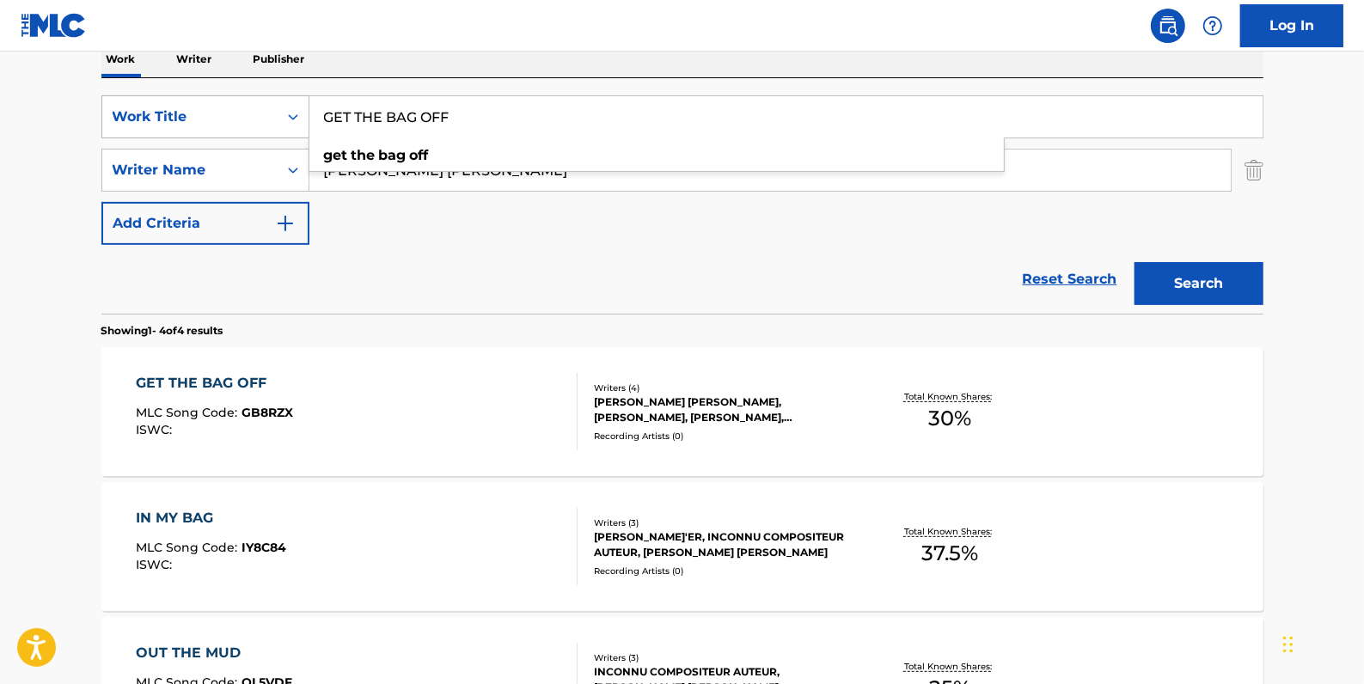
drag, startPoint x: 490, startPoint y: 120, endPoint x: 231, endPoint y: 108, distance: 258.9
click at [231, 108] on div "SearchWithCriteria2f2b6865-c9a1-494a-a80a-9744f86fdd11 Work Title GET THE BAG O…" at bounding box center [682, 116] width 1162 height 43
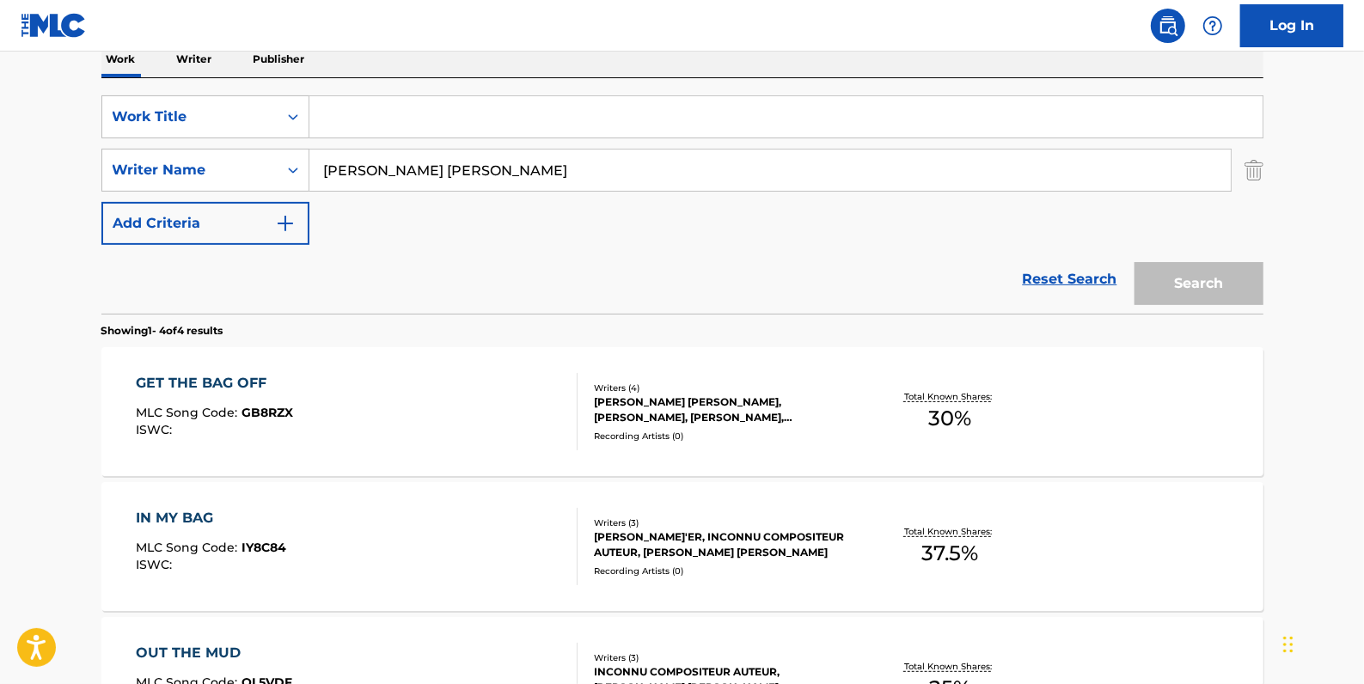
paste input "NO COMMENT"
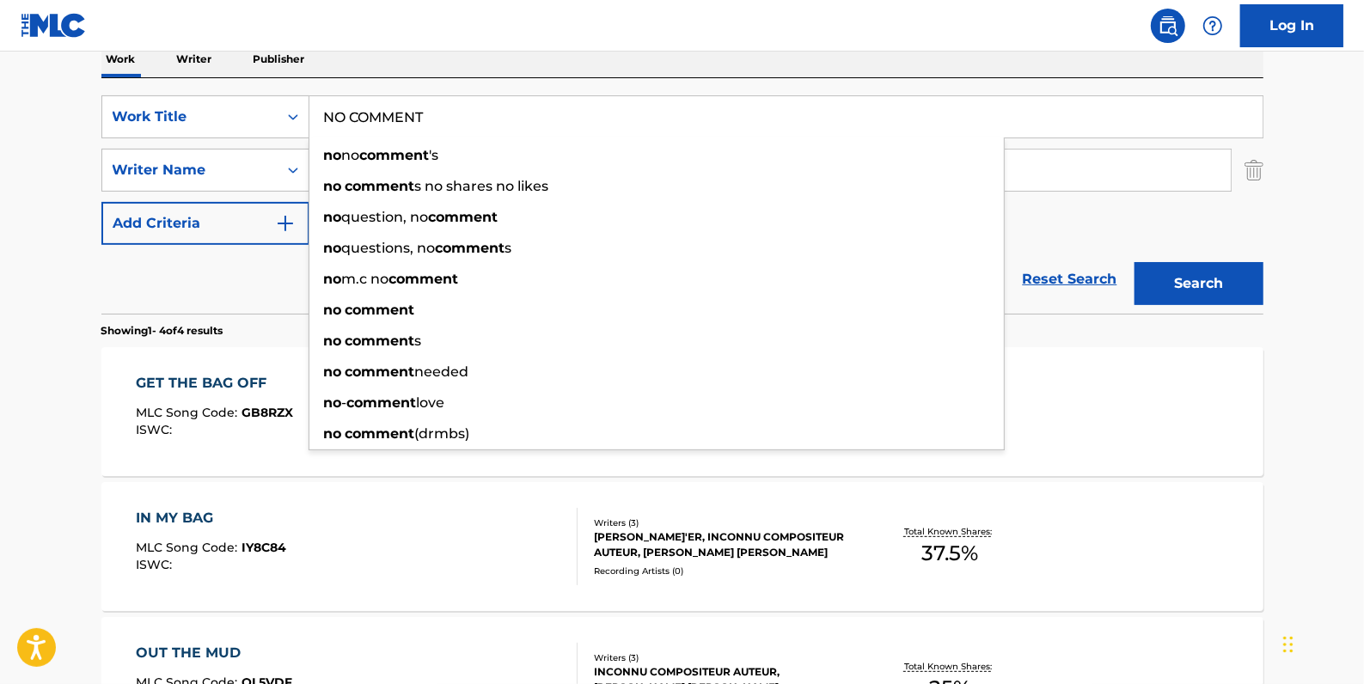
type input "NO COMMENT"
click at [1189, 284] on button "Search" at bounding box center [1198, 283] width 129 height 43
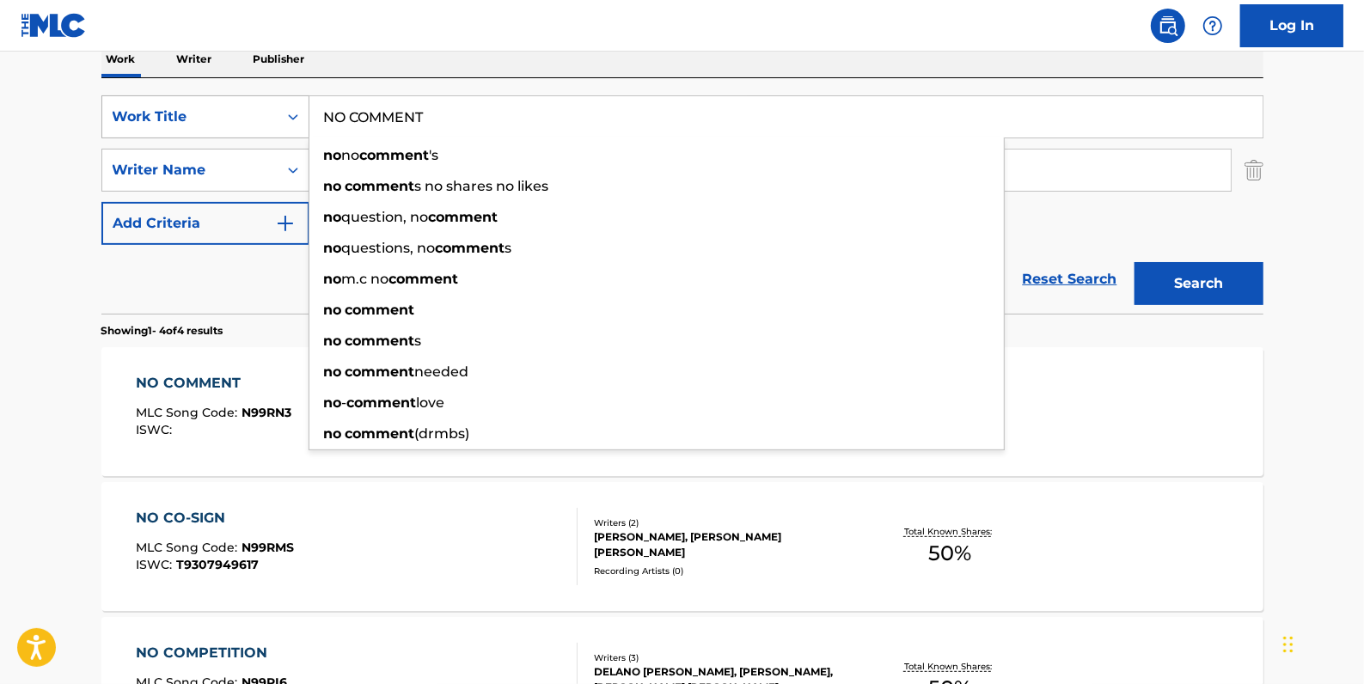
drag, startPoint x: 490, startPoint y: 127, endPoint x: 301, endPoint y: 108, distance: 190.0
click at [301, 108] on div "SearchWithCriteria2f2b6865-c9a1-494a-a80a-9744f86fdd11 Work Title NO COMMENT no…" at bounding box center [682, 116] width 1162 height 43
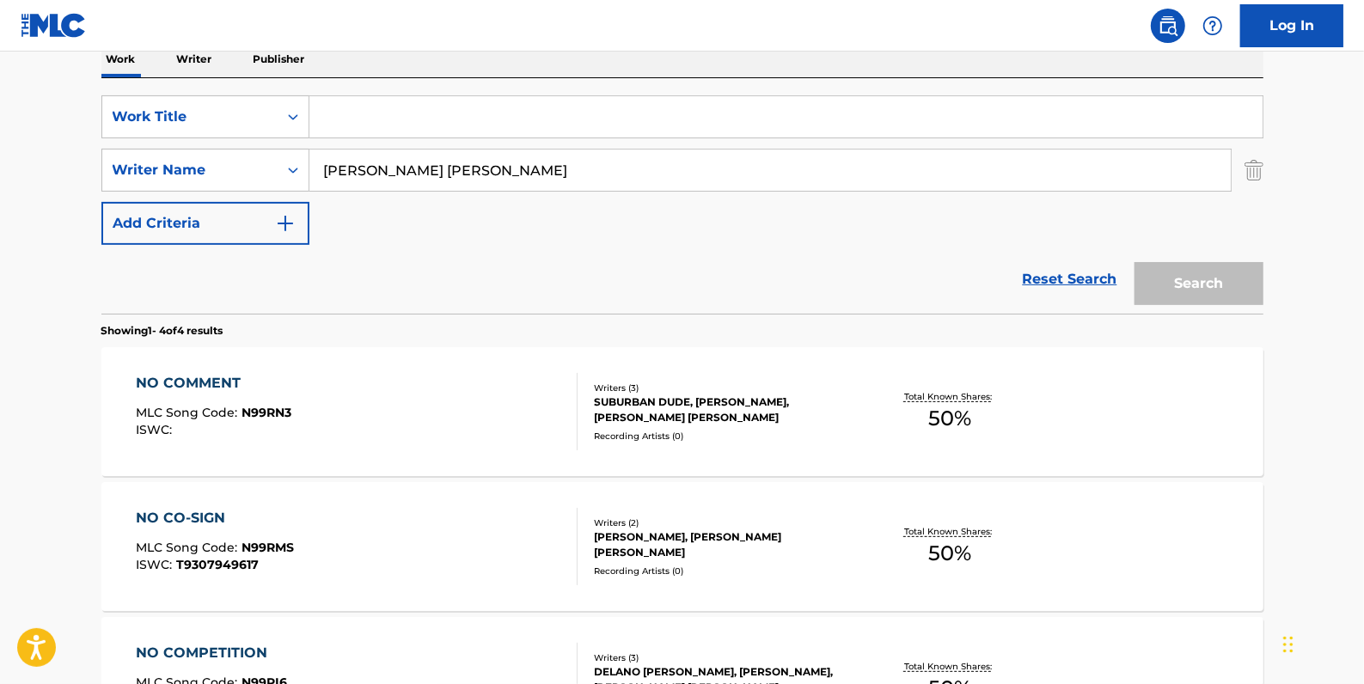
paste input "LOVE & BASKETBALL"
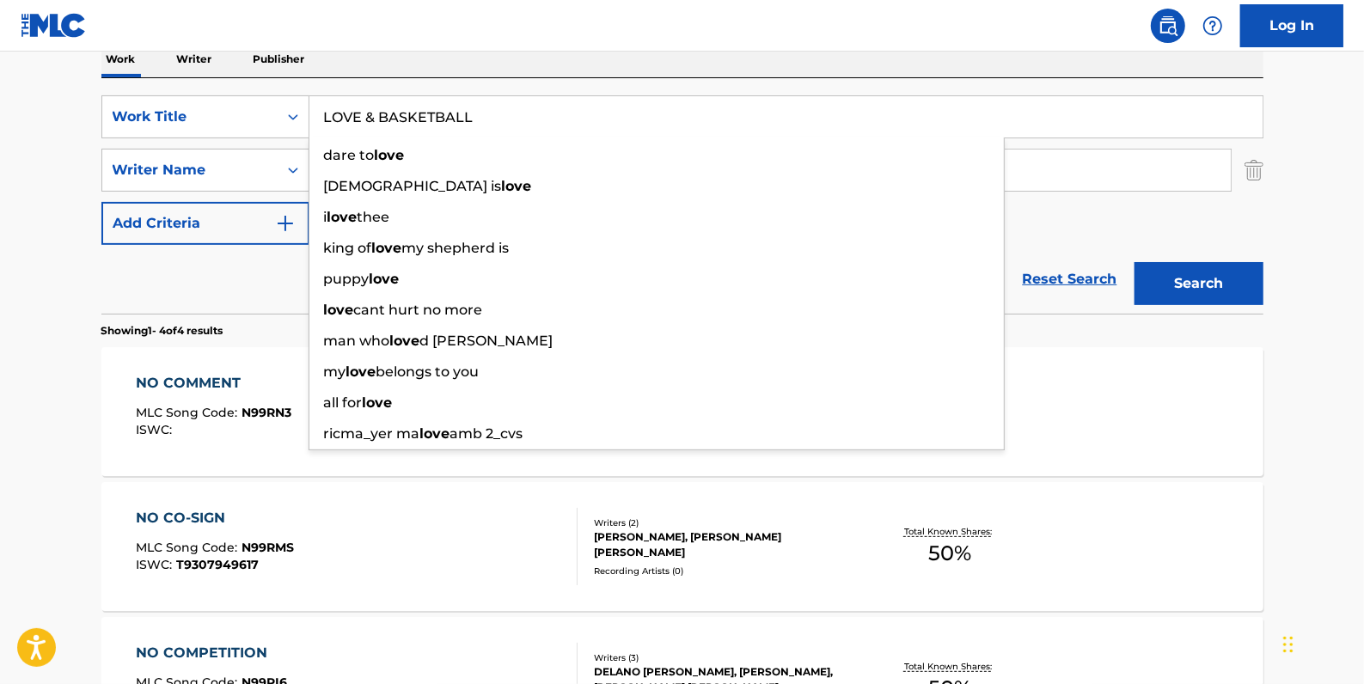
type input "LOVE & BASKETBALL"
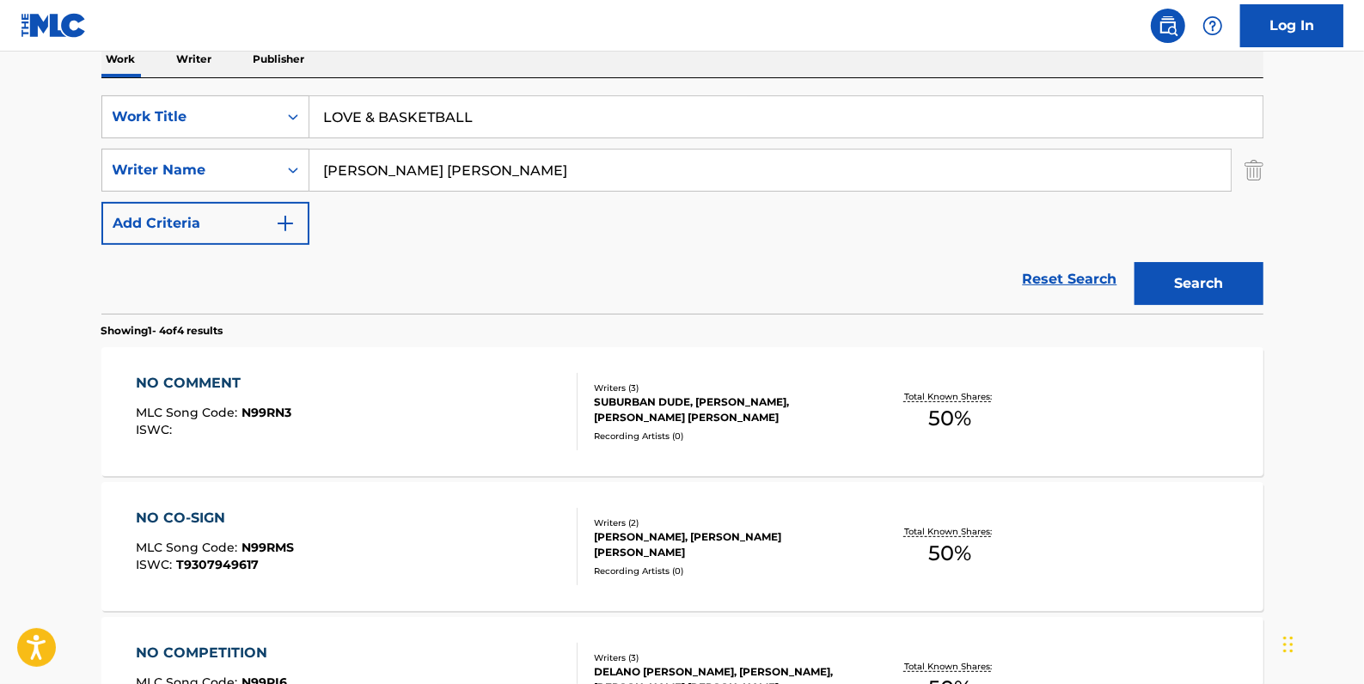
click at [1194, 274] on button "Search" at bounding box center [1198, 283] width 129 height 43
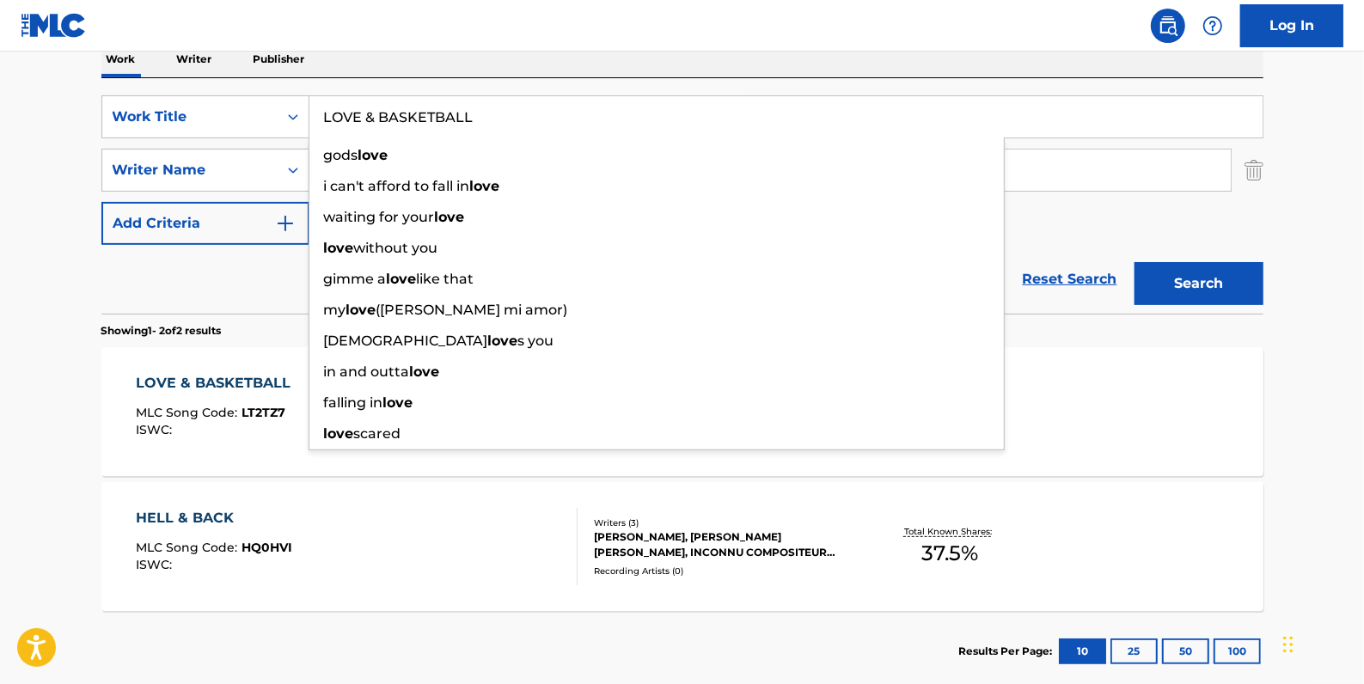
drag, startPoint x: 488, startPoint y: 123, endPoint x: 327, endPoint y: 107, distance: 162.3
click at [327, 107] on input "LOVE & BASKETBALL" at bounding box center [785, 116] width 953 height 41
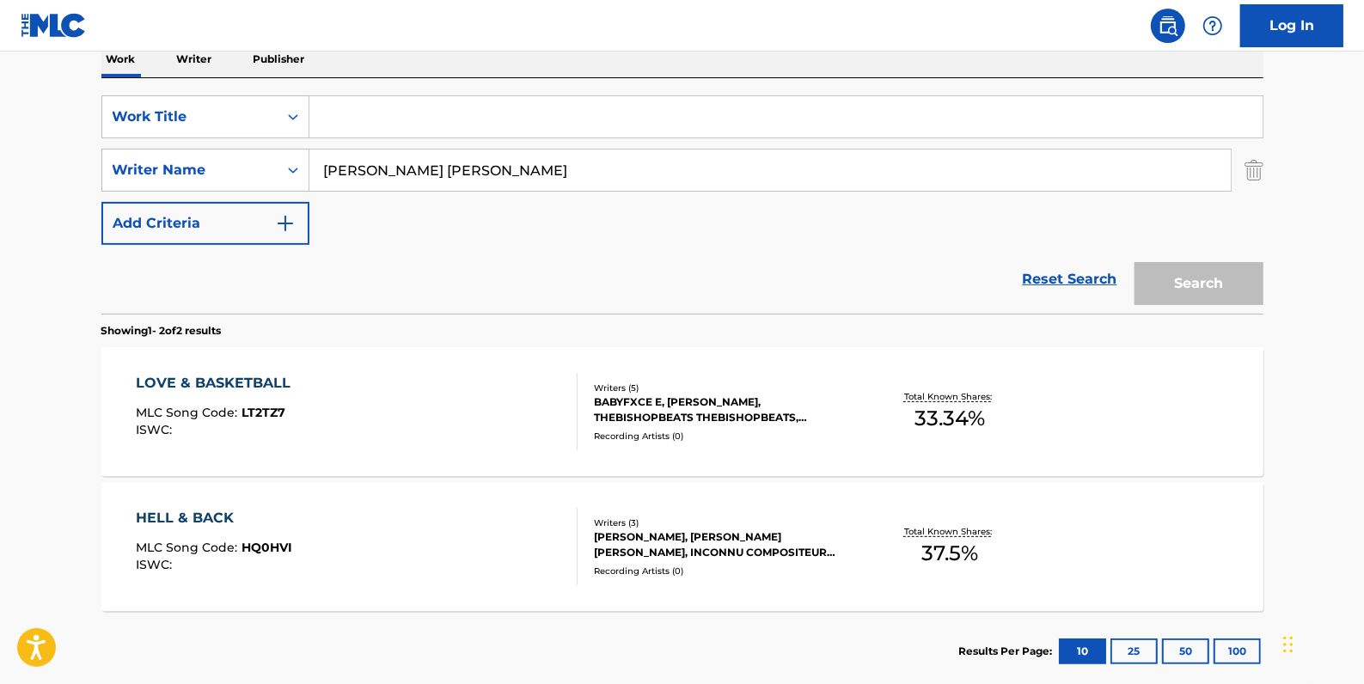
paste input "SHE SLEEP!"
type input "SHE SLEEP!"
click at [1186, 283] on button "Search" at bounding box center [1198, 283] width 129 height 43
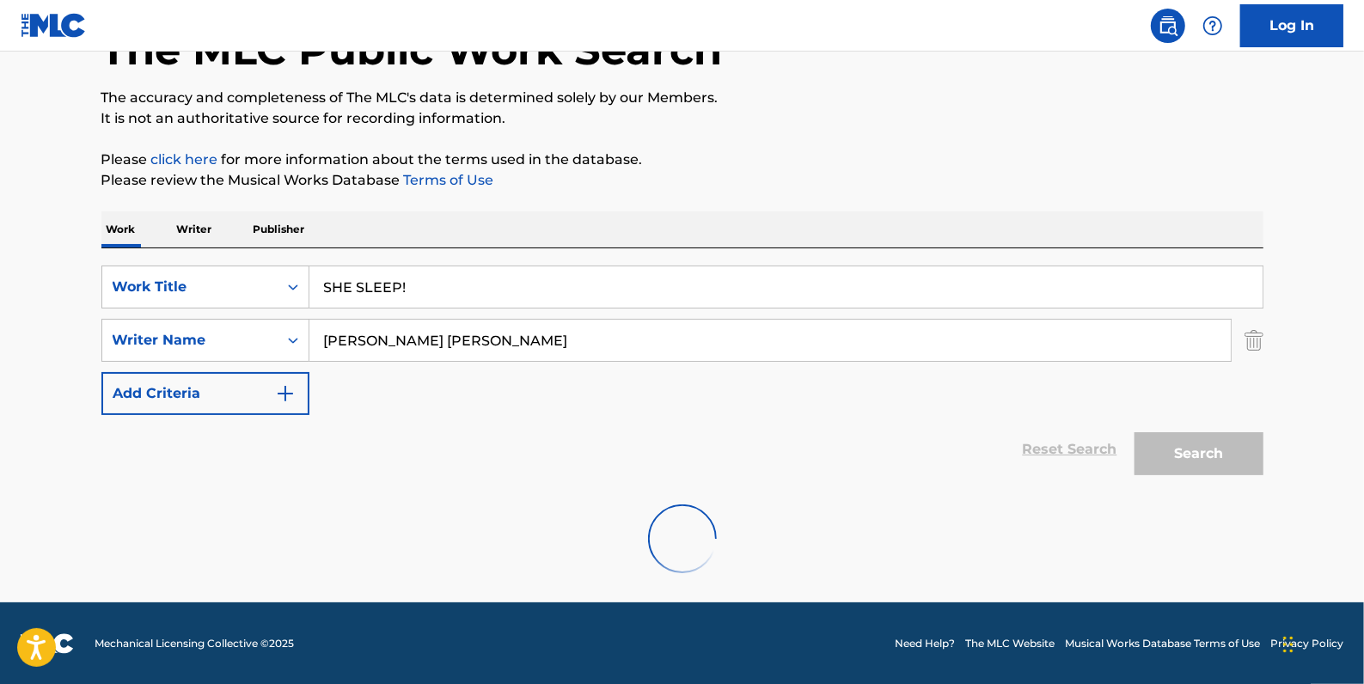
scroll to position [249, 0]
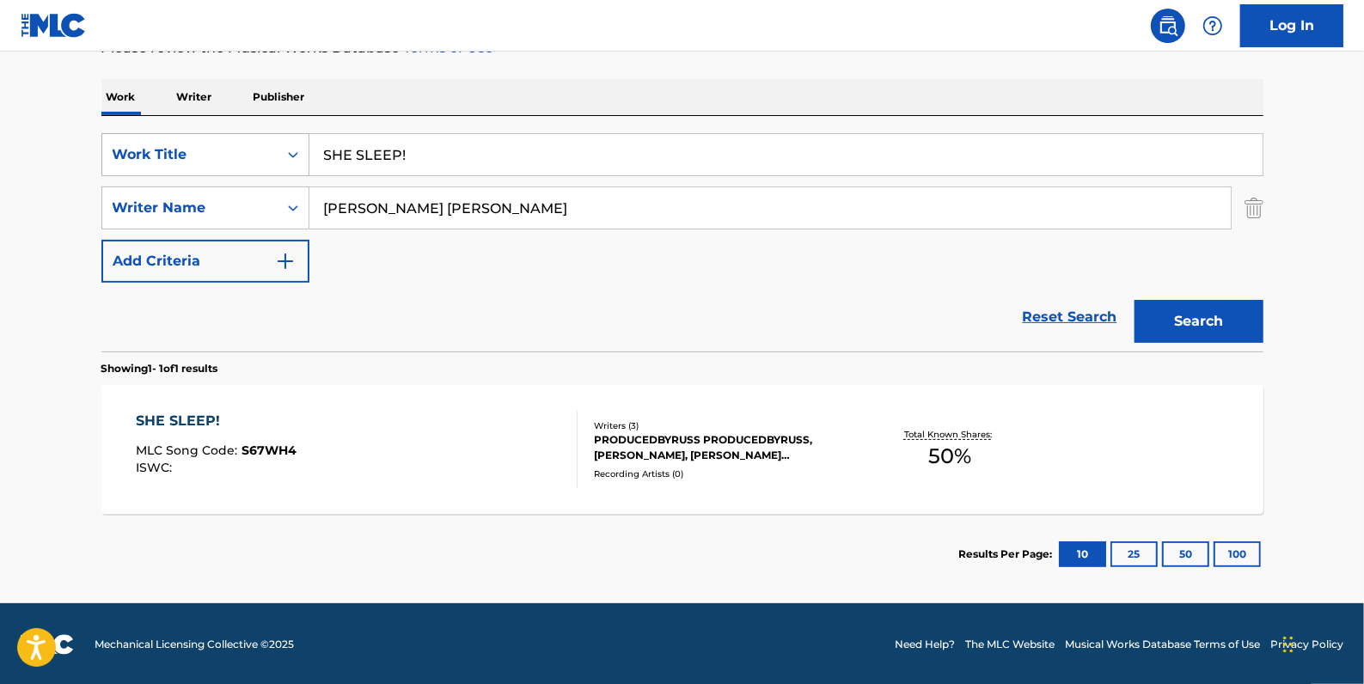
drag, startPoint x: 449, startPoint y: 162, endPoint x: 298, endPoint y: 147, distance: 151.1
click at [254, 140] on div "SearchWithCriteria2f2b6865-c9a1-494a-a80a-9744f86fdd11 Work Title SHE SLEEP!" at bounding box center [682, 154] width 1162 height 43
paste input "NOT AT ALL"
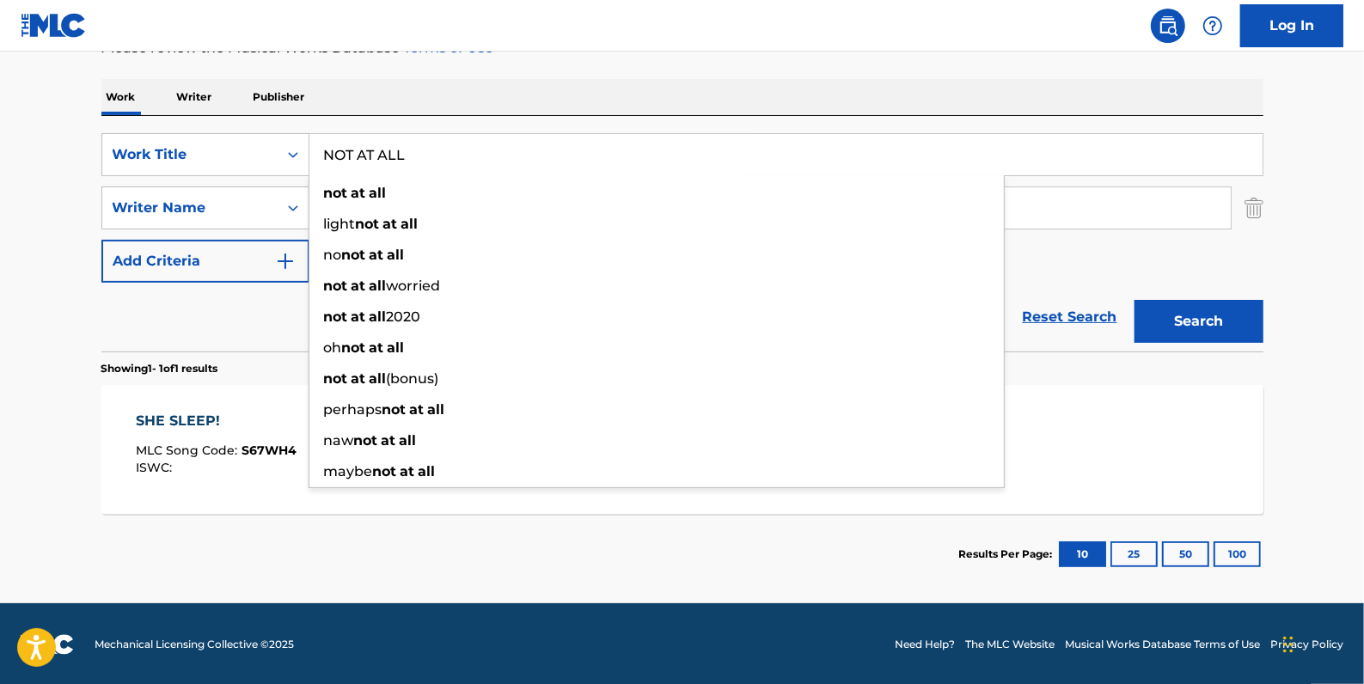
type input "NOT AT ALL"
click at [1182, 318] on button "Search" at bounding box center [1198, 321] width 129 height 43
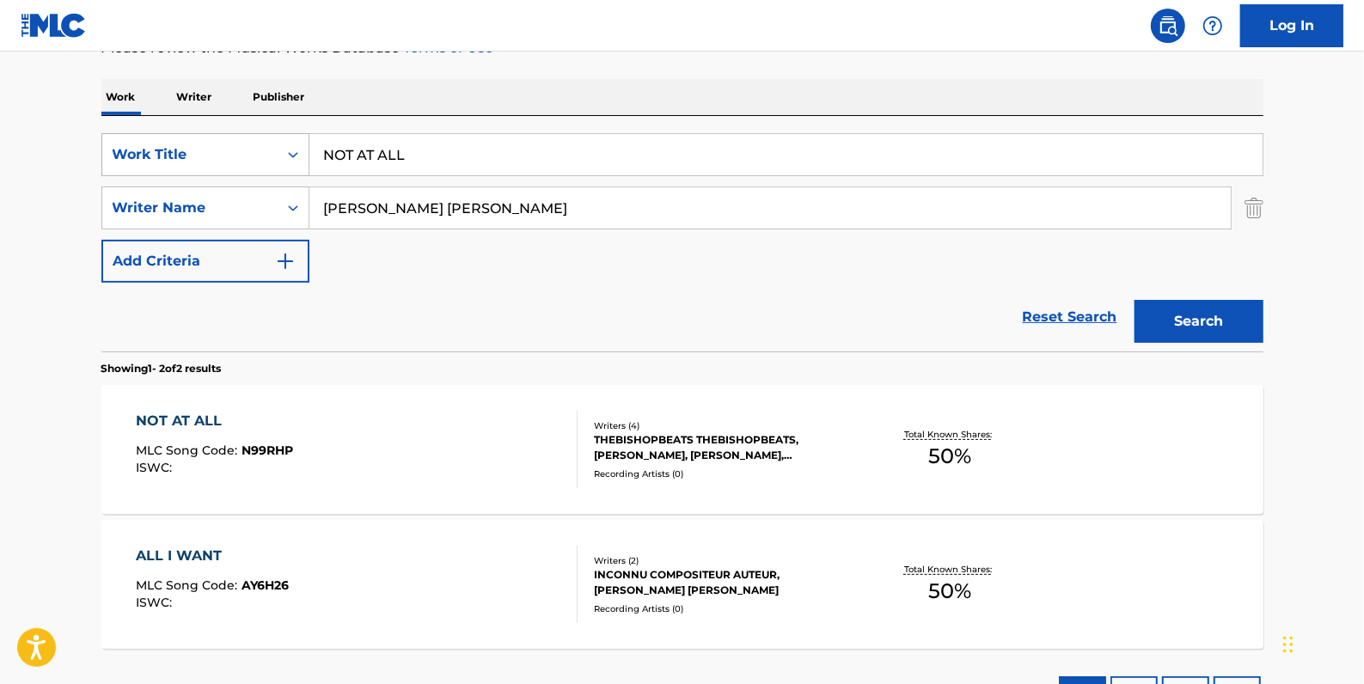
drag, startPoint x: 481, startPoint y: 150, endPoint x: 287, endPoint y: 142, distance: 194.4
click at [287, 142] on div "SearchWithCriteria2f2b6865-c9a1-494a-a80a-9744f86fdd11 Work Title NOT AT ALL" at bounding box center [682, 154] width 1162 height 43
paste input "NEVER AGAIN"
click at [1207, 319] on button "Search" at bounding box center [1198, 321] width 129 height 43
drag, startPoint x: 473, startPoint y: 152, endPoint x: 256, endPoint y: 149, distance: 216.6
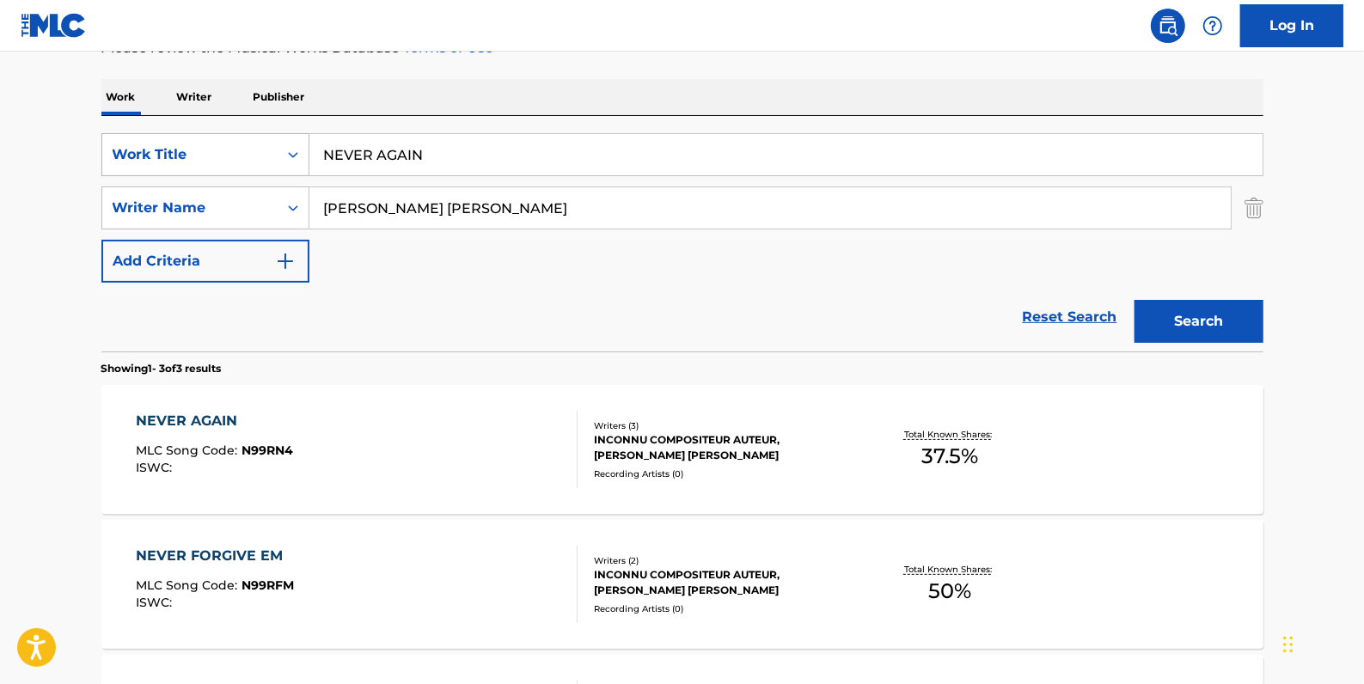
click at [256, 149] on div "SearchWithCriteria2f2b6865-c9a1-494a-a80a-9744f86fdd11 Work Title NEVER AGAIN" at bounding box center [682, 154] width 1162 height 43
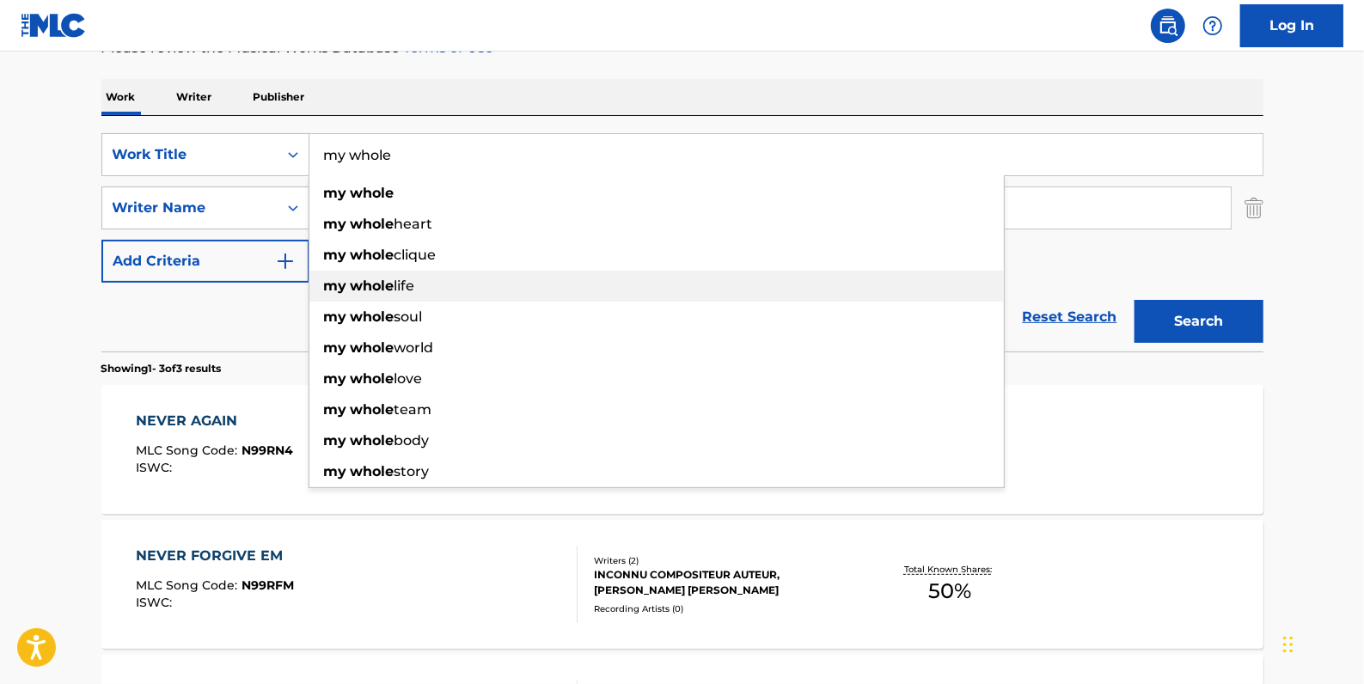
click at [359, 285] on strong "whole" at bounding box center [373, 286] width 44 height 16
type input "my whole life"
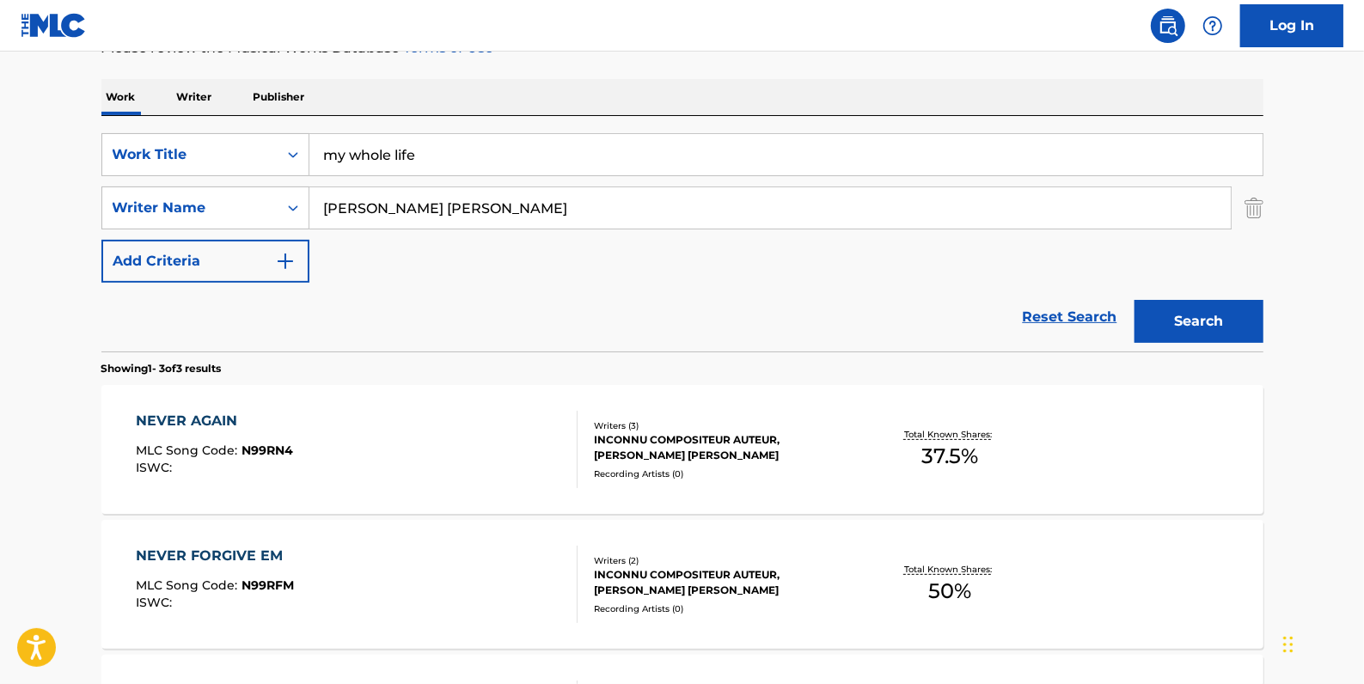
click at [1200, 318] on button "Search" at bounding box center [1198, 321] width 129 height 43
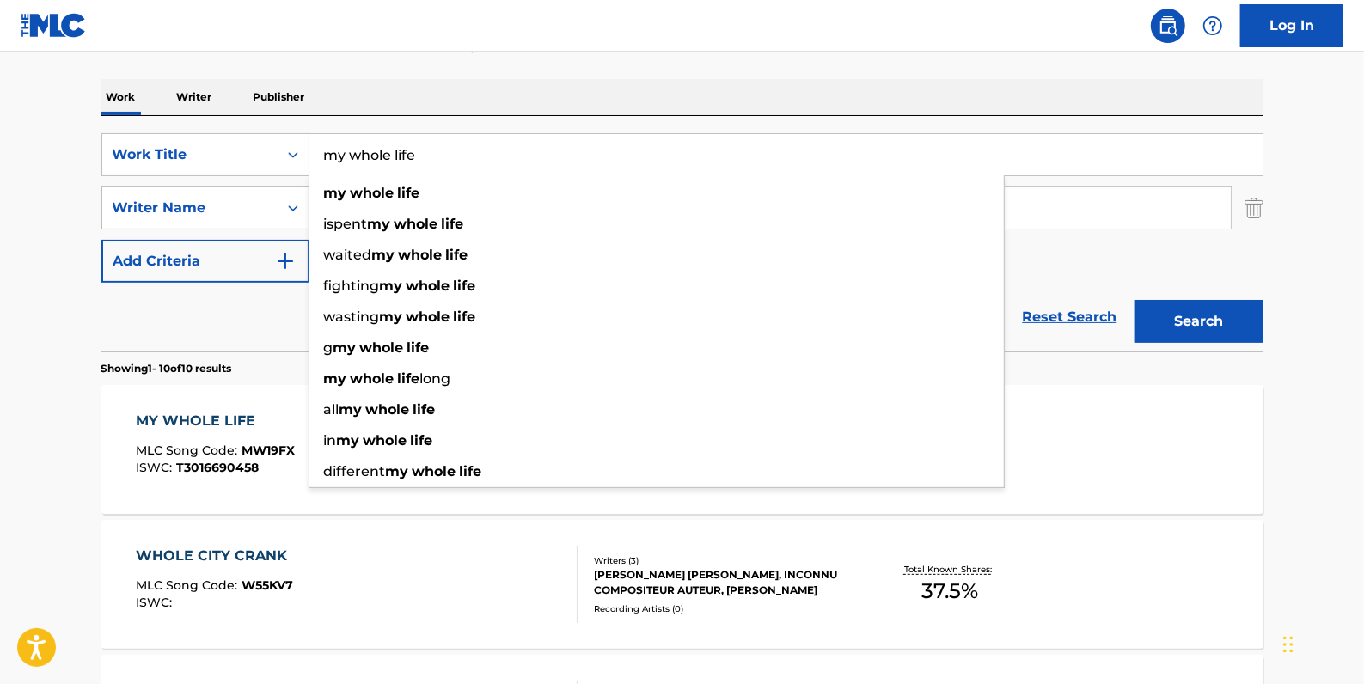
drag, startPoint x: 432, startPoint y: 151, endPoint x: 311, endPoint y: 148, distance: 121.2
click at [311, 148] on input "my whole life" at bounding box center [785, 154] width 953 height 41
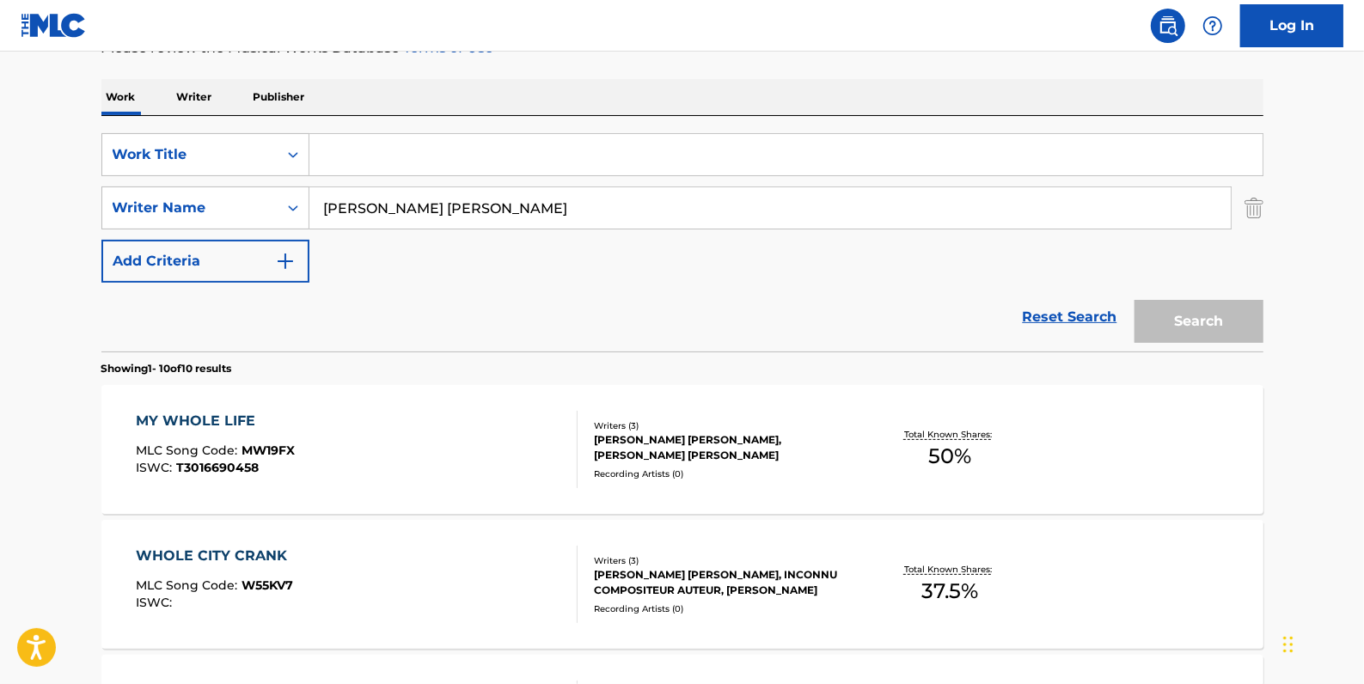
paste input "PLEASE STOP RAPPING"
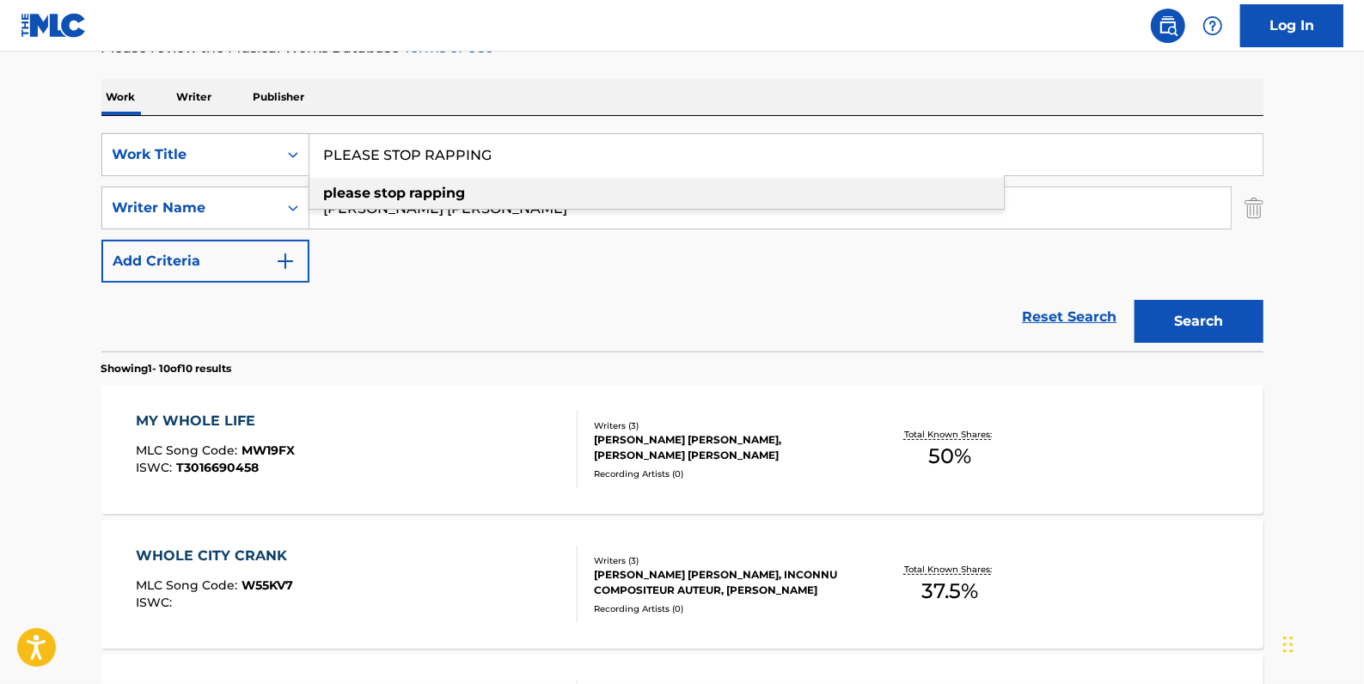
click at [489, 197] on div "please stop rapping" at bounding box center [656, 193] width 694 height 31
type input "please stop rapping"
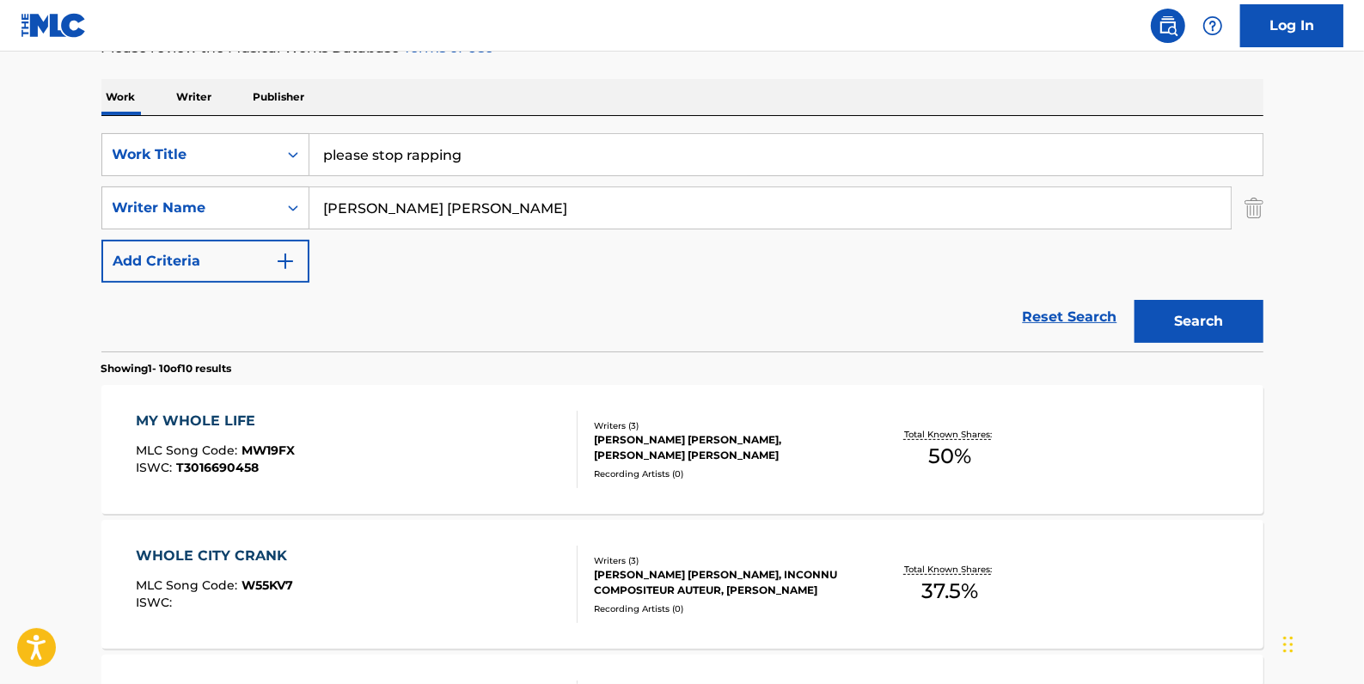
click at [1200, 322] on button "Search" at bounding box center [1198, 321] width 129 height 43
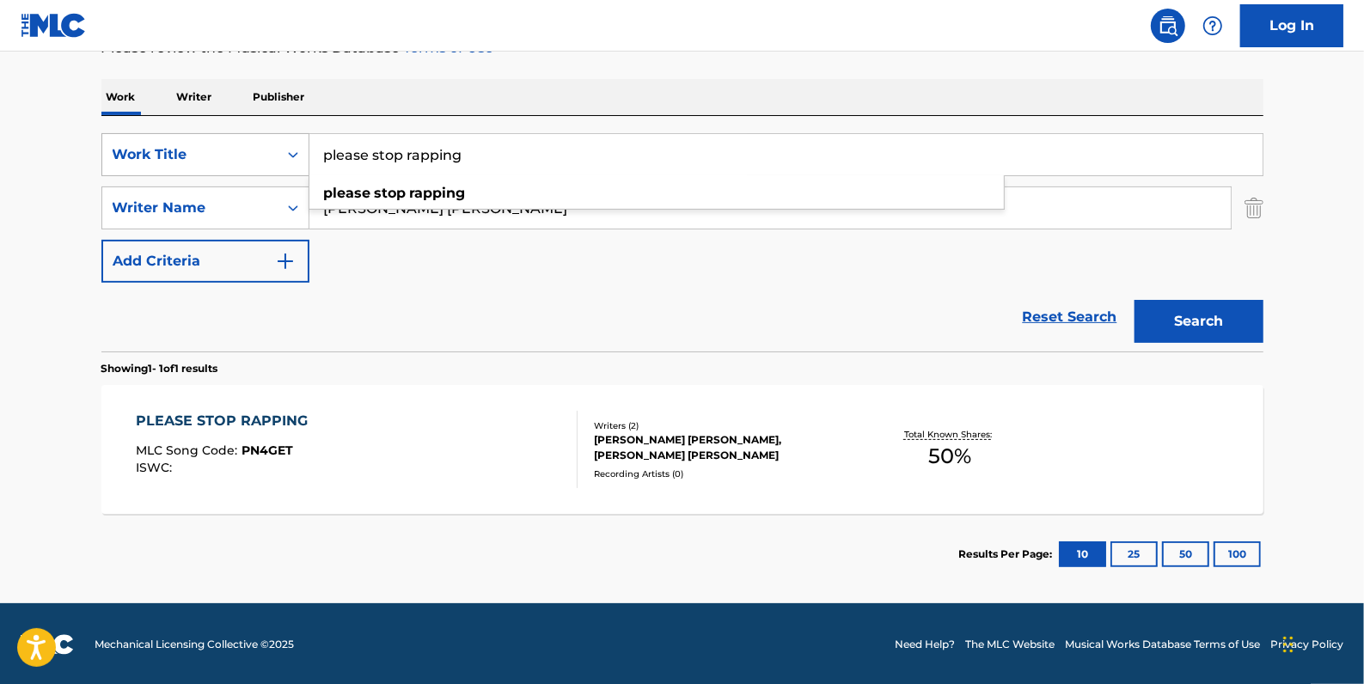
drag, startPoint x: 510, startPoint y: 160, endPoint x: 266, endPoint y: 153, distance: 243.3
click at [266, 153] on div "SearchWithCriteria2f2b6865-c9a1-494a-a80a-9744f86fdd11 Work Title please stop r…" at bounding box center [682, 154] width 1162 height 43
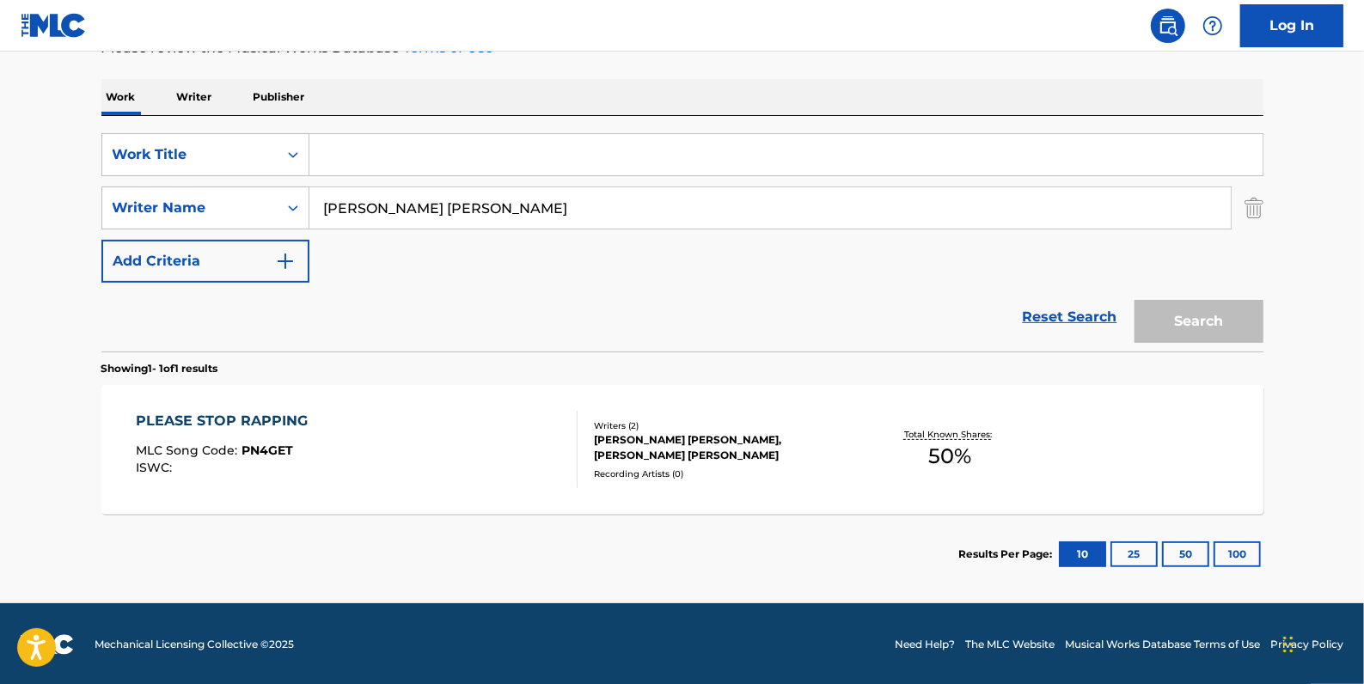
paste input "FINALLY FAMOUS"
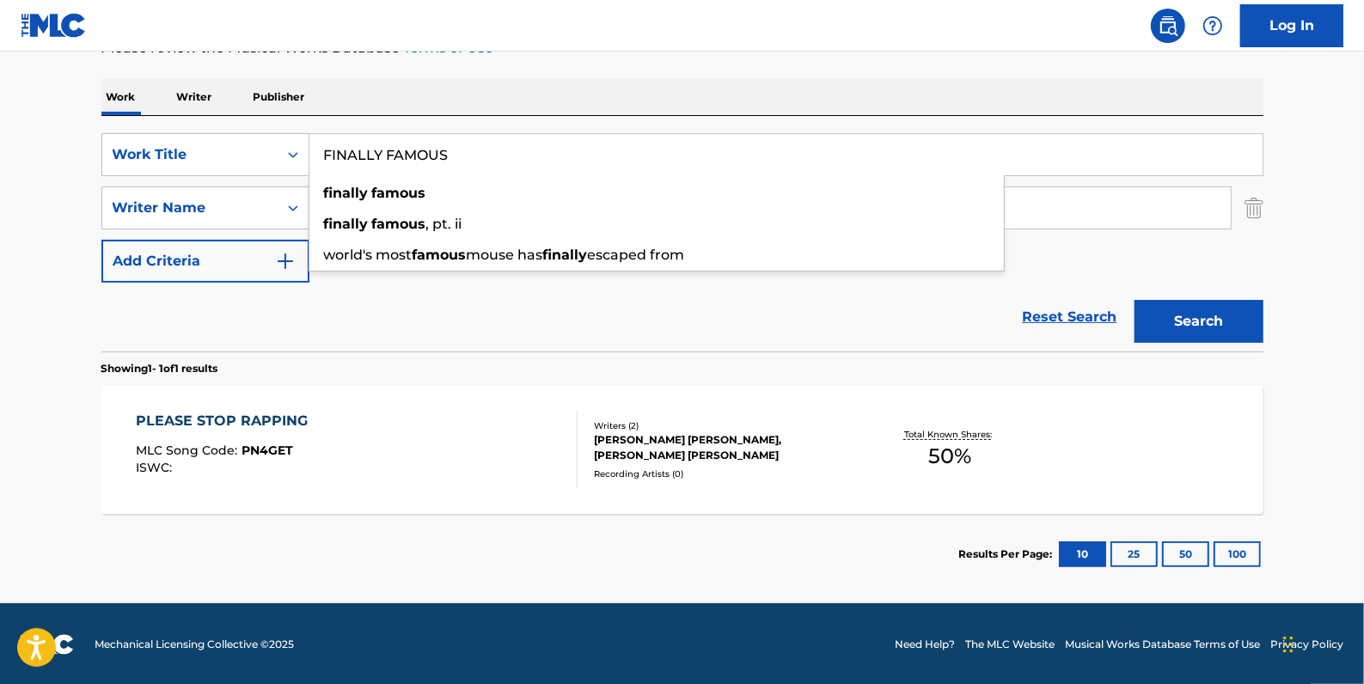
type input "FINALLY FAMOUS"
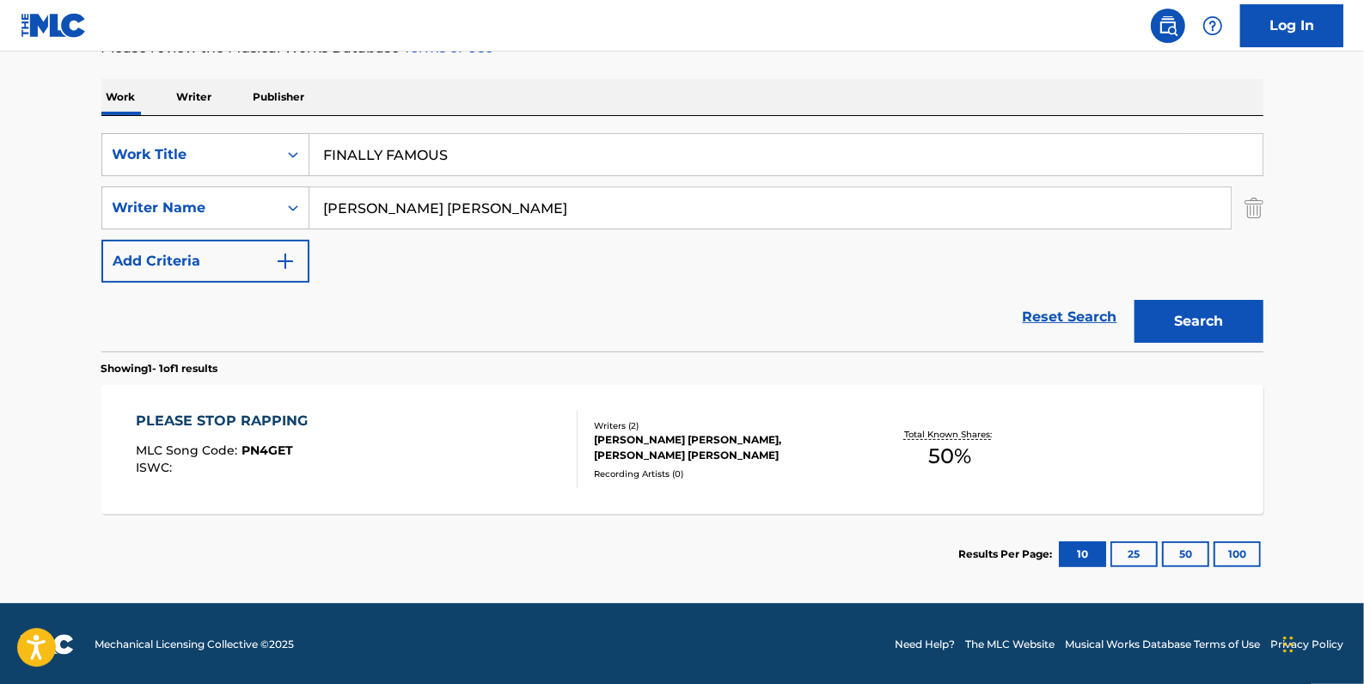
click at [1231, 327] on button "Search" at bounding box center [1198, 321] width 129 height 43
click at [1048, 313] on link "Reset Search" at bounding box center [1070, 317] width 112 height 38
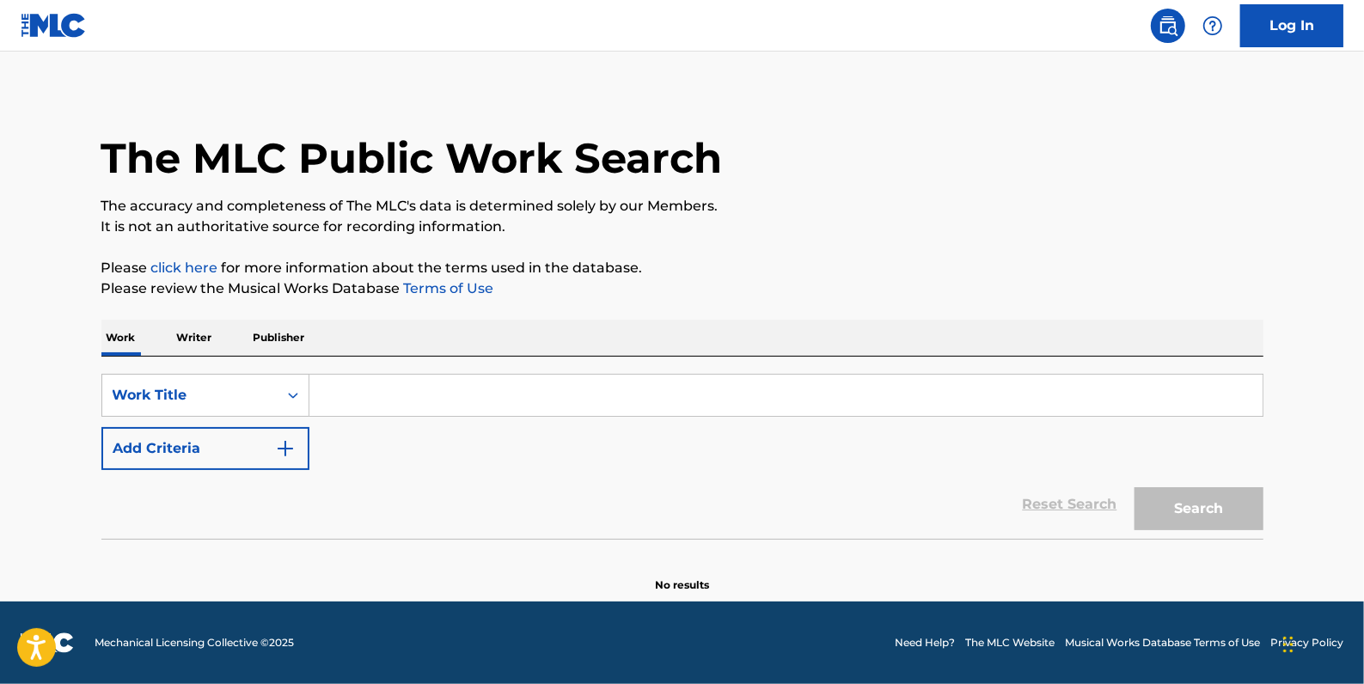
scroll to position [0, 0]
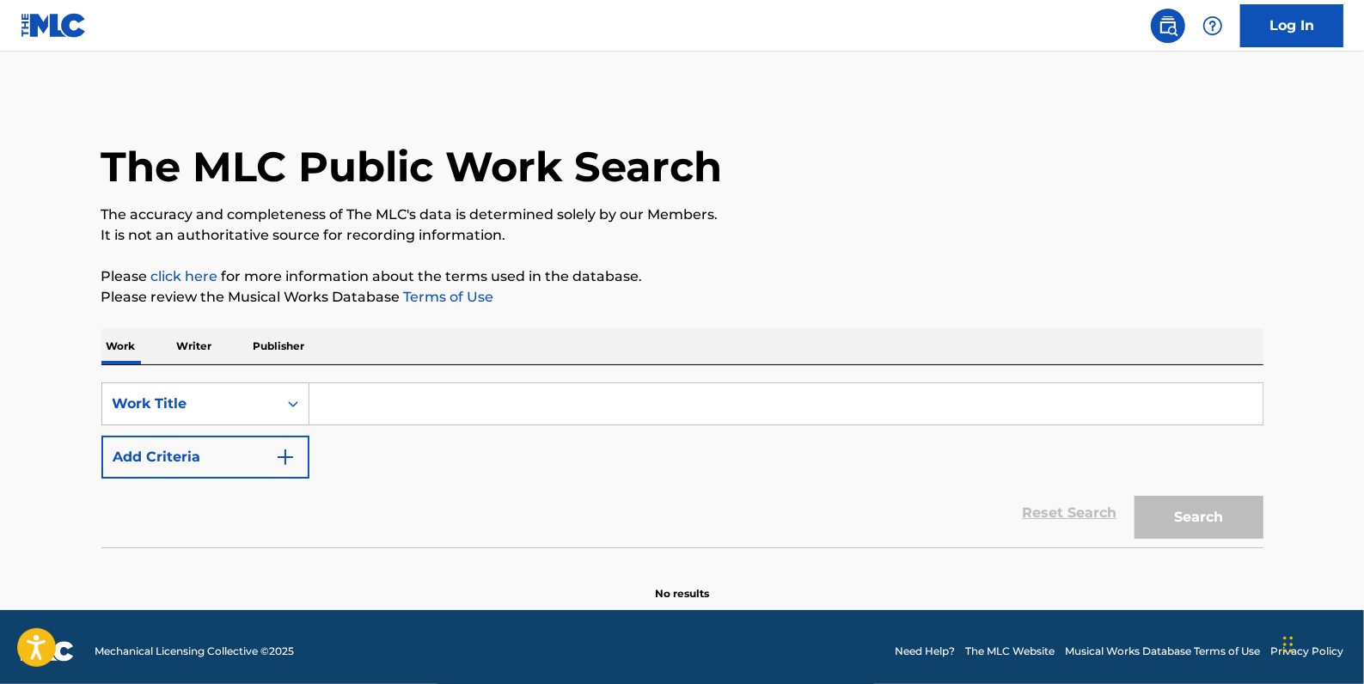
paste input "EASY ON ME"
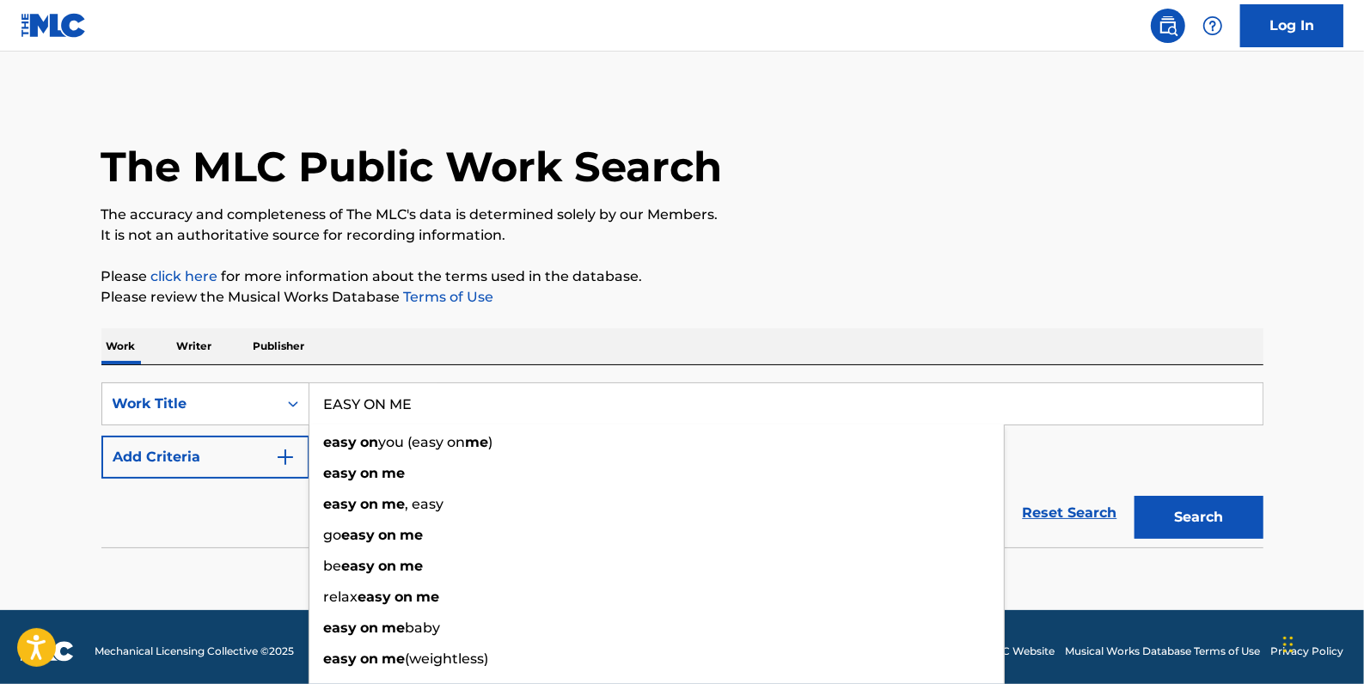
type input "EASY ON ME"
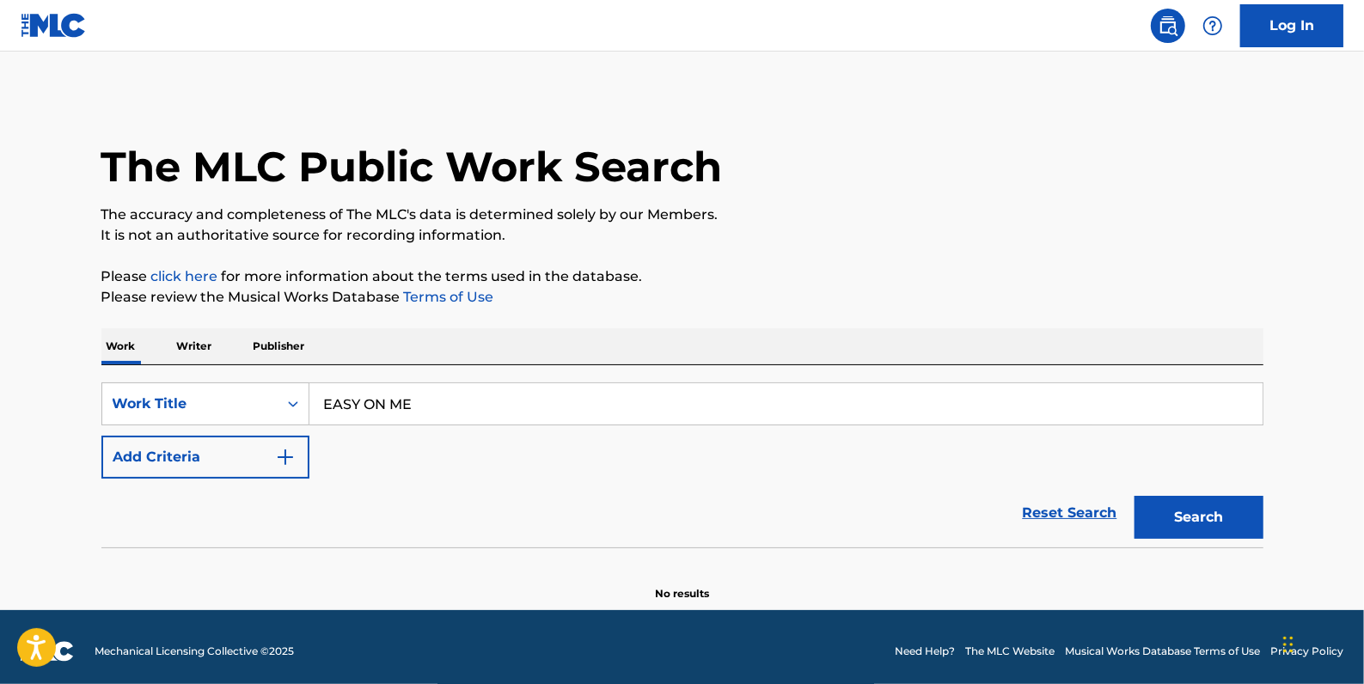
click at [236, 455] on button "Add Criteria" at bounding box center [205, 457] width 208 height 43
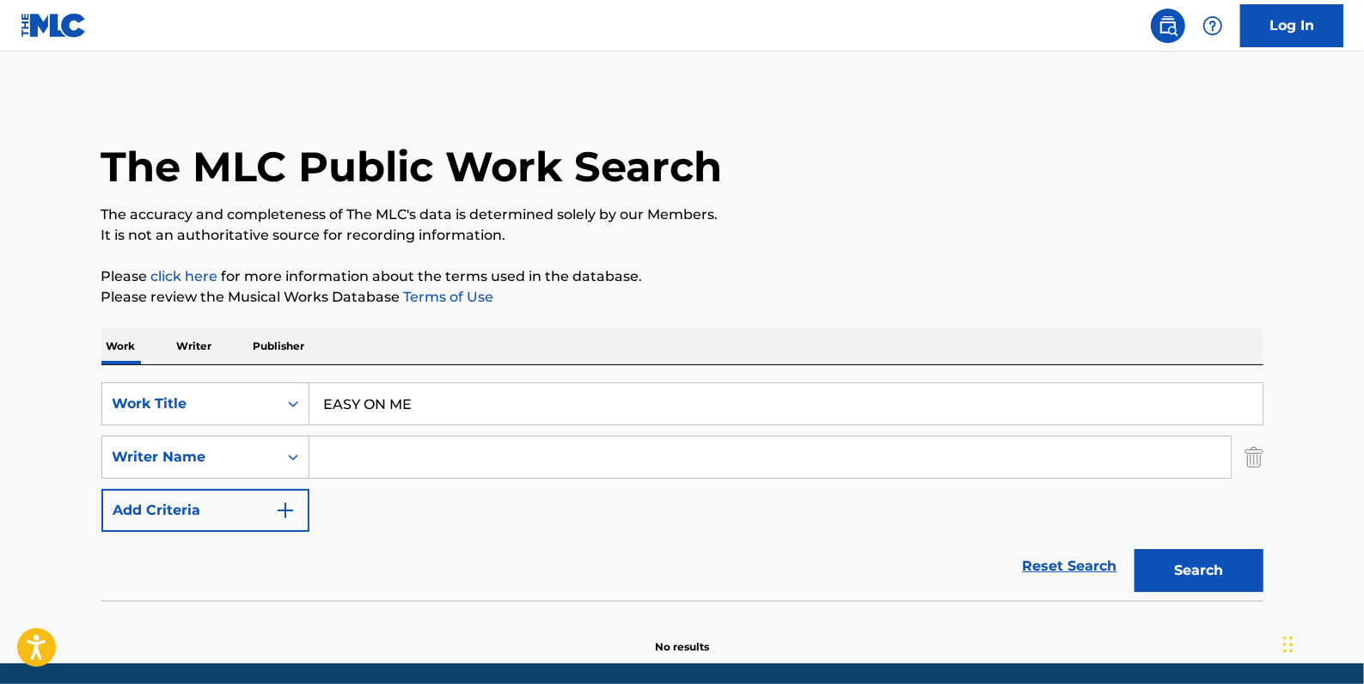
click at [362, 454] on input "Search Form" at bounding box center [769, 457] width 921 height 41
paste input "[PERSON_NAME]"
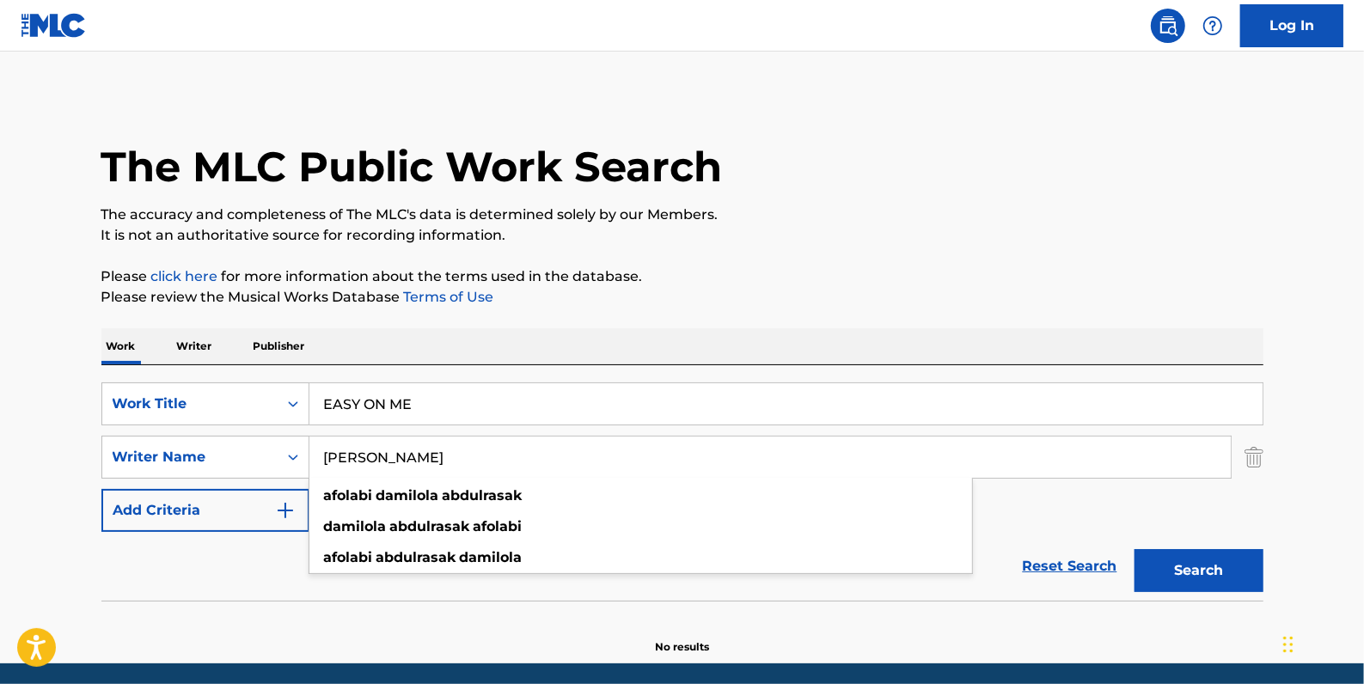
type input "[PERSON_NAME]"
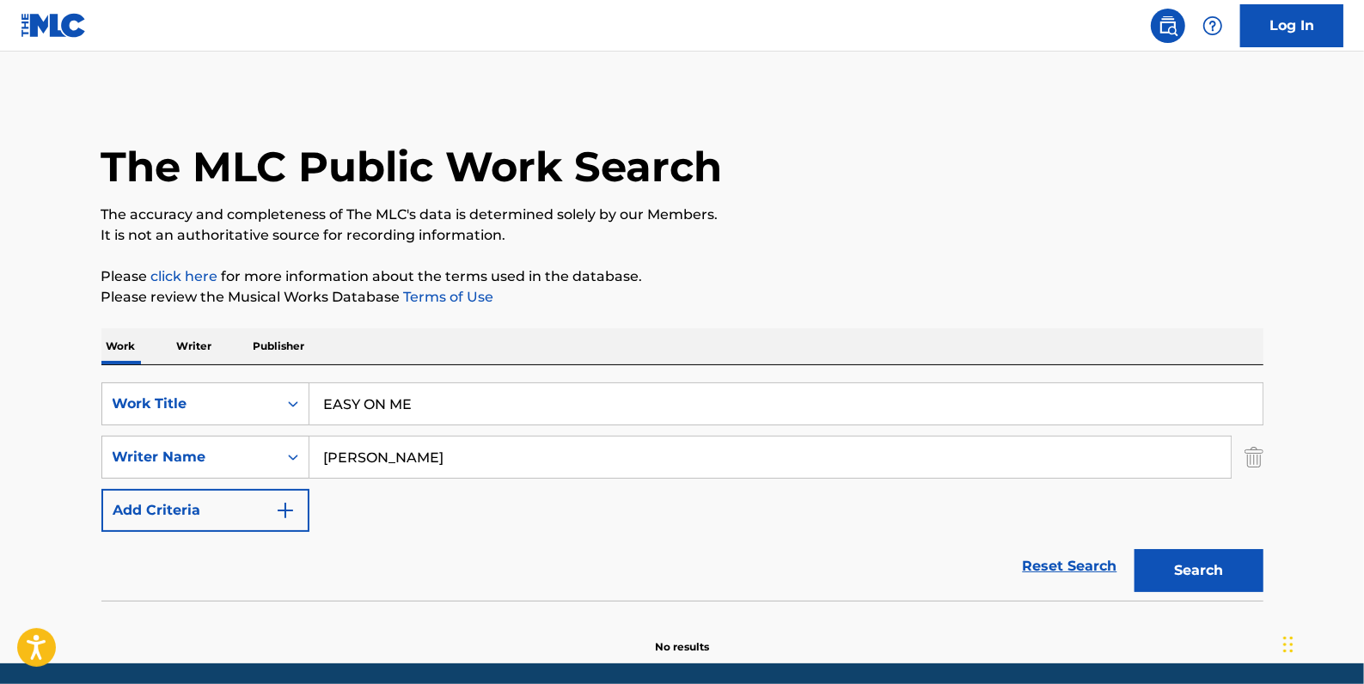
click at [1194, 560] on button "Search" at bounding box center [1198, 570] width 129 height 43
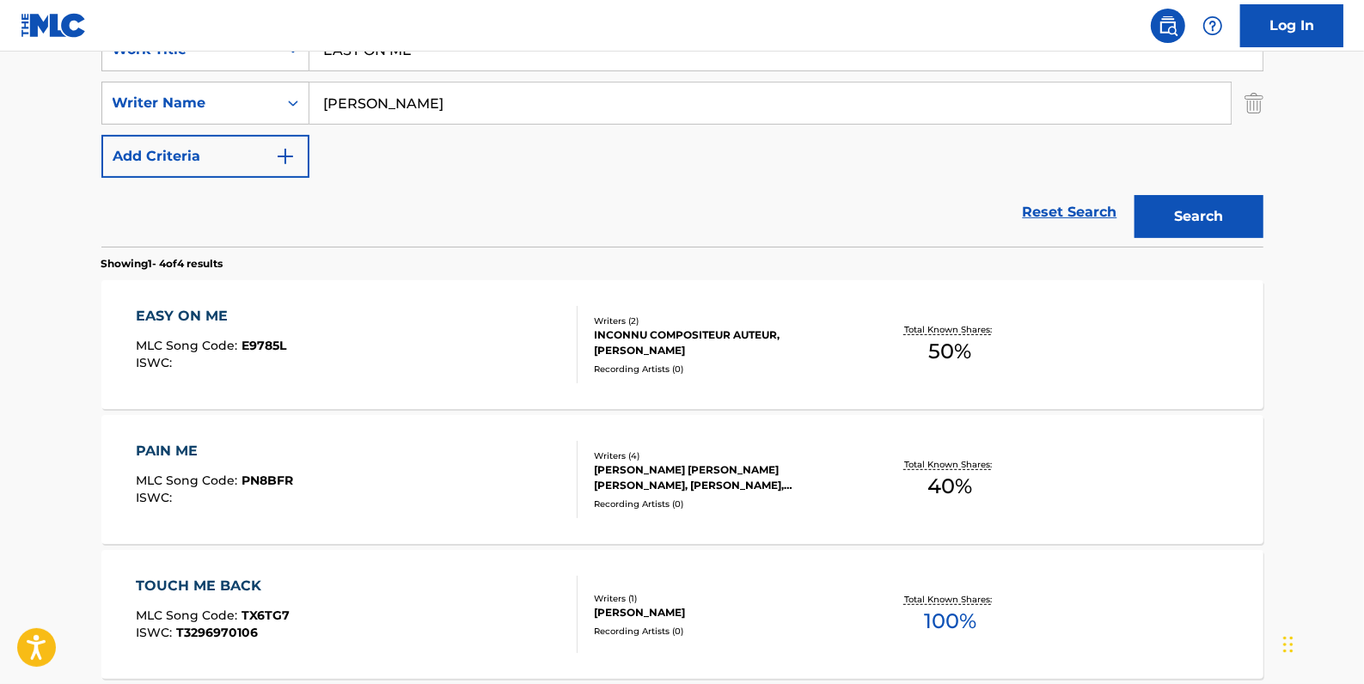
scroll to position [390, 0]
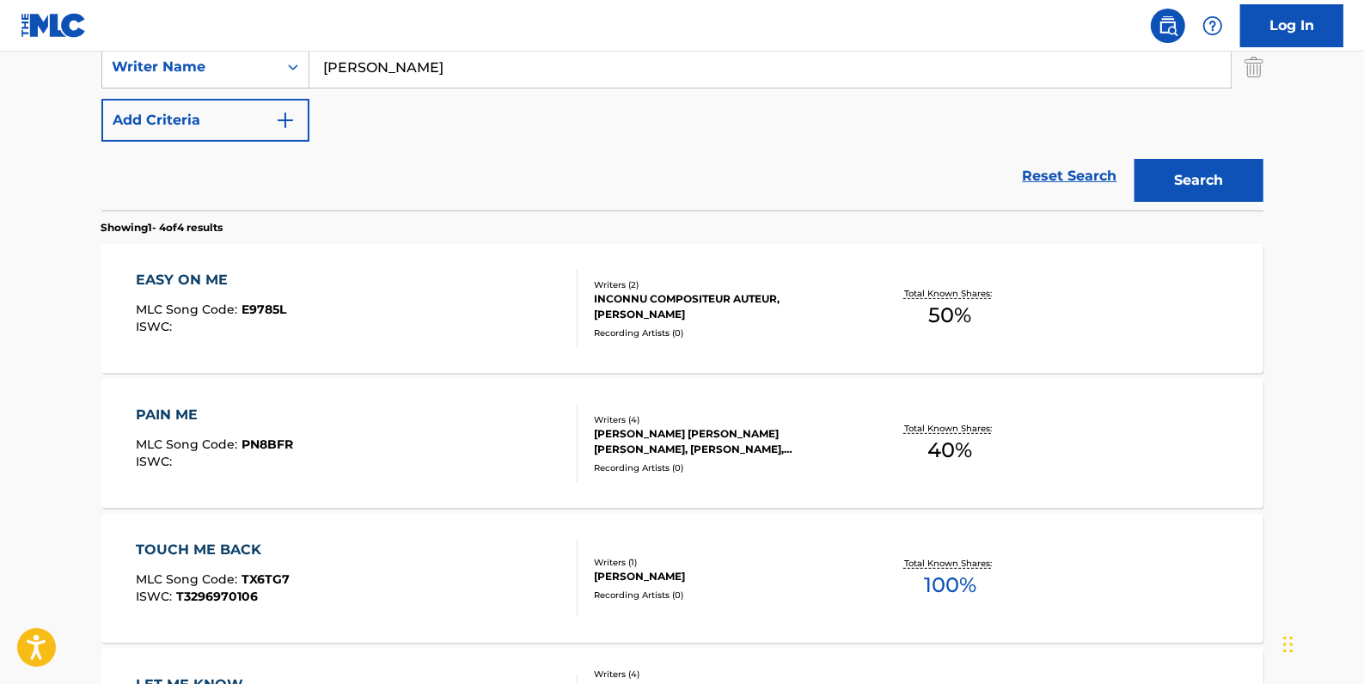
click at [385, 542] on div "TOUCH ME BACK MLC Song Code : TX6TG7 ISWC : T3296970106" at bounding box center [357, 578] width 442 height 77
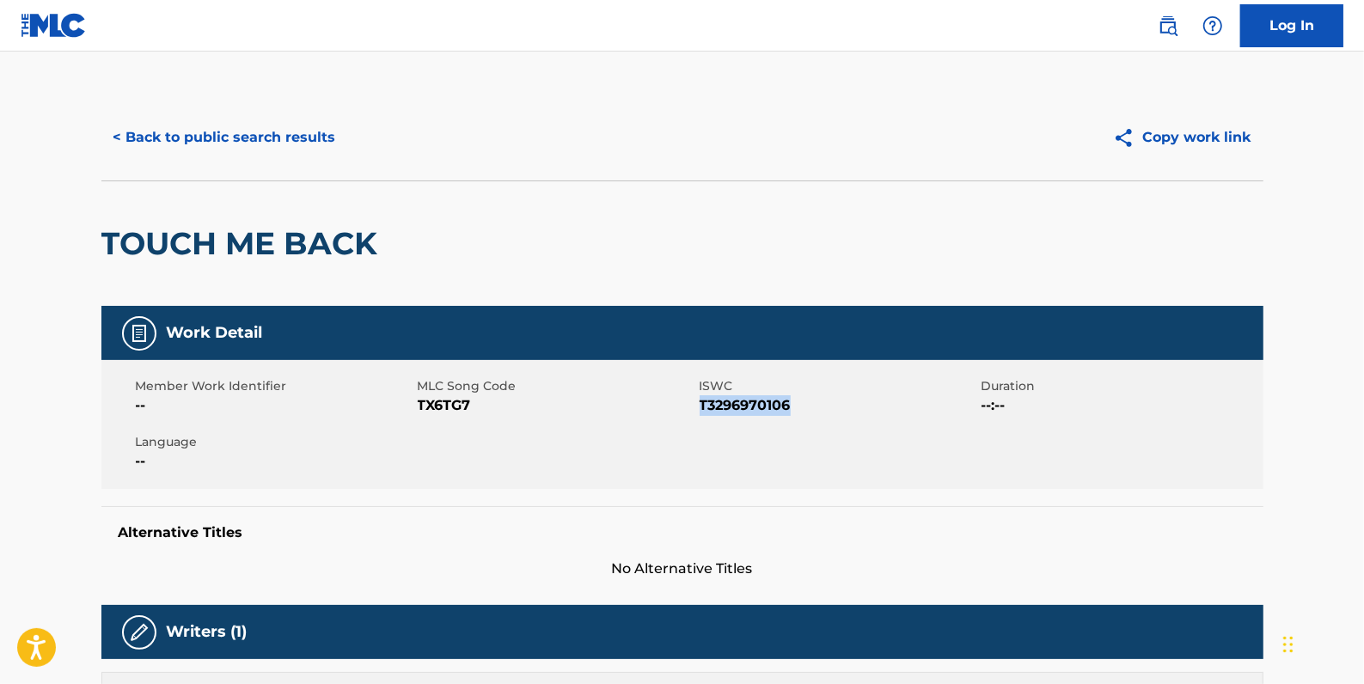
drag, startPoint x: 797, startPoint y: 406, endPoint x: 700, endPoint y: 403, distance: 97.2
click at [700, 403] on span "T3296970106" at bounding box center [839, 405] width 278 height 21
drag, startPoint x: 700, startPoint y: 403, endPoint x: 724, endPoint y: 411, distance: 24.5
copy span "T3296970106"
click at [253, 138] on button "< Back to public search results" at bounding box center [224, 137] width 247 height 43
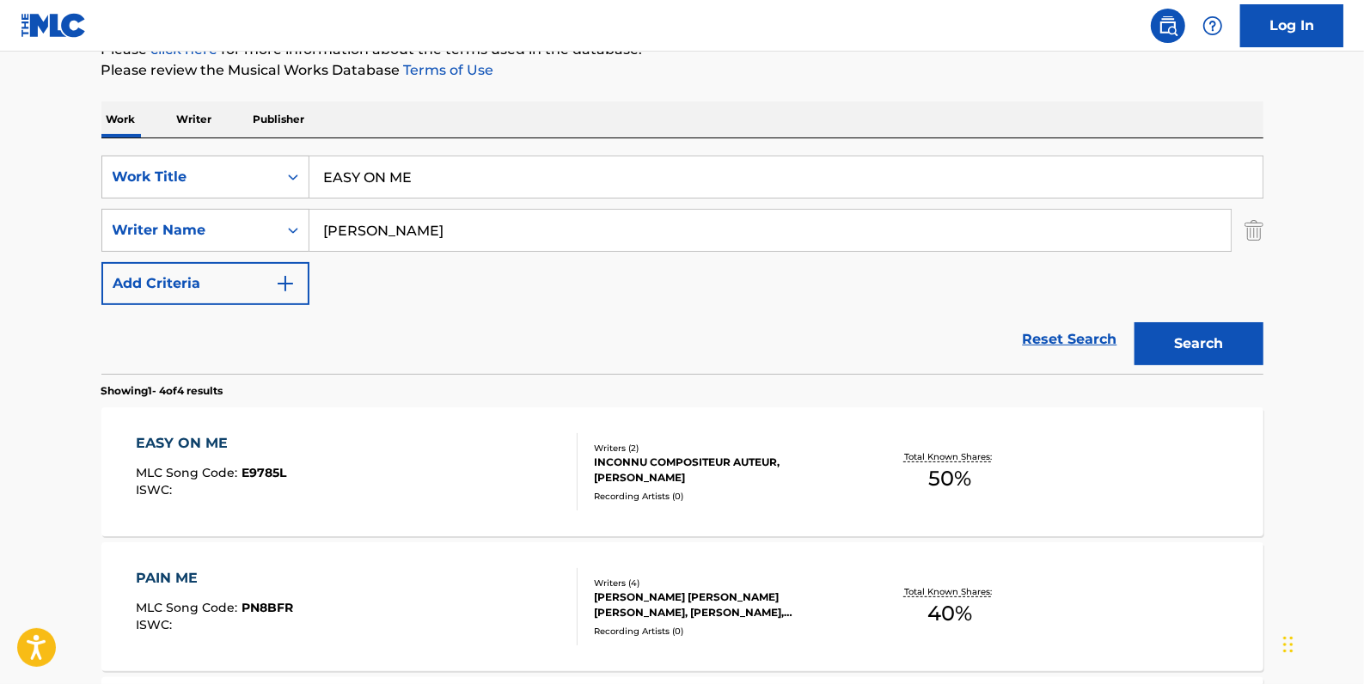
scroll to position [225, 0]
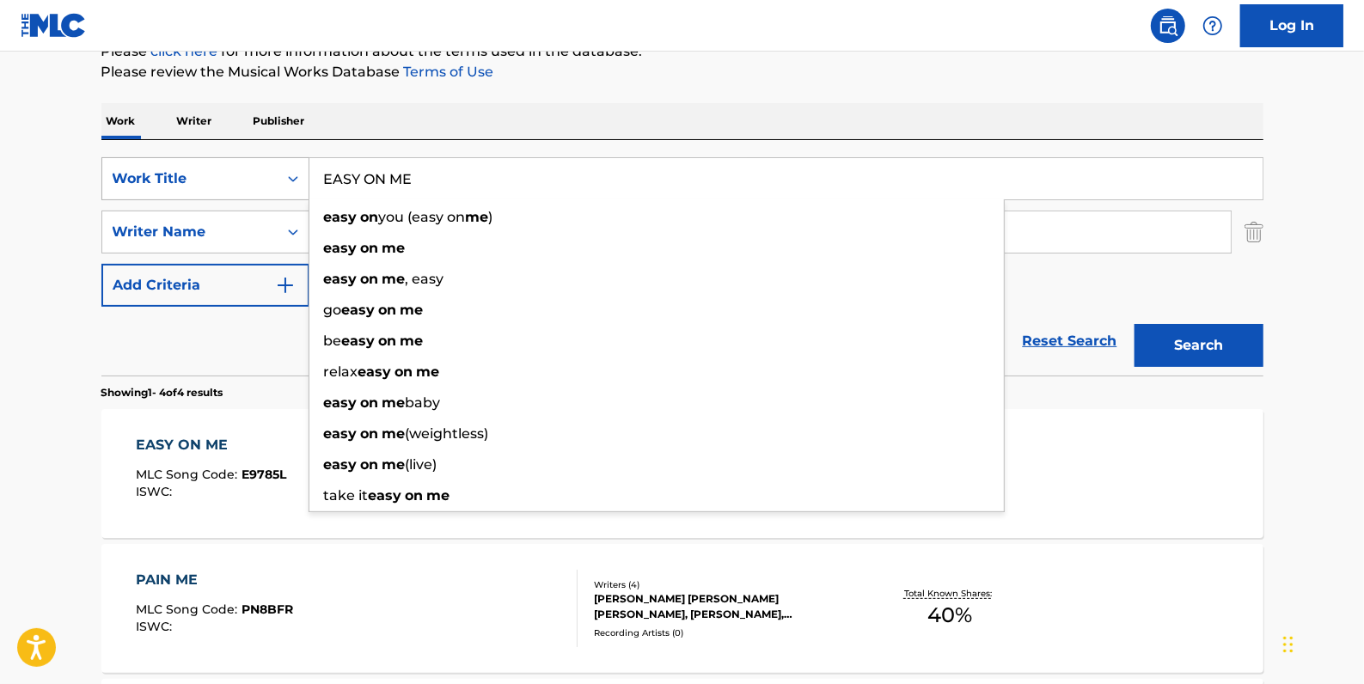
drag, startPoint x: 450, startPoint y: 183, endPoint x: 284, endPoint y: 180, distance: 166.7
click at [284, 180] on div "SearchWithCriteria2f2b6865-c9a1-494a-a80a-9744f86fdd11 Work Title EASY ON ME ea…" at bounding box center [682, 178] width 1162 height 43
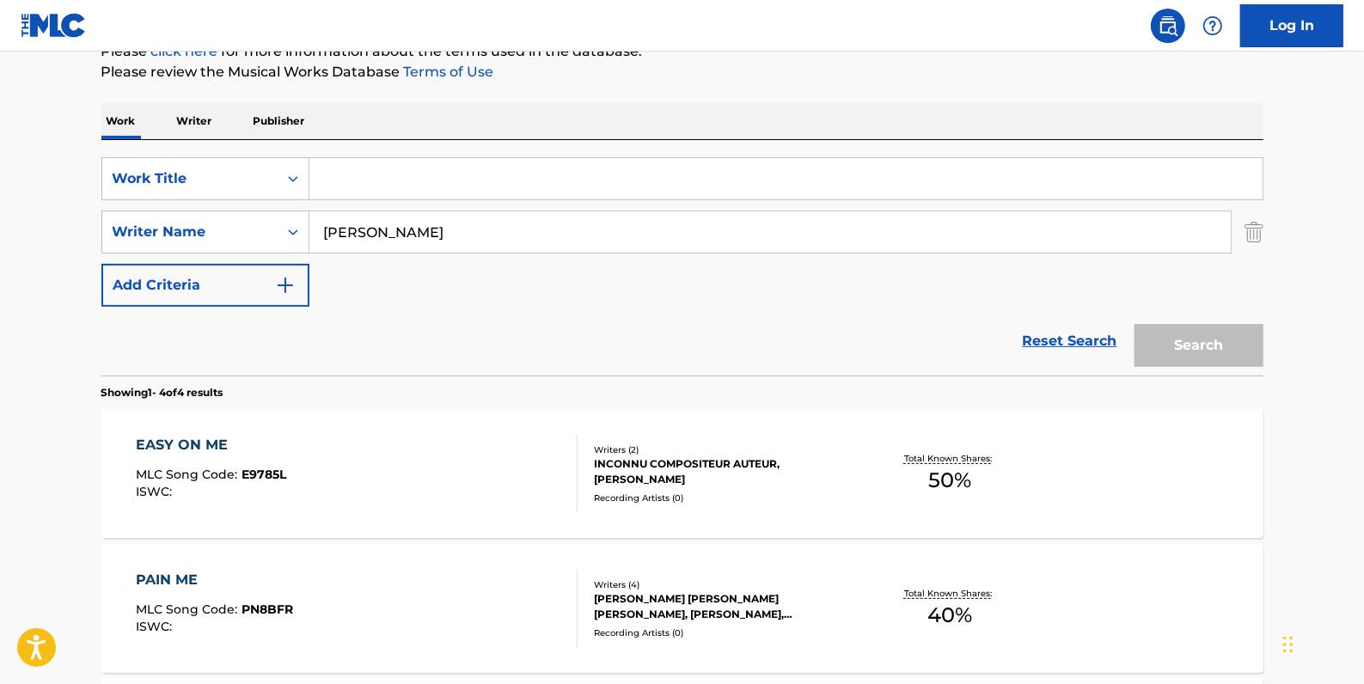
paste input "FEELING"
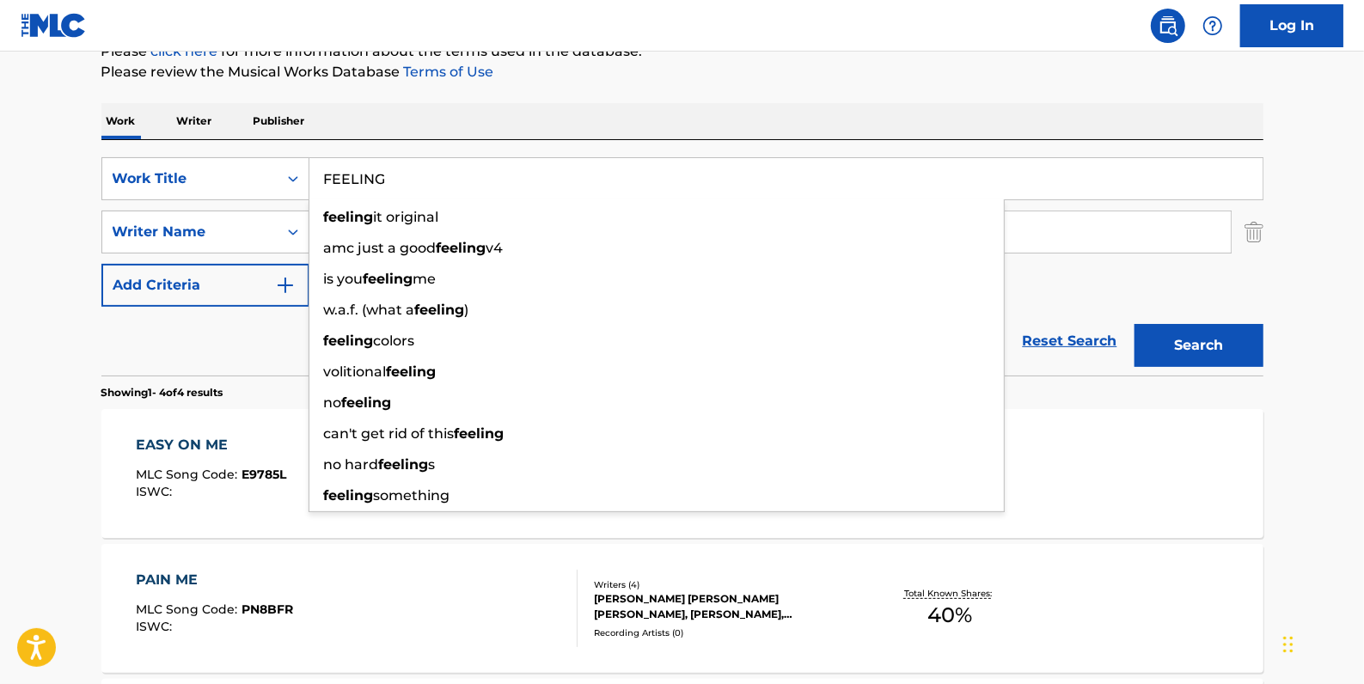
type input "FEELING"
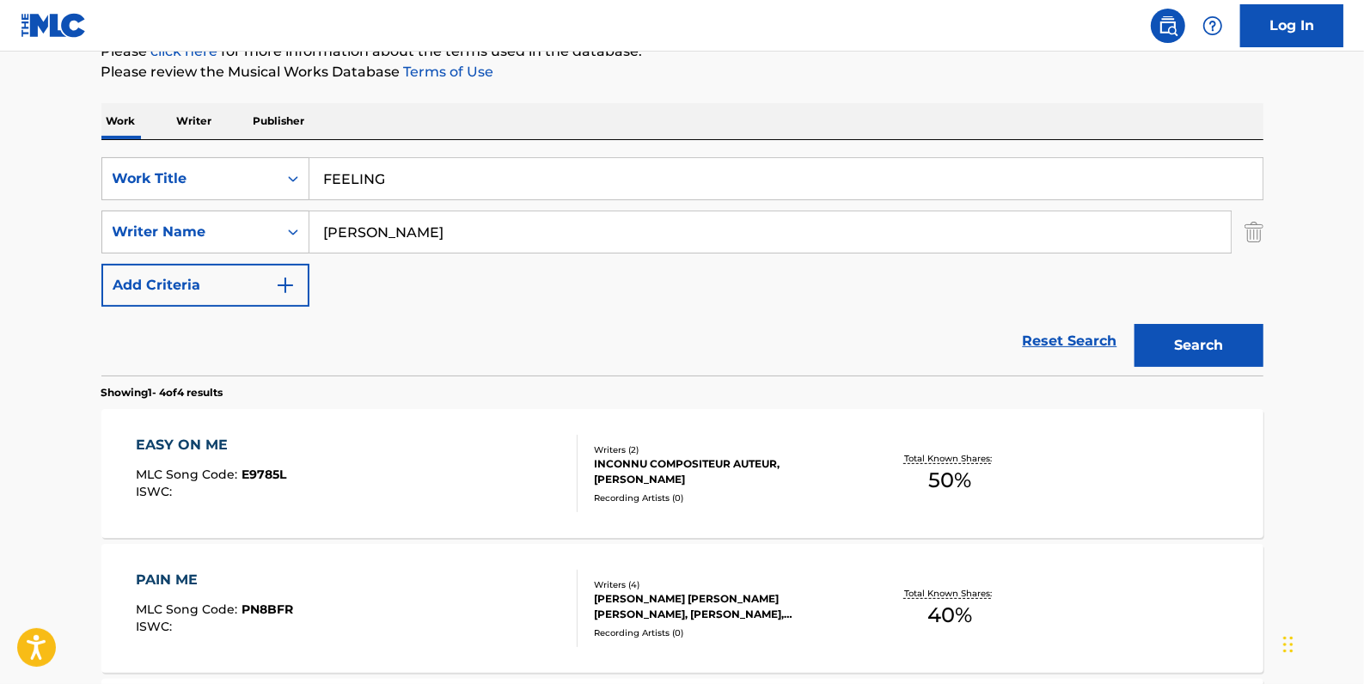
click at [1196, 339] on button "Search" at bounding box center [1198, 345] width 129 height 43
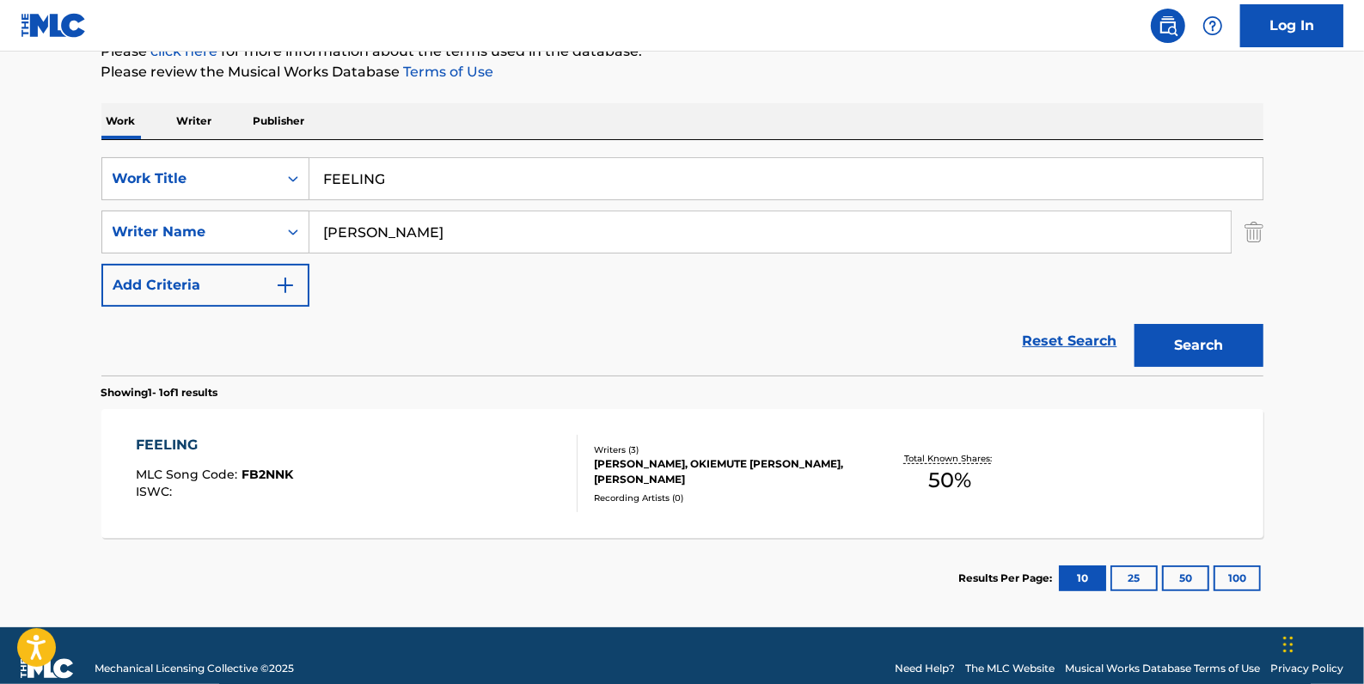
click at [303, 470] on div "FEELING MLC Song Code : FB2NNK ISWC :" at bounding box center [357, 473] width 442 height 77
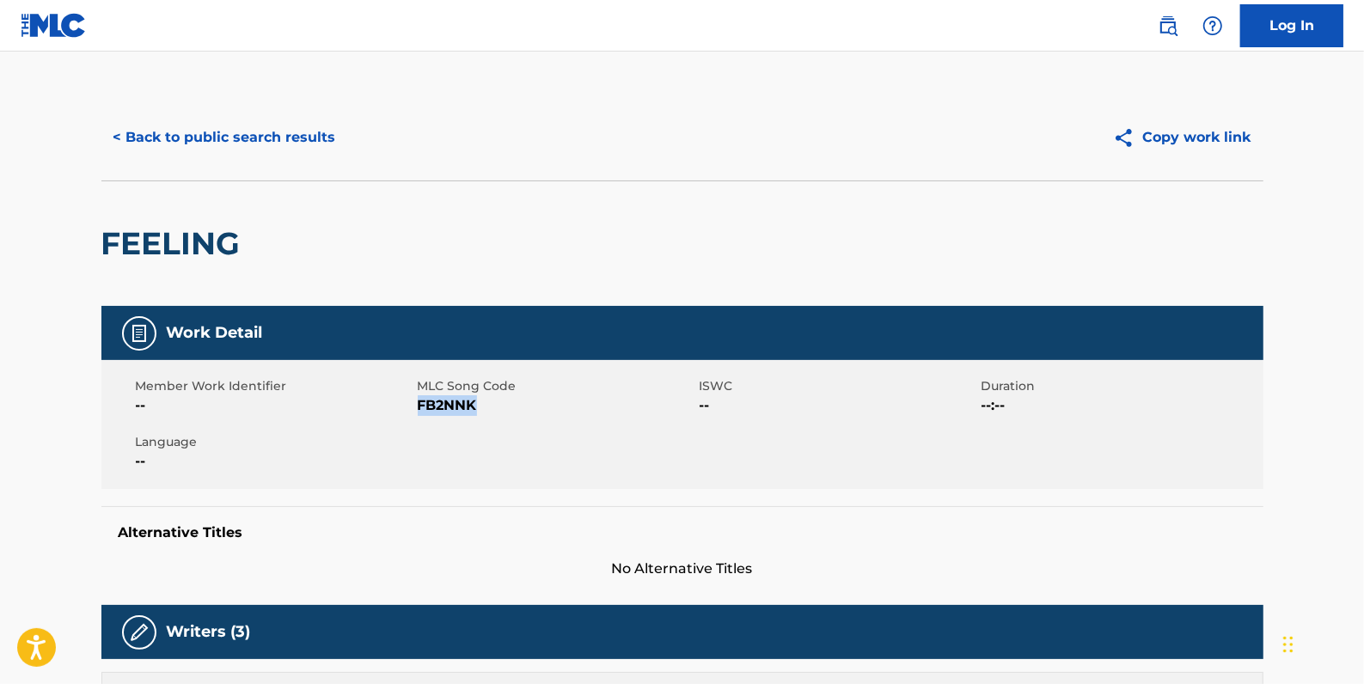
drag, startPoint x: 486, startPoint y: 410, endPoint x: 419, endPoint y: 404, distance: 66.4
click at [419, 404] on span "FB2NNK" at bounding box center [557, 405] width 278 height 21
drag, startPoint x: 419, startPoint y: 404, endPoint x: 428, endPoint y: 409, distance: 10.0
copy span "FB2NNK"
click at [293, 141] on button "< Back to public search results" at bounding box center [224, 137] width 247 height 43
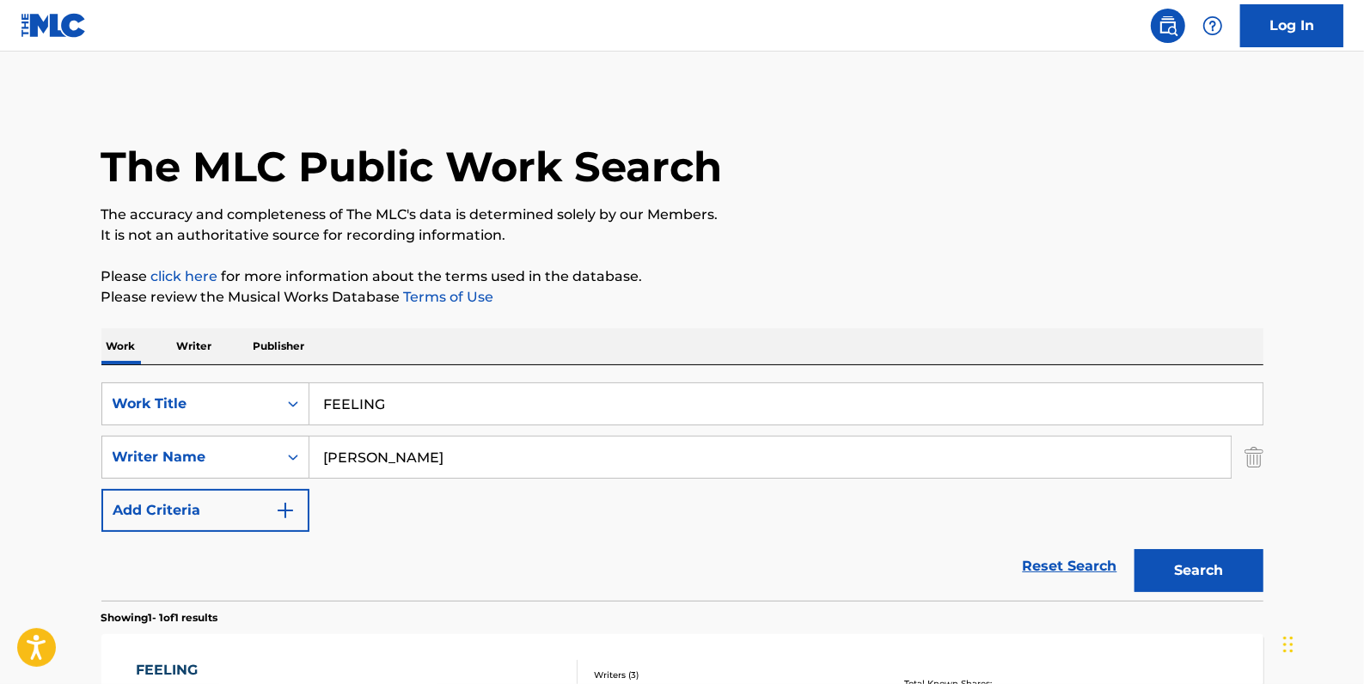
scroll to position [152, 0]
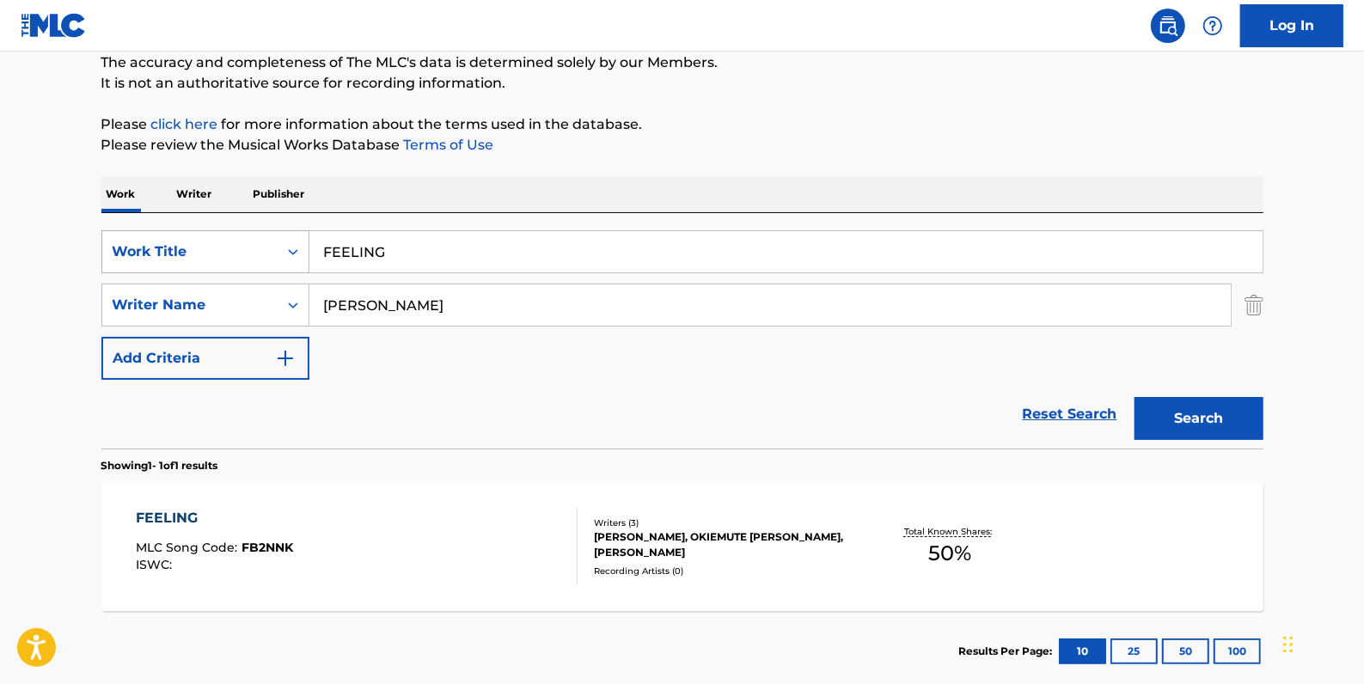
drag, startPoint x: 404, startPoint y: 251, endPoint x: 290, endPoint y: 256, distance: 114.4
click at [290, 256] on div "SearchWithCriteria2f2b6865-c9a1-494a-a80a-9744f86fdd11 Work Title FEELING" at bounding box center [682, 251] width 1162 height 43
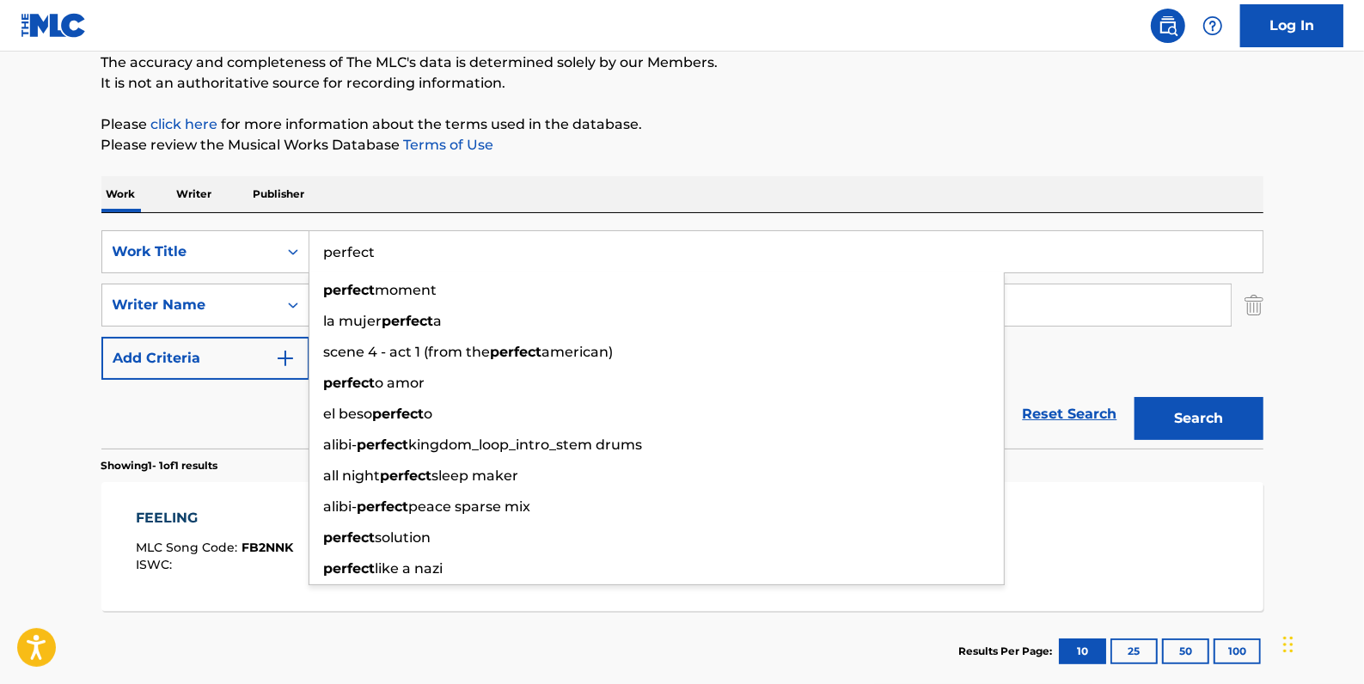
type input "perfect"
click at [1194, 416] on button "Search" at bounding box center [1198, 418] width 129 height 43
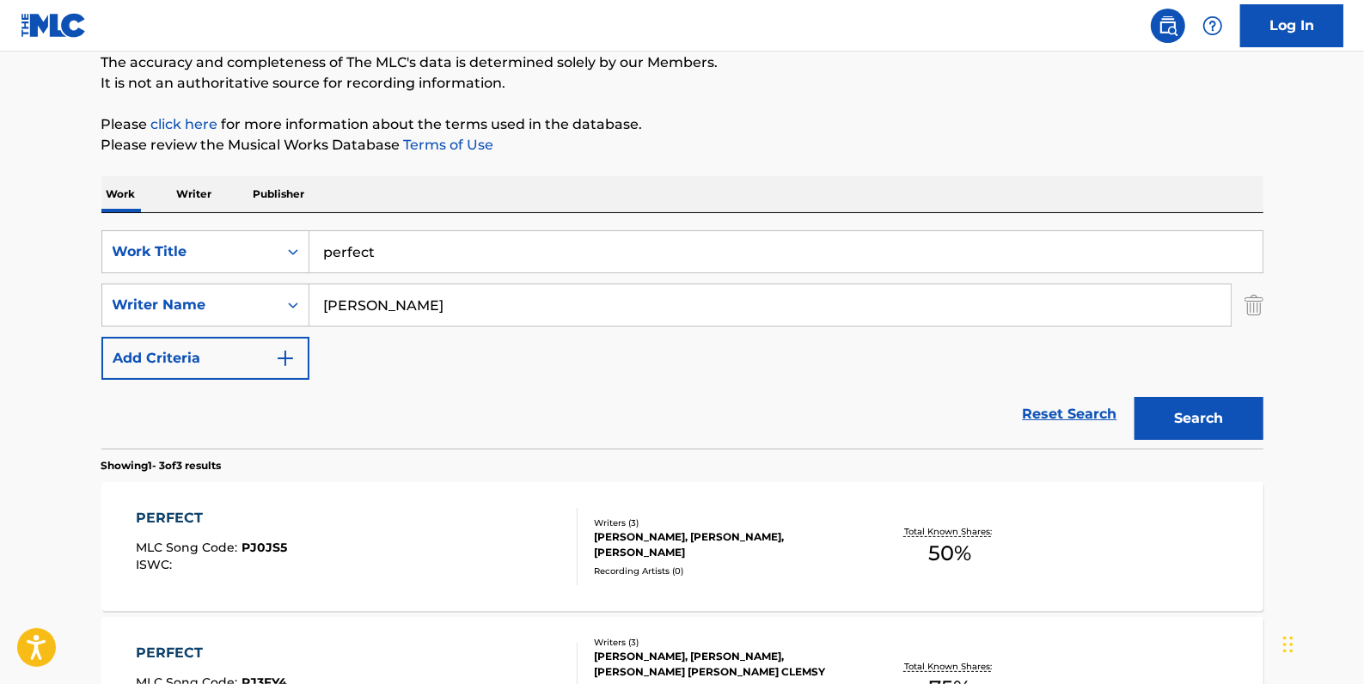
click at [495, 526] on div "PERFECT MLC Song Code : PJ0JS5 ISWC :" at bounding box center [357, 546] width 442 height 77
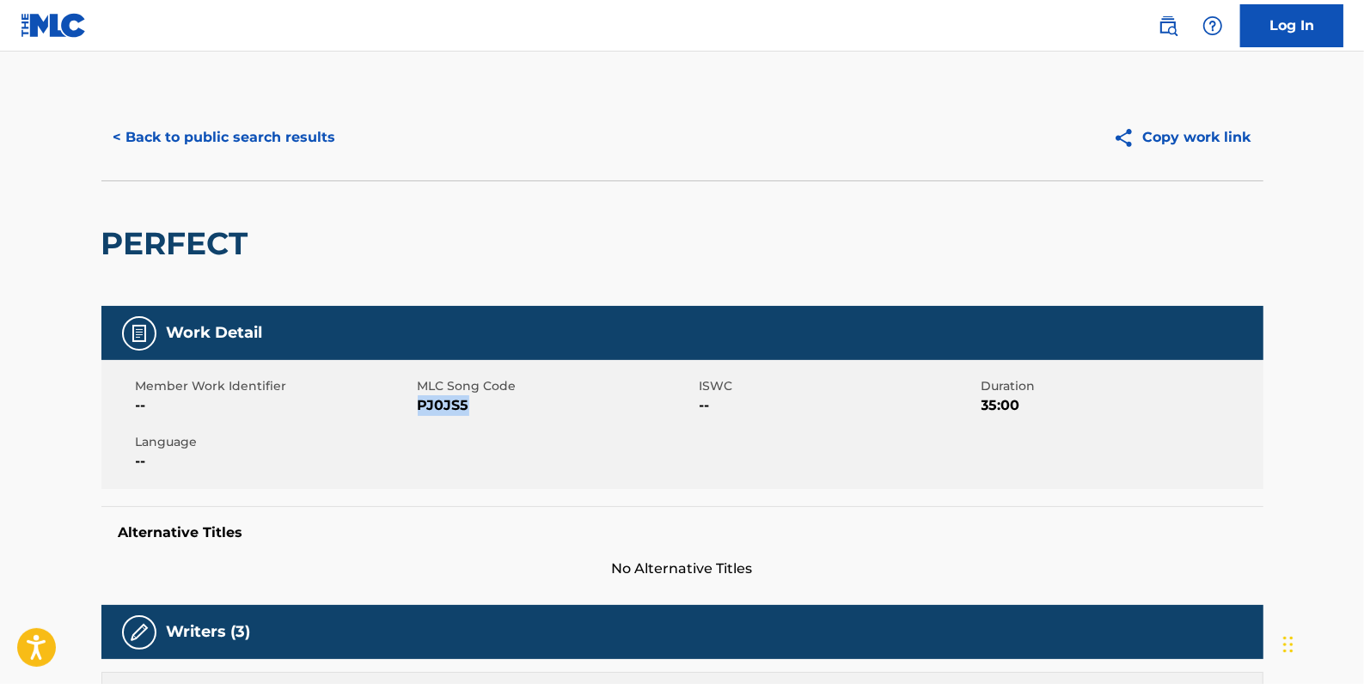
drag, startPoint x: 475, startPoint y: 407, endPoint x: 418, endPoint y: 406, distance: 57.6
click at [418, 406] on span "PJ0JS5" at bounding box center [557, 405] width 278 height 21
drag, startPoint x: 417, startPoint y: 406, endPoint x: 431, endPoint y: 410, distance: 14.2
copy span "PJ0JS5"
